Goal: Task Accomplishment & Management: Manage account settings

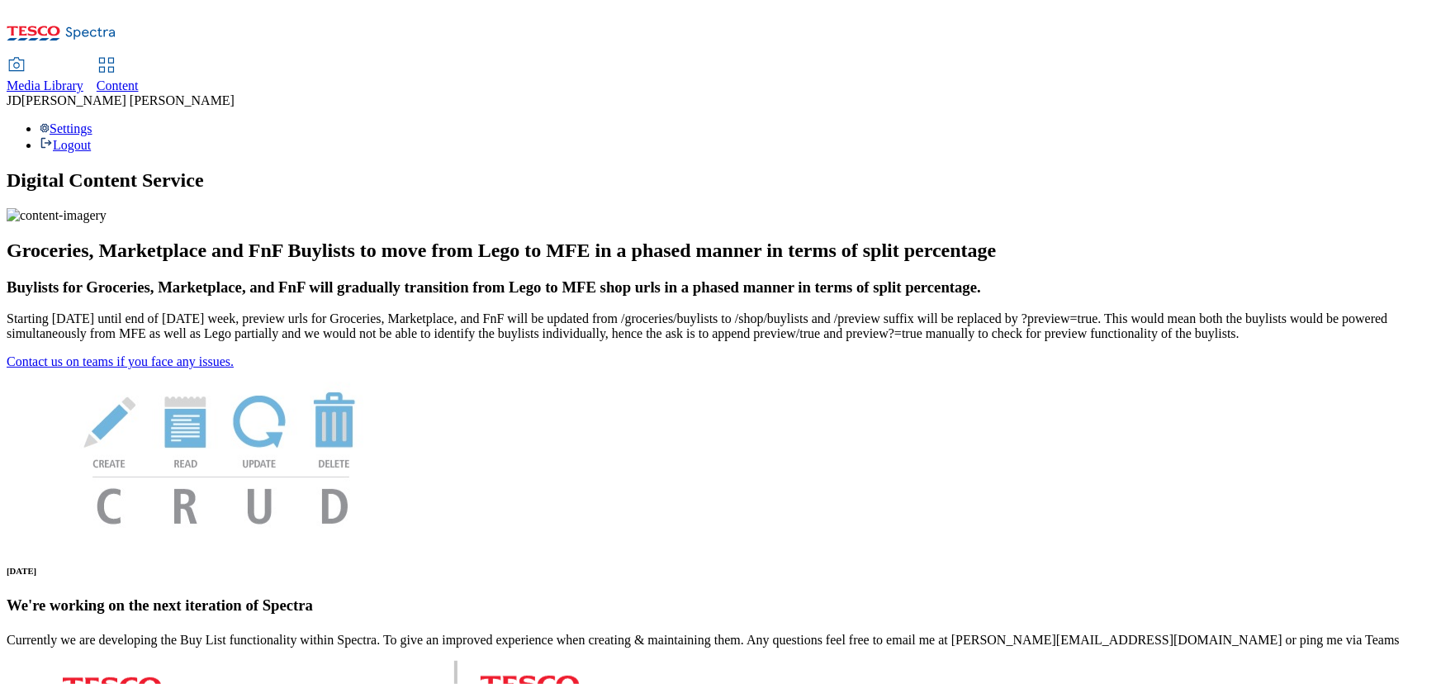
click at [139, 78] on span "Content" at bounding box center [118, 85] width 42 height 14
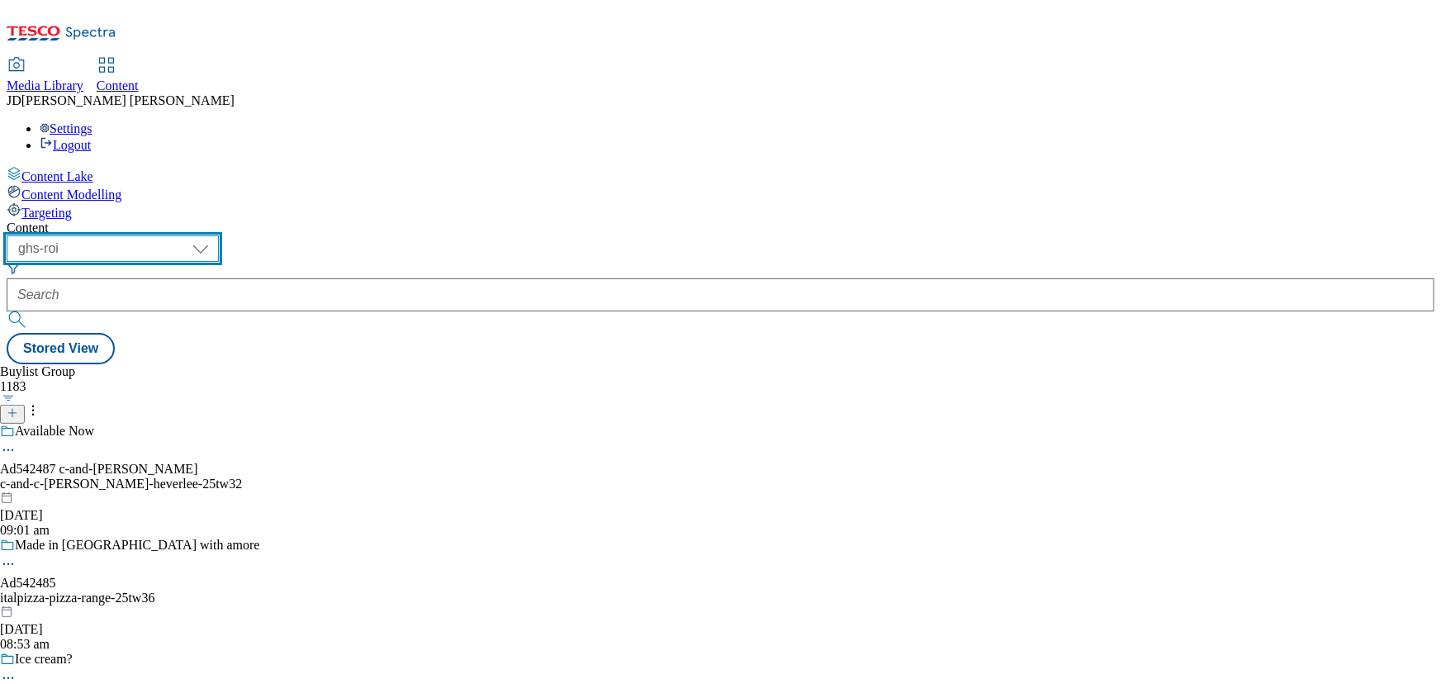
click at [219, 235] on select "ghs-roi ghs-[GEOGRAPHIC_DATA]" at bounding box center [113, 248] width 212 height 26
select select "ghs-[GEOGRAPHIC_DATA]"
click at [215, 235] on select "ghs-roi ghs-[GEOGRAPHIC_DATA]" at bounding box center [113, 248] width 212 height 26
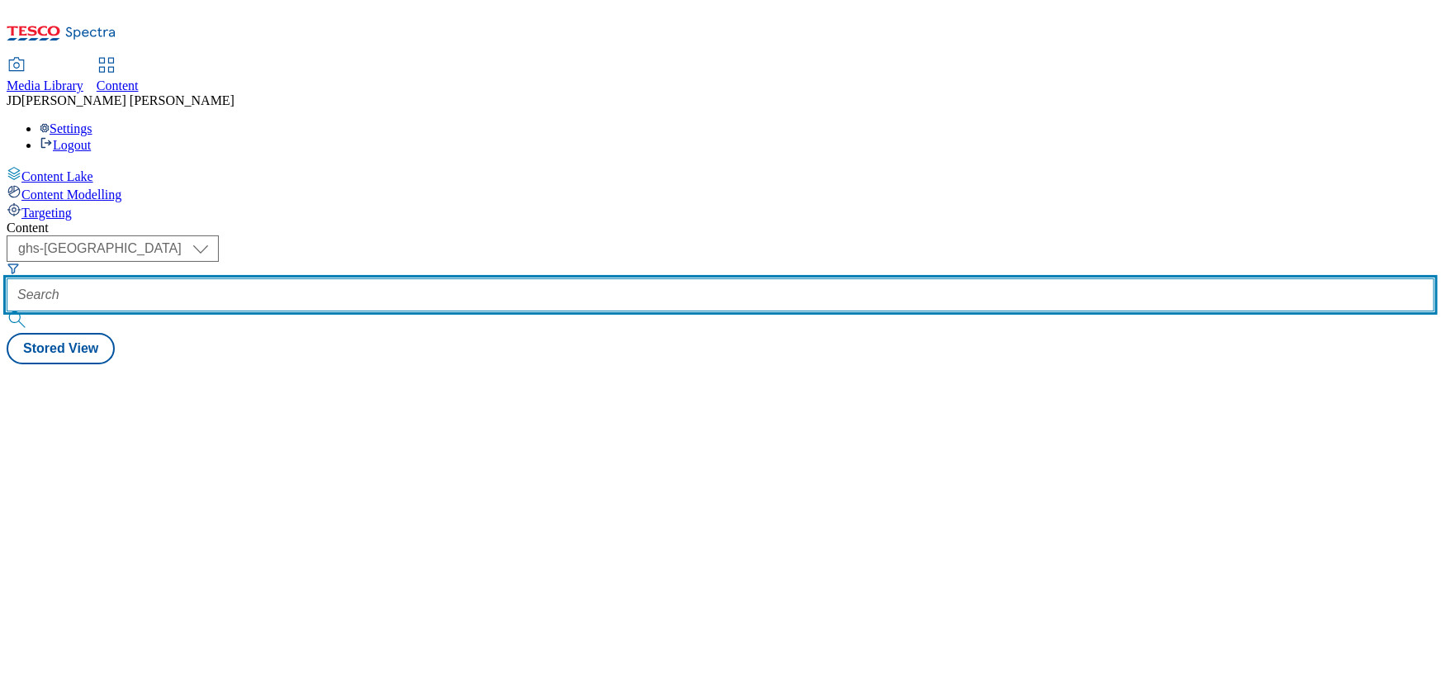
click at [362, 278] on input "text" at bounding box center [721, 294] width 1428 height 33
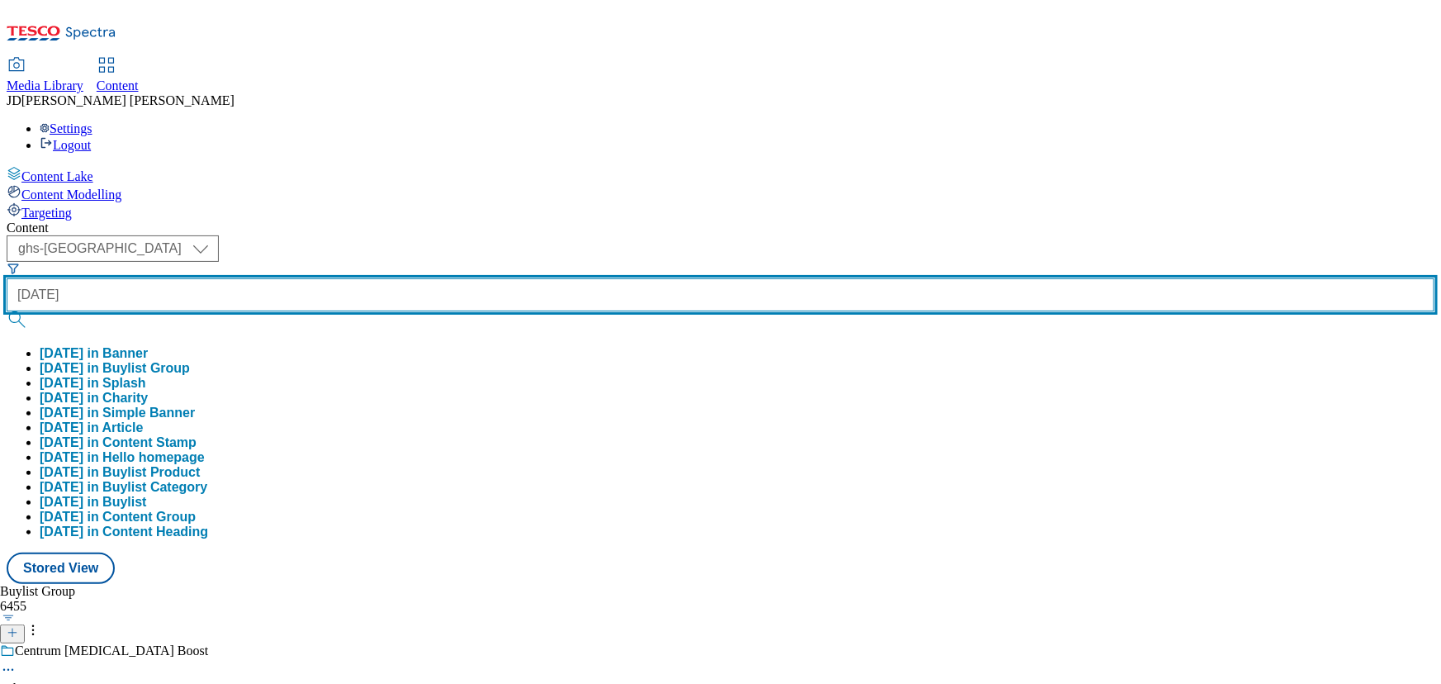
type input "[DATE]"
click at [7, 311] on button "submit" at bounding box center [18, 319] width 23 height 17
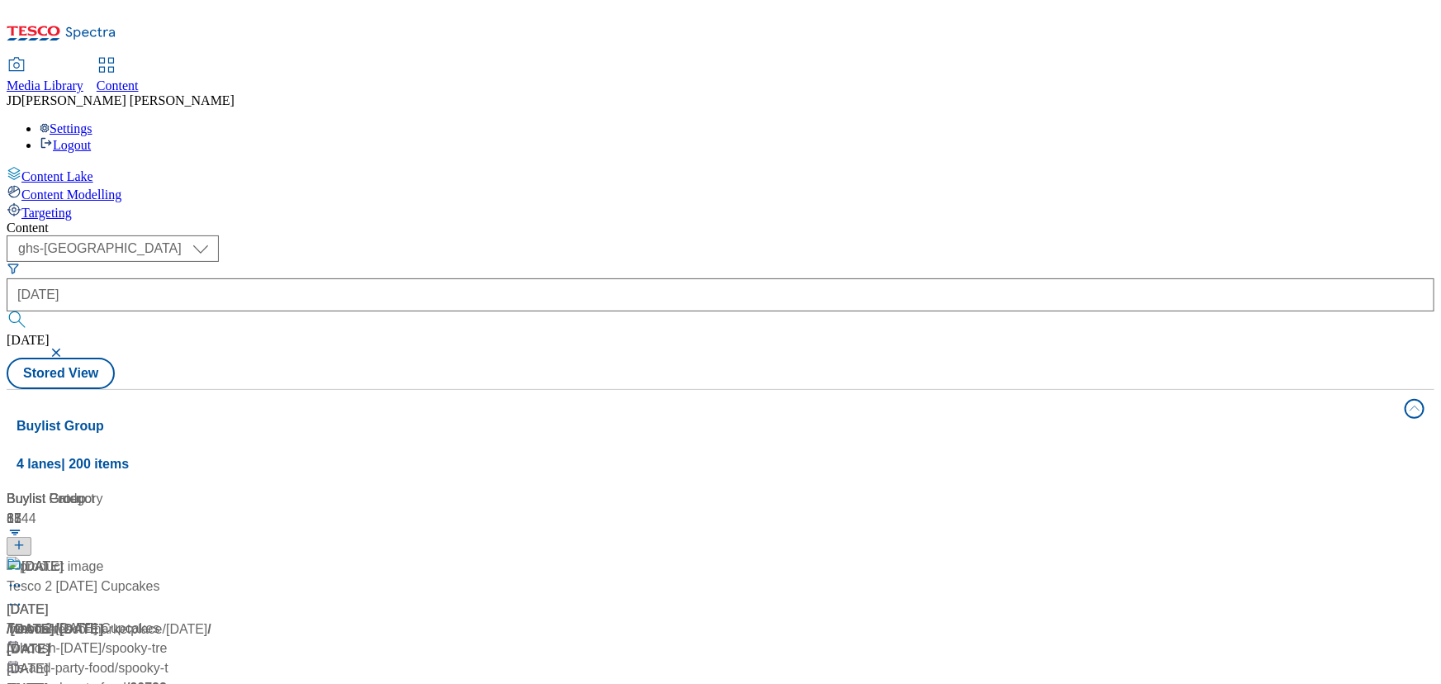
click at [213, 619] on div "/ [DATE]" at bounding box center [110, 629] width 206 height 20
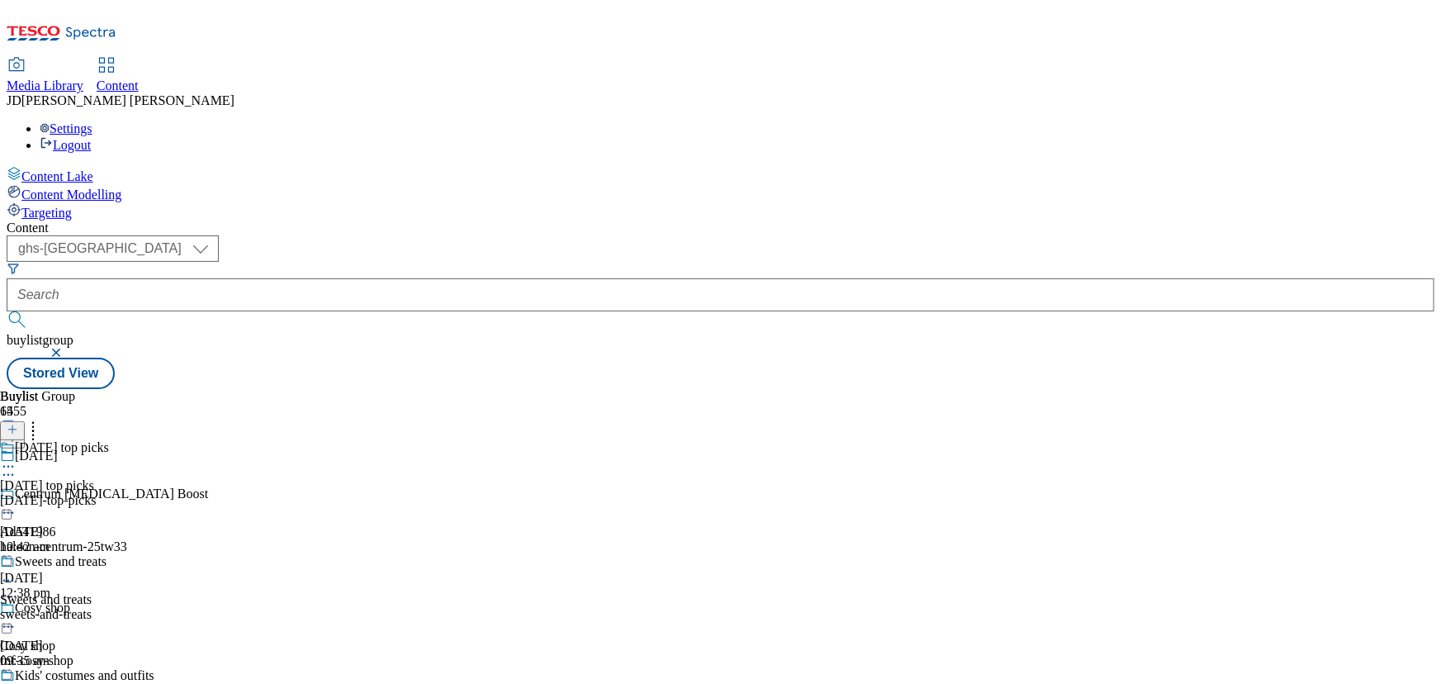
click at [154, 493] on div "[DATE]-top-picks" at bounding box center [77, 500] width 154 height 15
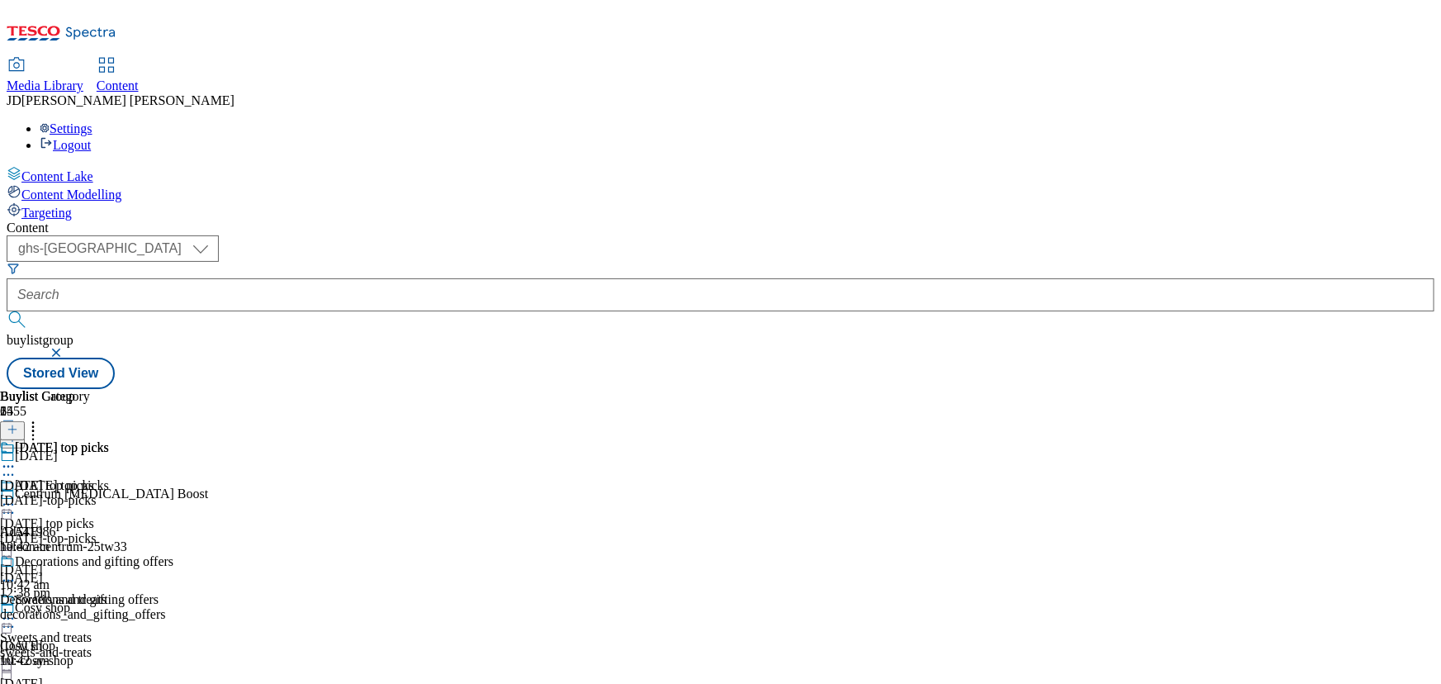
scroll to position [74, 0]
click at [173, 607] on div "decorations_and_gifting_offers" at bounding box center [86, 614] width 173 height 15
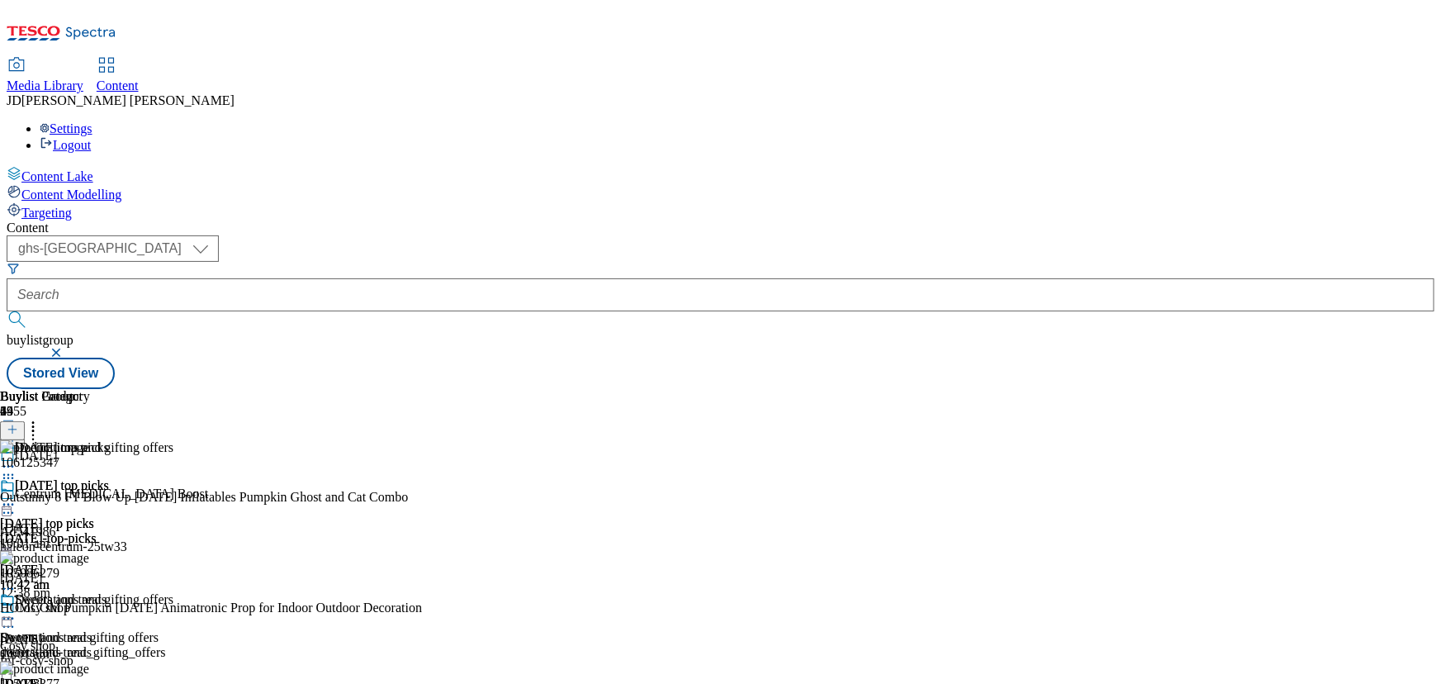
click at [18, 424] on icon at bounding box center [13, 430] width 12 height 12
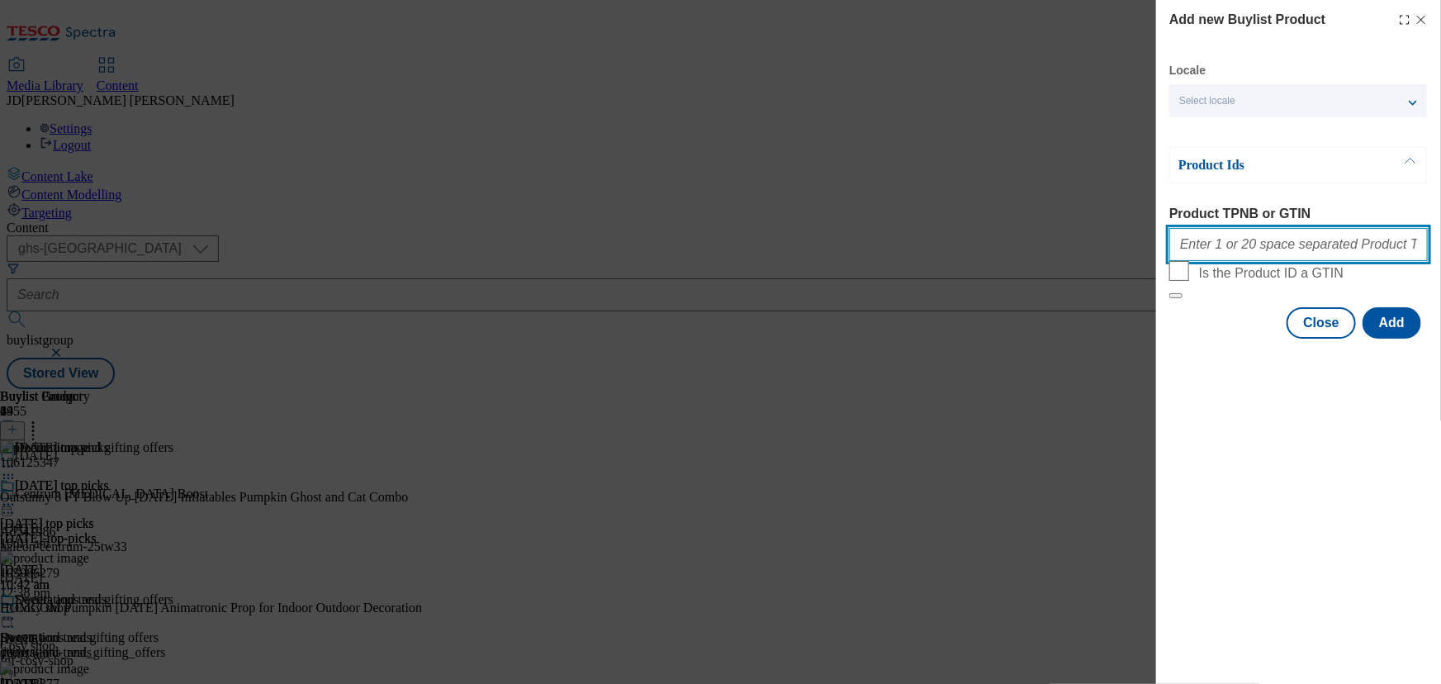
click at [1195, 248] on input "Product TPNB or GTIN" at bounding box center [1298, 244] width 258 height 33
paste input "111200010 111200467 111192699 111199240 111199314 111199315 111199379 111199365…"
type input "111200010 111200467 111192699 111199240 111199314 111199315 111199379 111199365…"
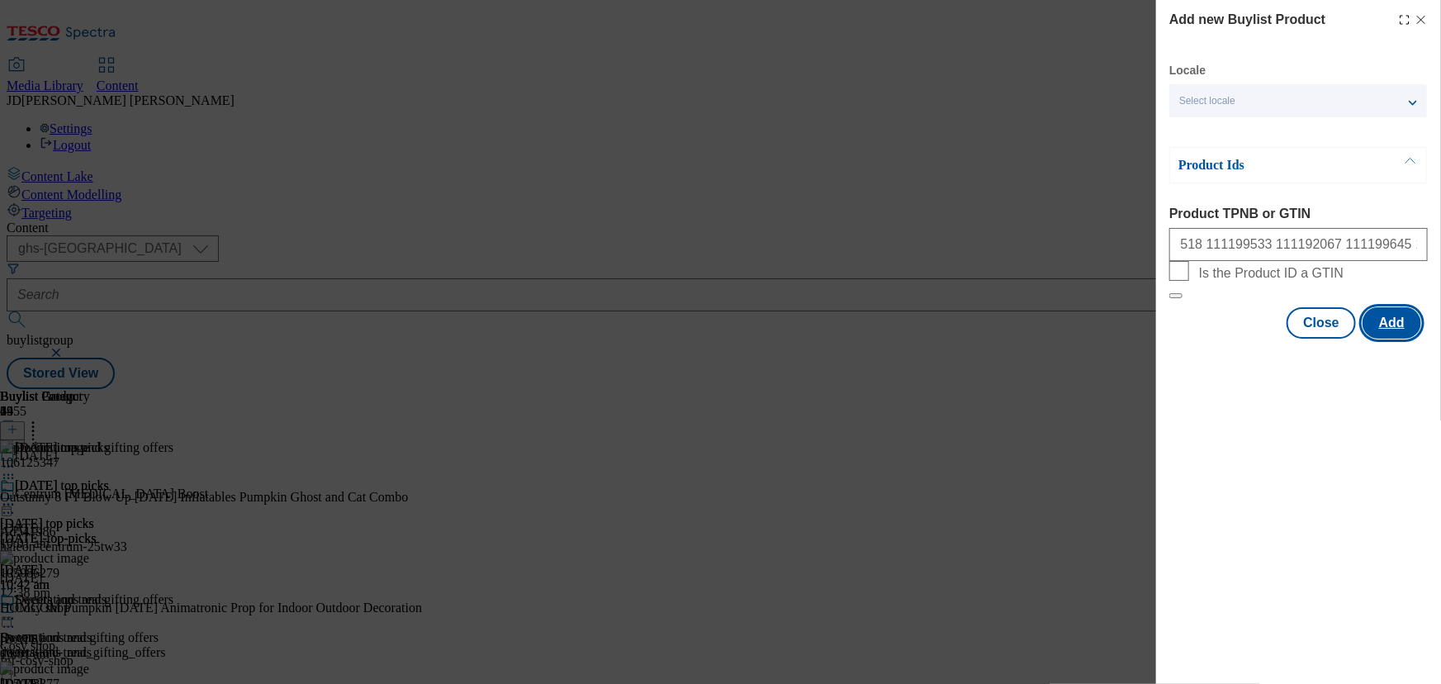
click at [1400, 339] on button "Add" at bounding box center [1391, 322] width 59 height 31
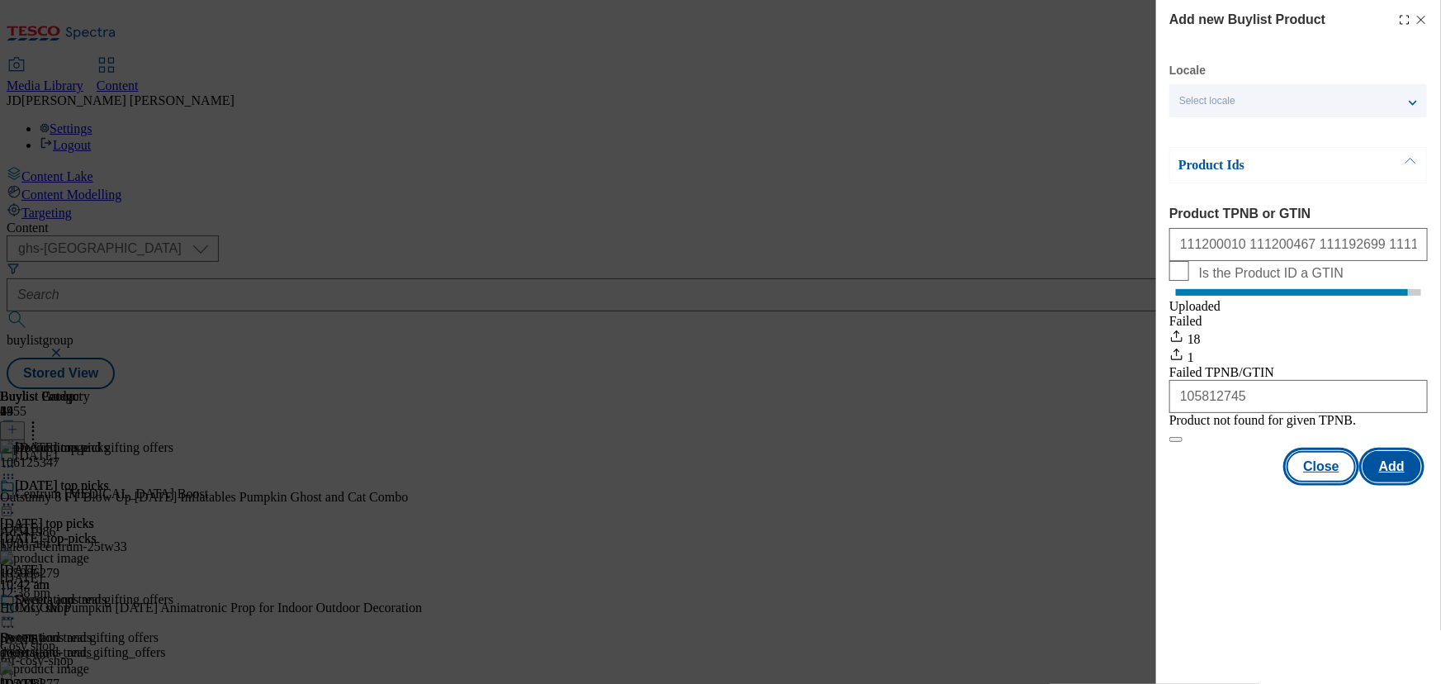
scroll to position [0, 0]
click at [1328, 482] on button "Close" at bounding box center [1320, 466] width 69 height 31
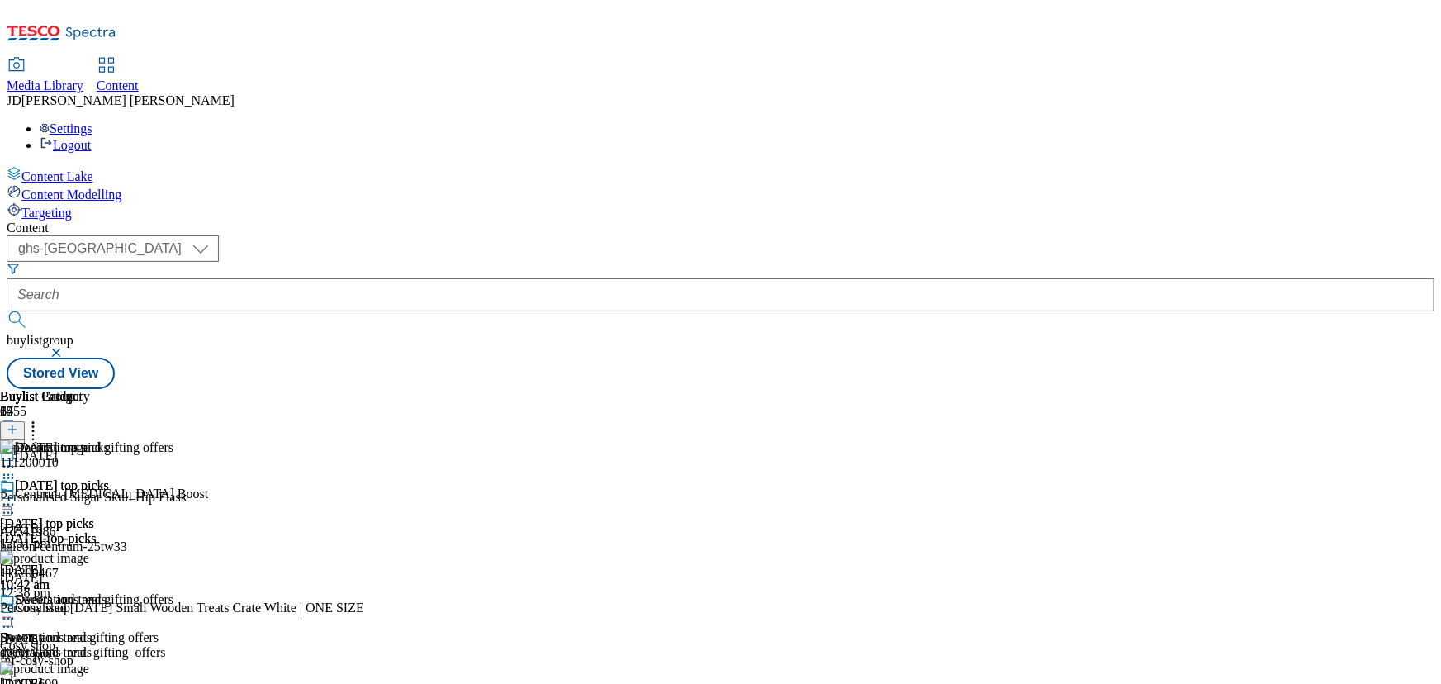
click at [17, 610] on icon at bounding box center [8, 618] width 17 height 17
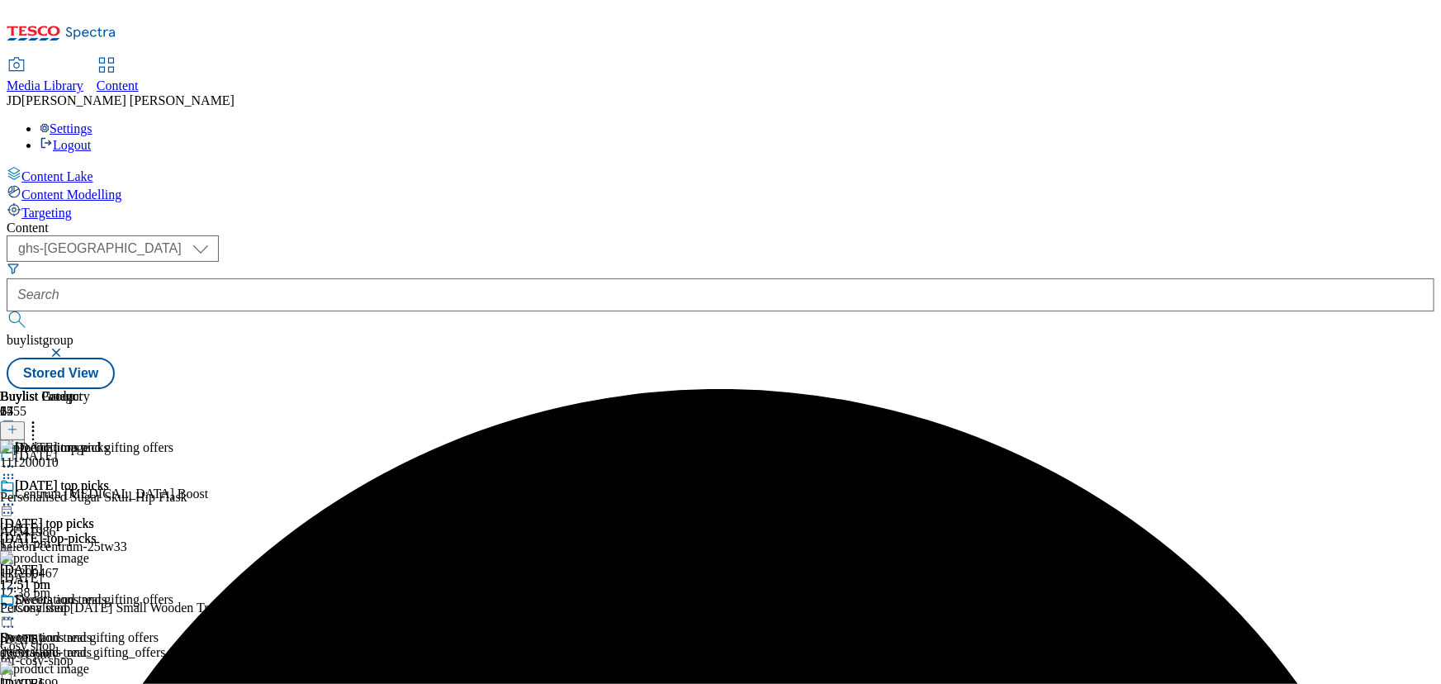
click at [17, 610] on icon at bounding box center [8, 618] width 17 height 17
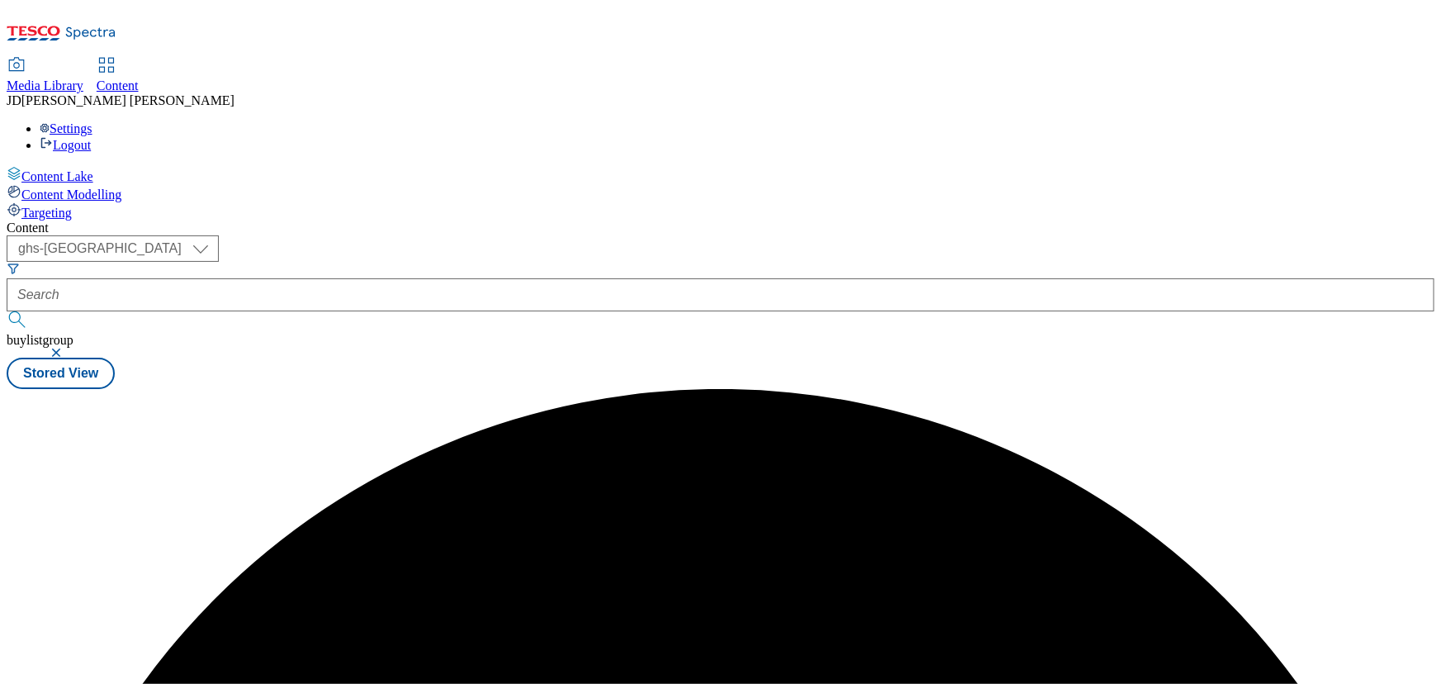
scroll to position [0, 0]
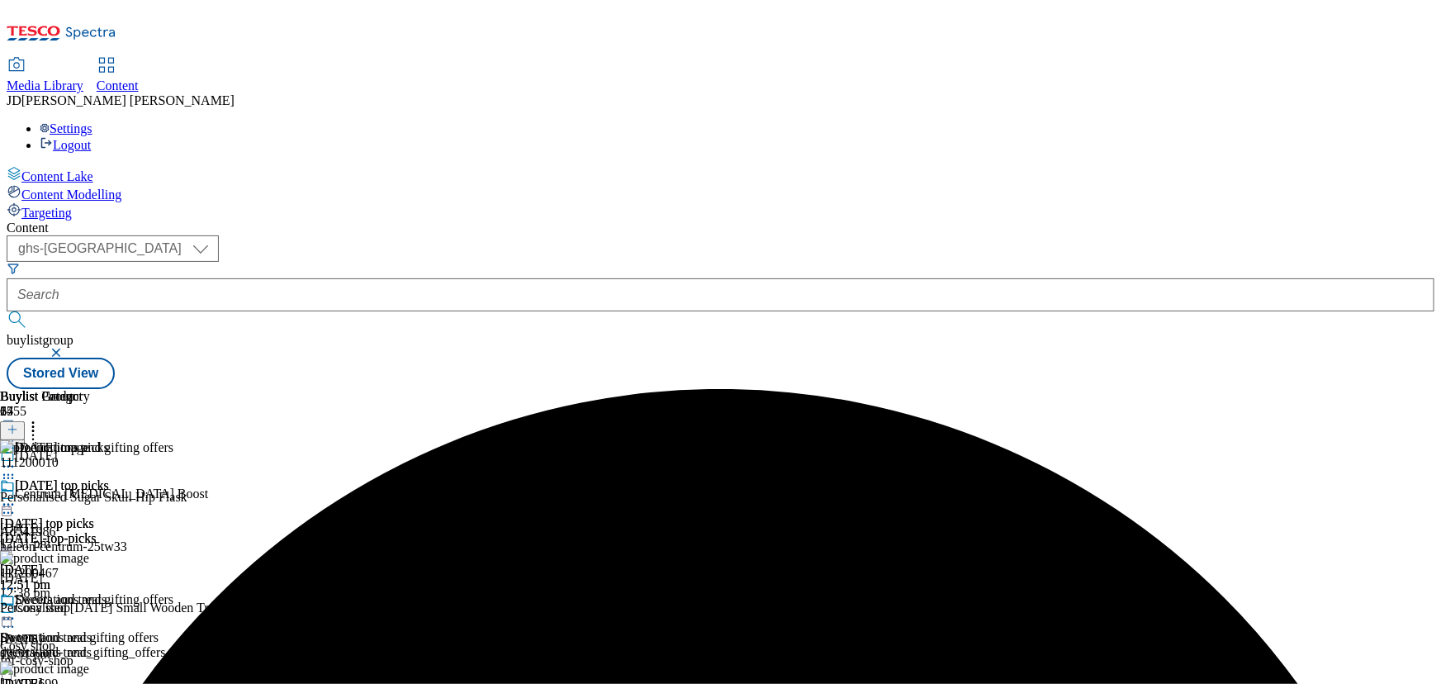
click at [41, 419] on icon at bounding box center [33, 427] width 17 height 17
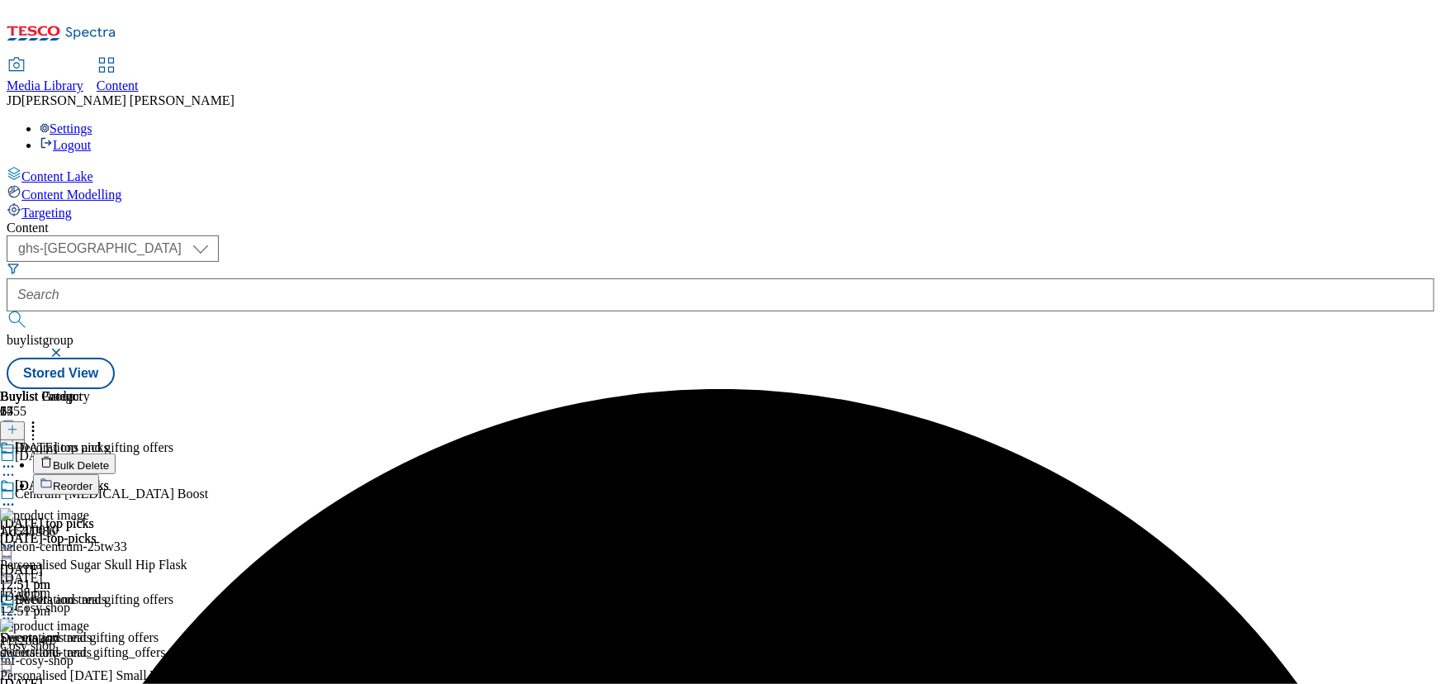
click at [92, 480] on span "Reorder" at bounding box center [73, 486] width 40 height 12
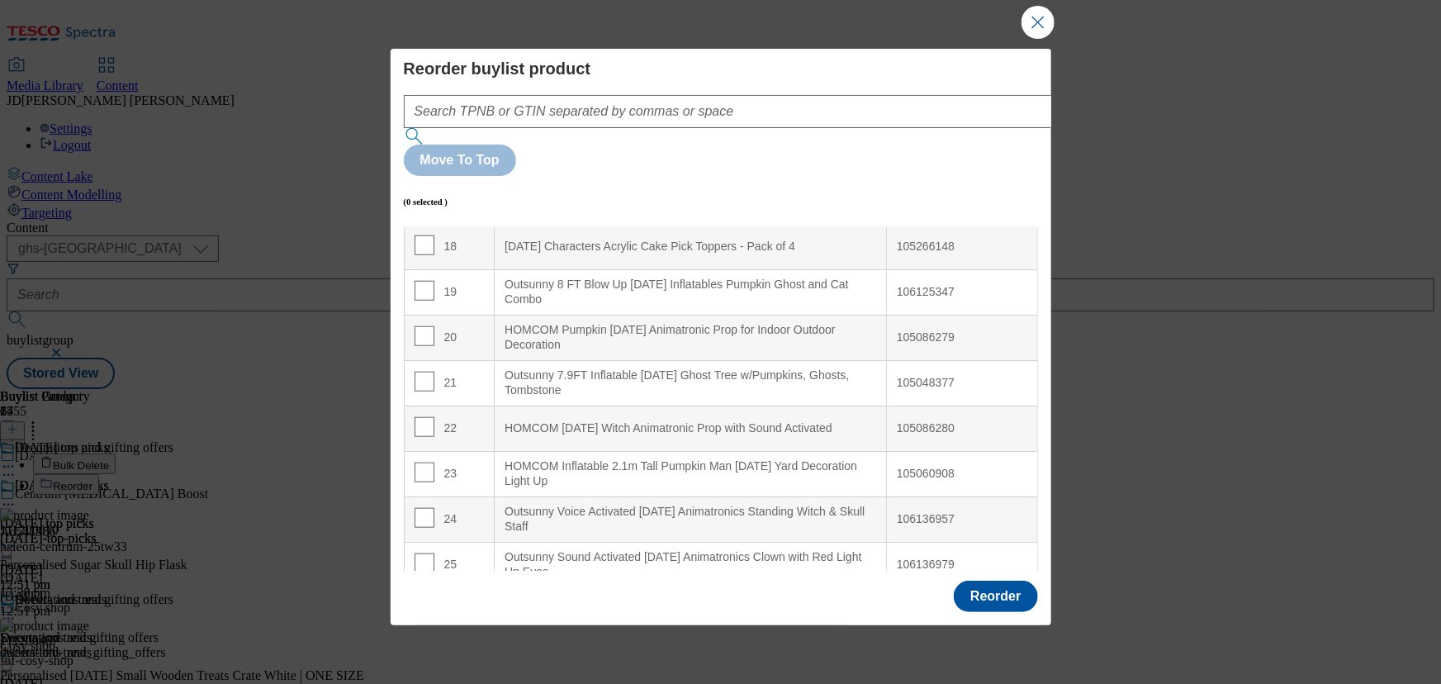
scroll to position [826, 0]
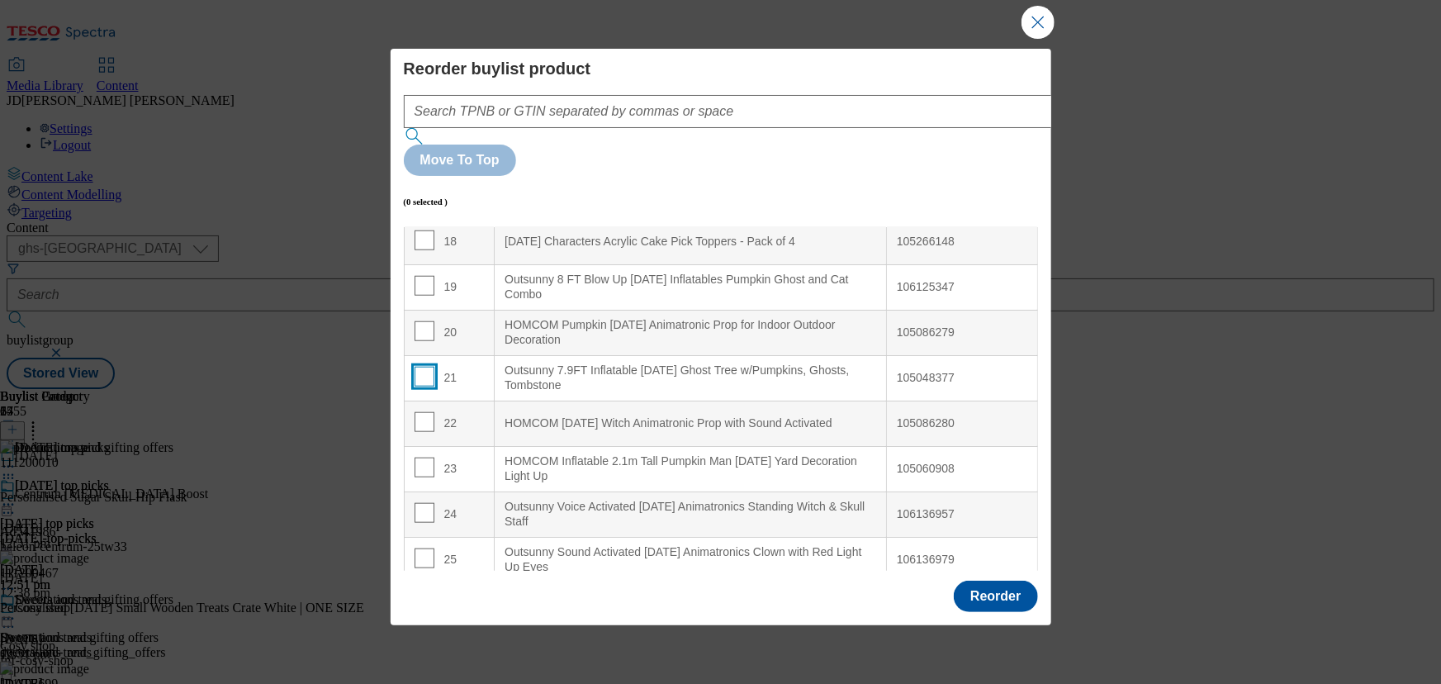
click at [424, 367] on input "Modal" at bounding box center [424, 377] width 20 height 20
checkbox input "true"
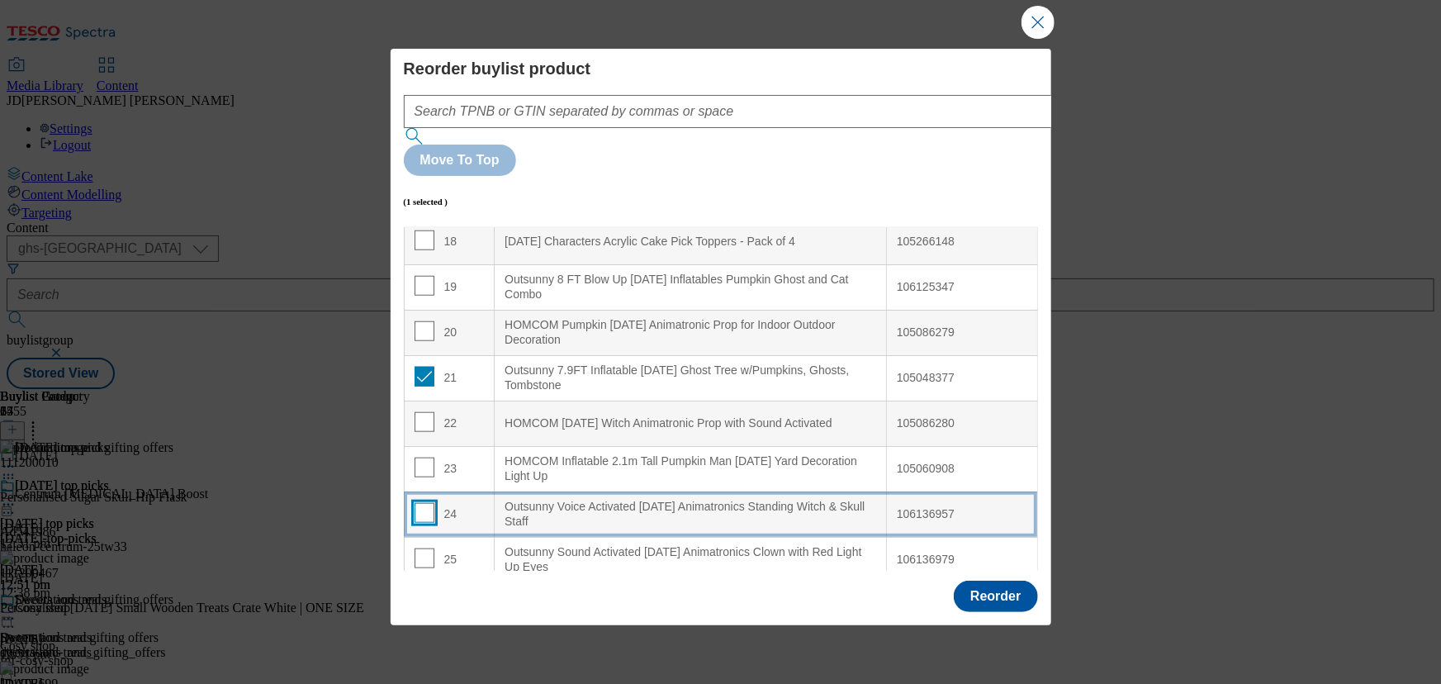
click at [422, 503] on input "Modal" at bounding box center [424, 513] width 20 height 20
checkbox input "true"
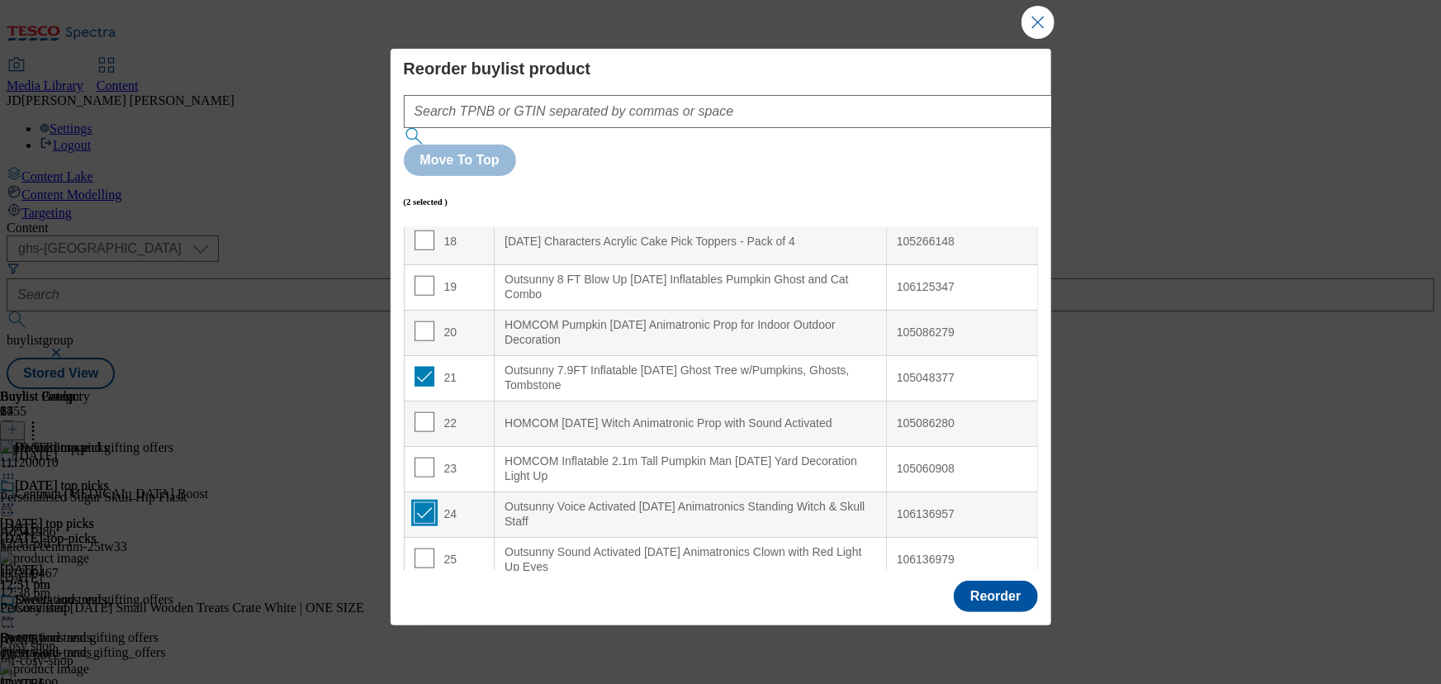
scroll to position [975, 0]
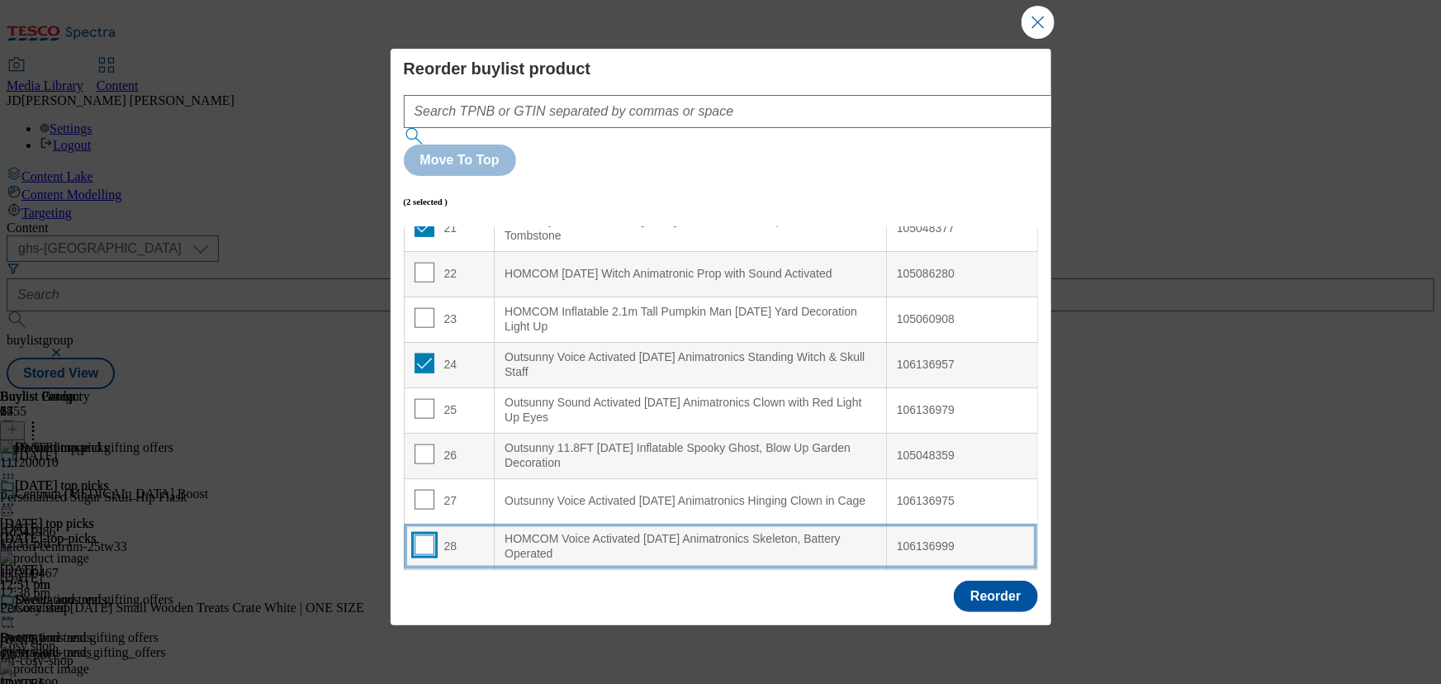
click at [418, 535] on input "Modal" at bounding box center [424, 545] width 20 height 20
checkbox input "true"
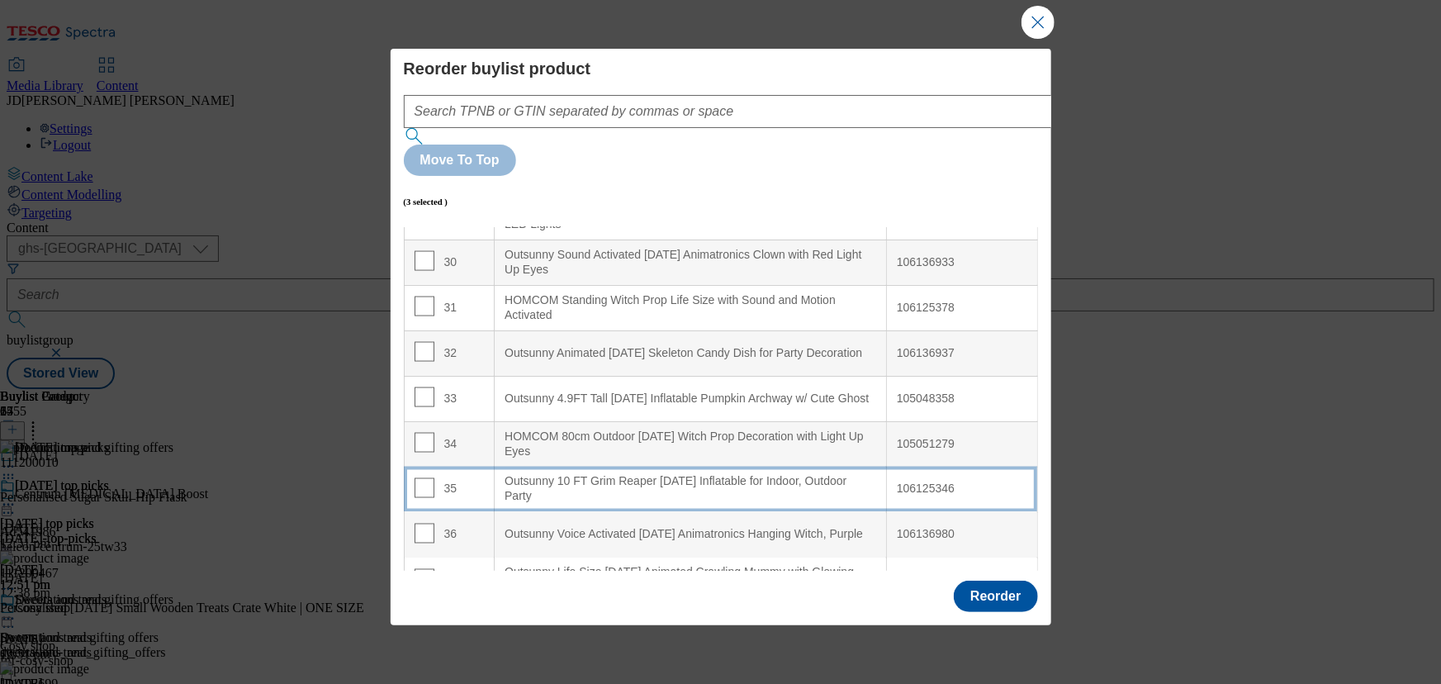
scroll to position [1351, 0]
click at [419, 477] on input "Modal" at bounding box center [424, 487] width 20 height 20
checkbox input "true"
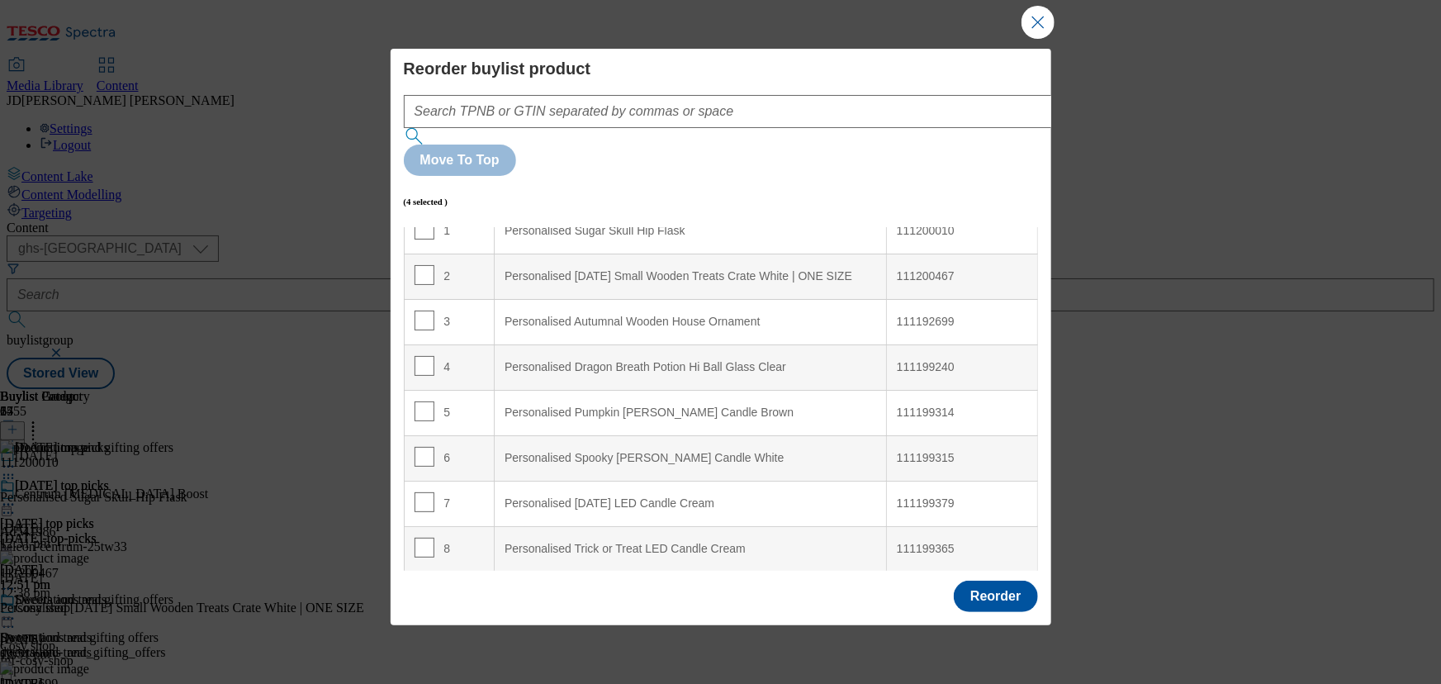
scroll to position [0, 0]
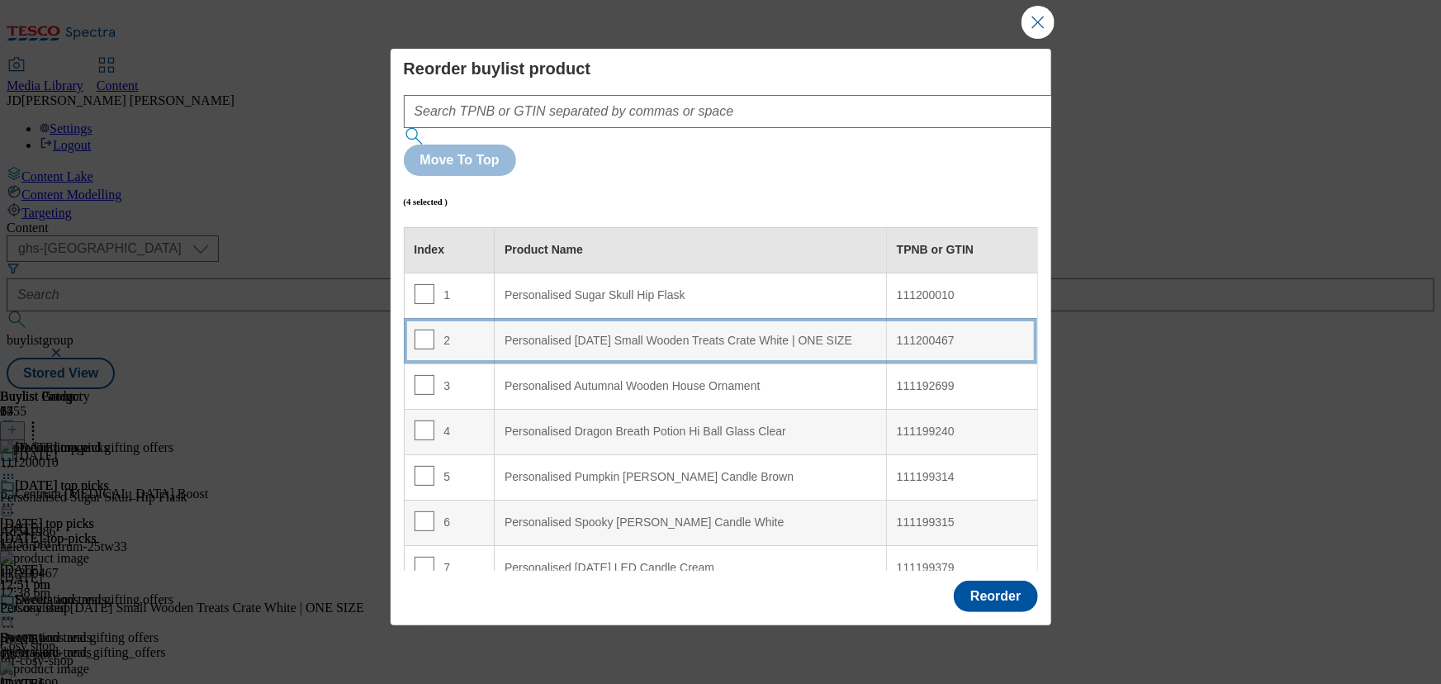
click at [473, 329] on div "2" at bounding box center [449, 341] width 70 height 24
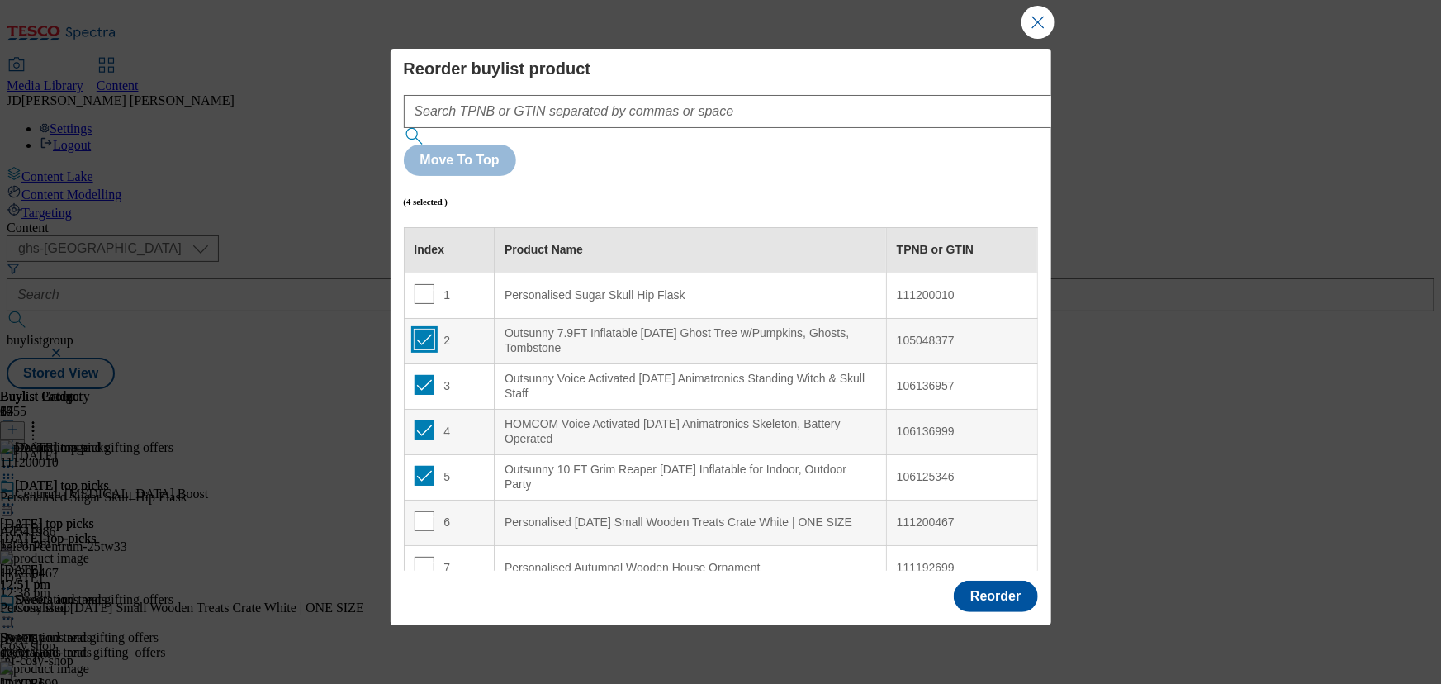
click at [420, 329] on input "Modal" at bounding box center [424, 339] width 20 height 20
checkbox input "false"
click at [418, 375] on input "Modal" at bounding box center [424, 385] width 20 height 20
checkbox input "false"
click at [414, 420] on input "Modal" at bounding box center [424, 430] width 20 height 20
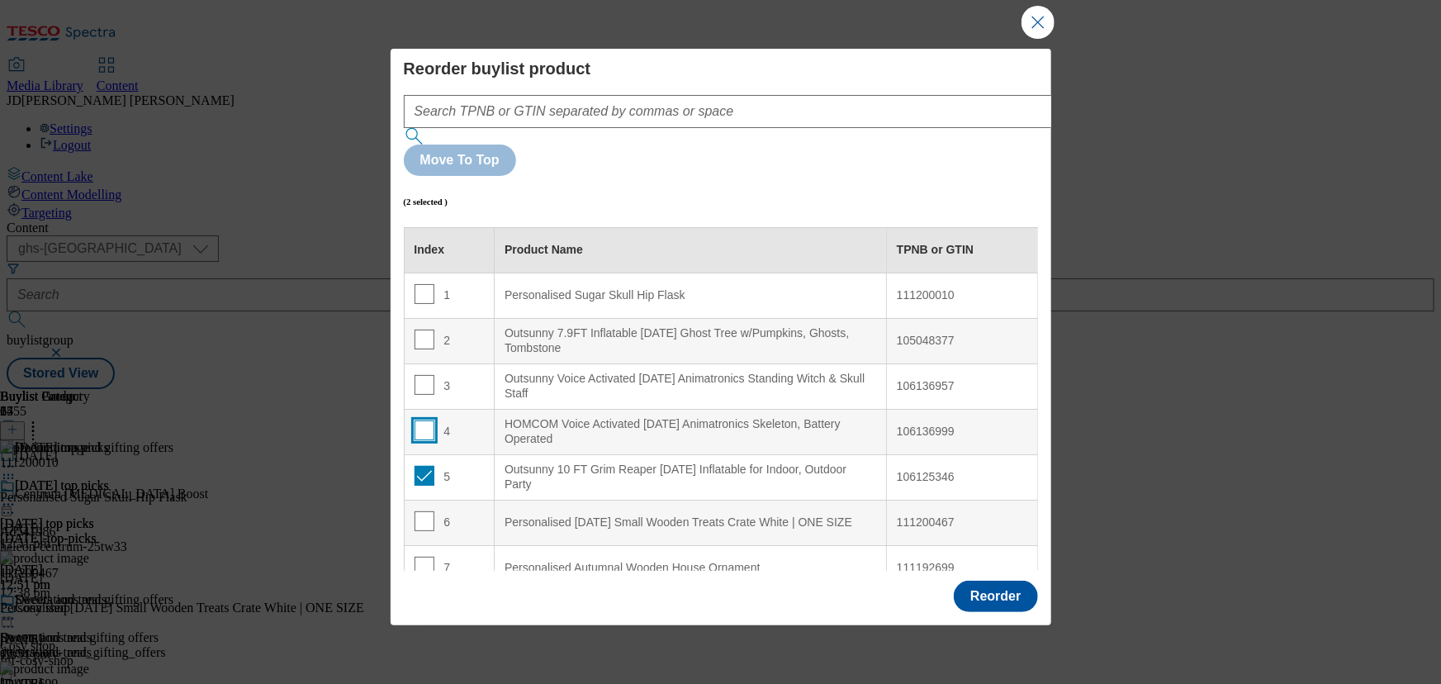
checkbox input "false"
click at [431, 466] on div "5" at bounding box center [449, 478] width 70 height 24
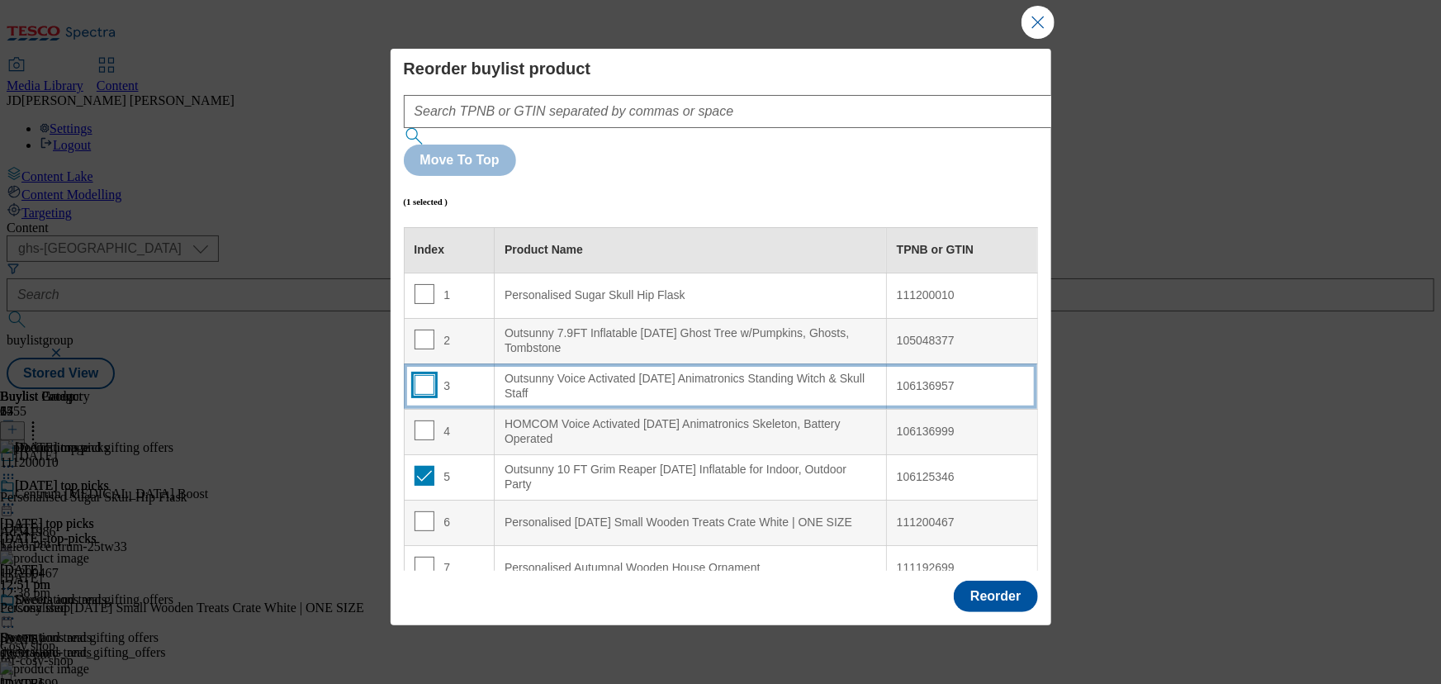
click at [423, 375] on input "Modal" at bounding box center [424, 385] width 20 height 20
checkbox input "true"
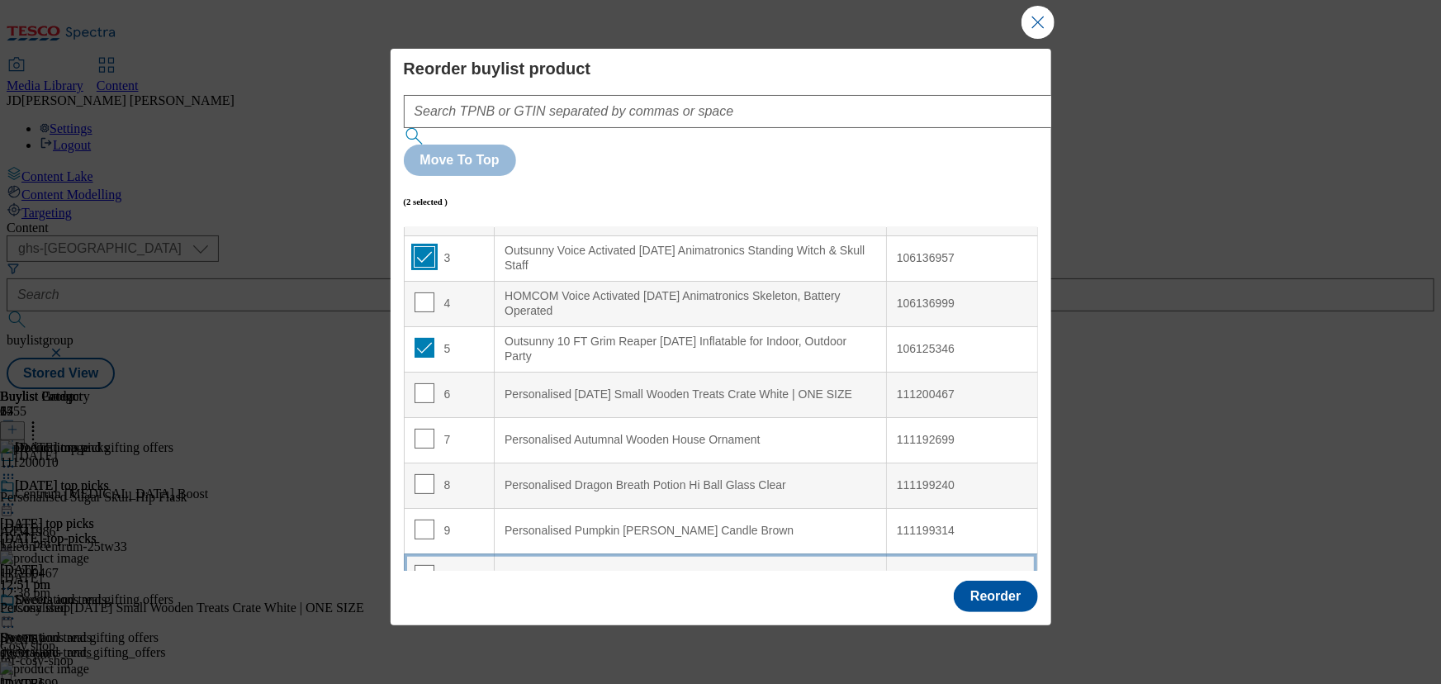
scroll to position [149, 0]
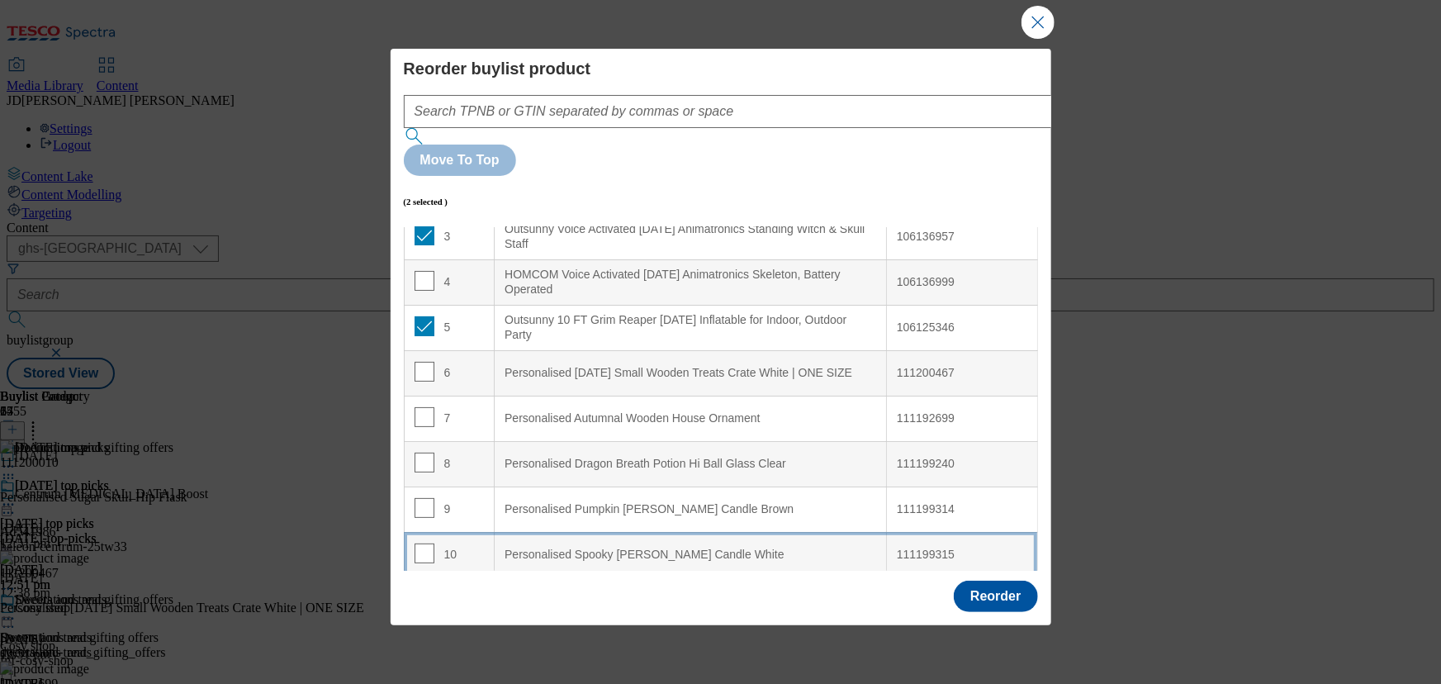
click at [469, 543] on div "10" at bounding box center [449, 555] width 70 height 24
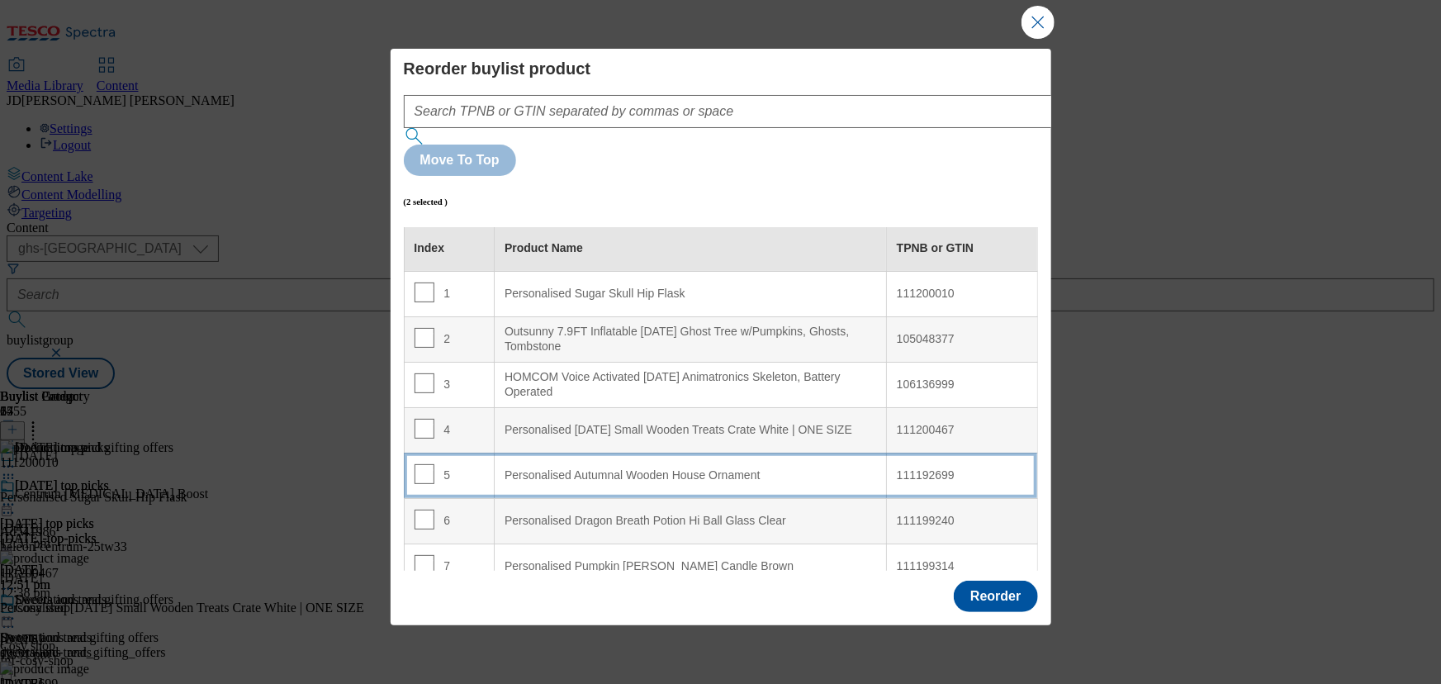
scroll to position [0, 0]
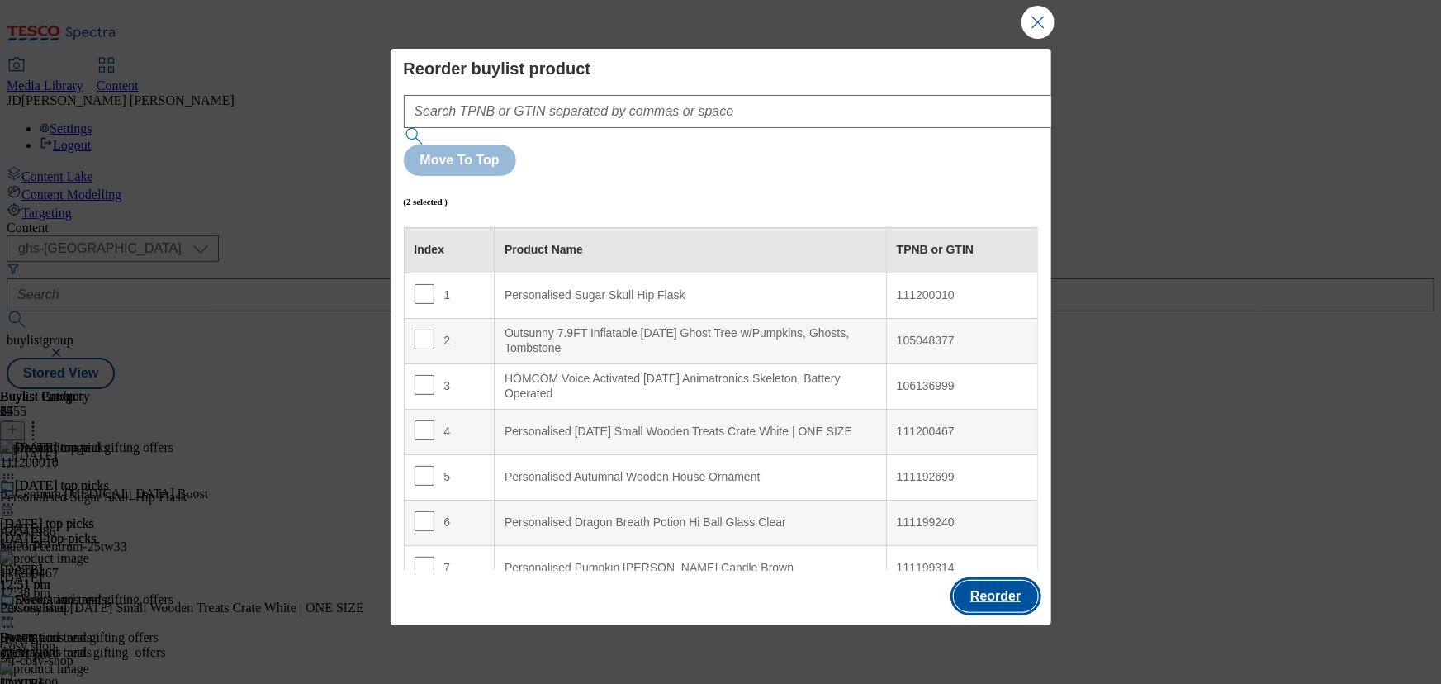
click at [964, 580] on button "Reorder" at bounding box center [995, 595] width 83 height 31
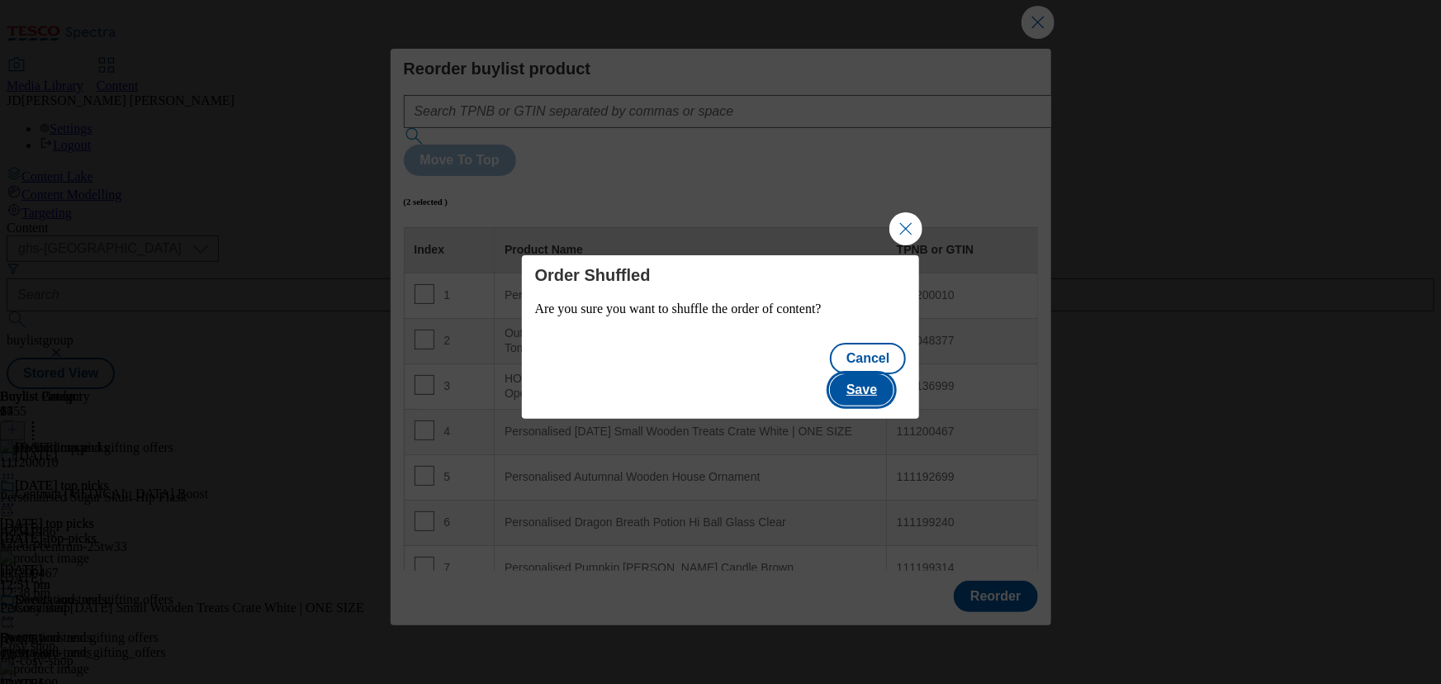
click at [887, 375] on button "Save" at bounding box center [862, 389] width 64 height 31
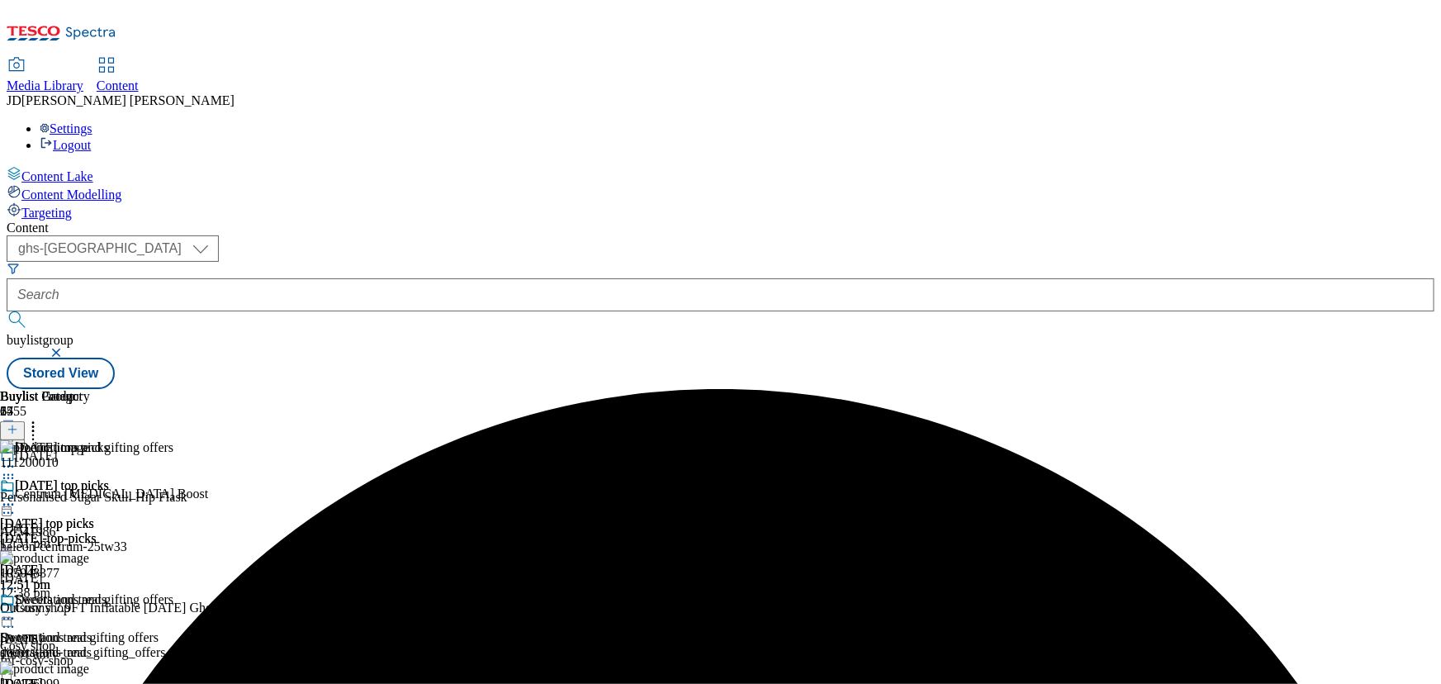
scroll to position [149, 0]
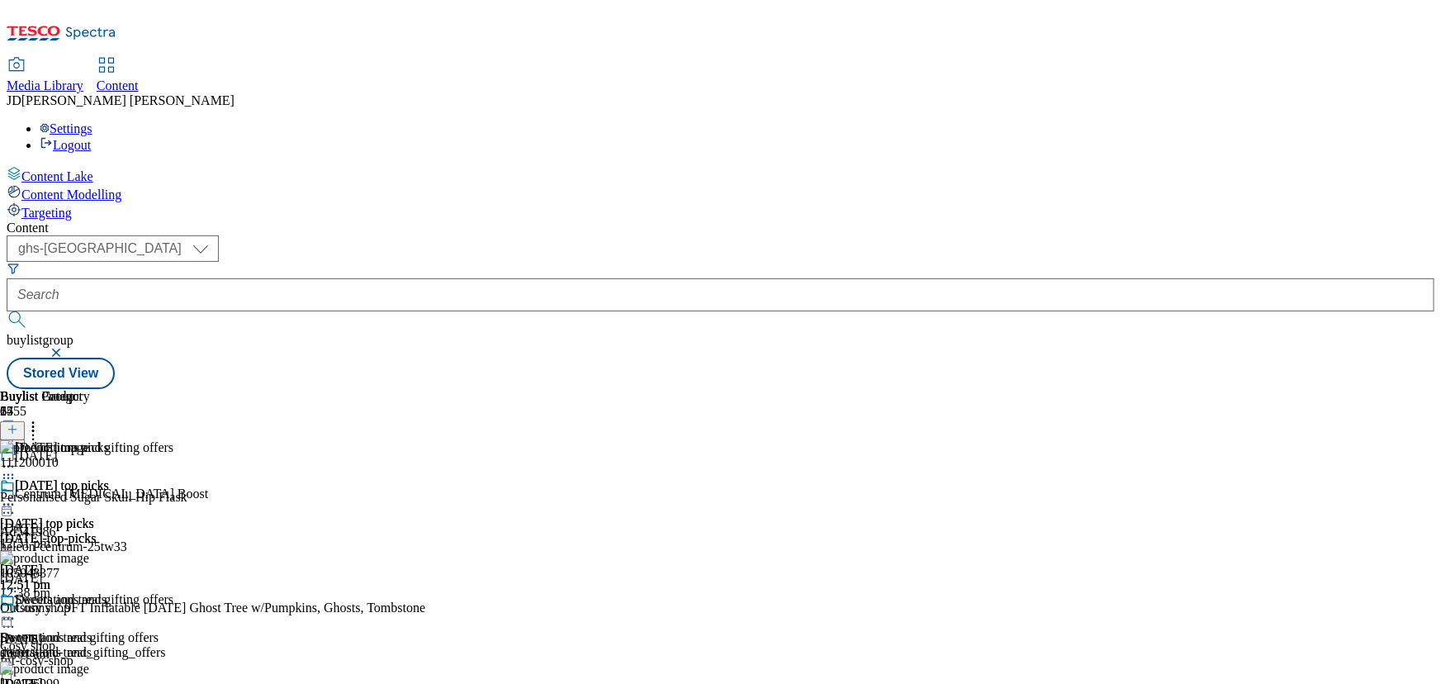
click at [41, 419] on icon at bounding box center [33, 427] width 17 height 17
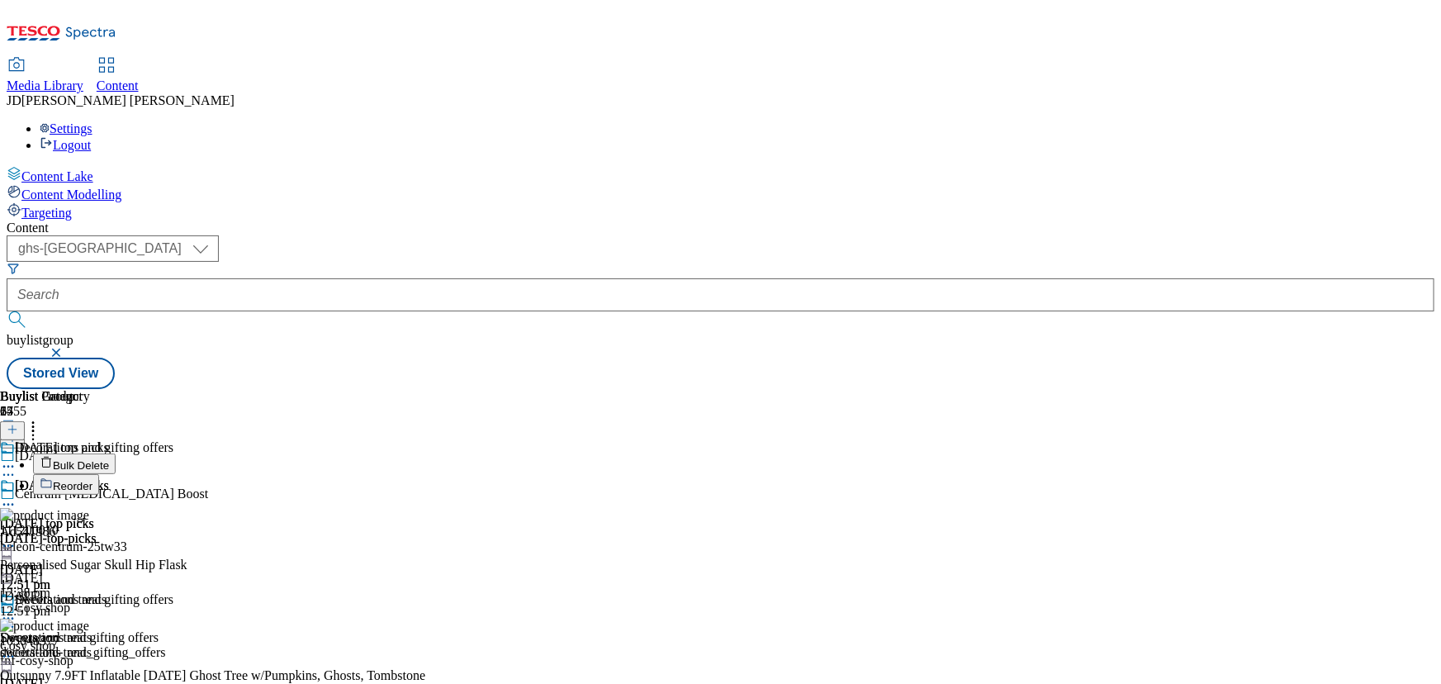
click at [92, 480] on span "Reorder" at bounding box center [73, 486] width 40 height 12
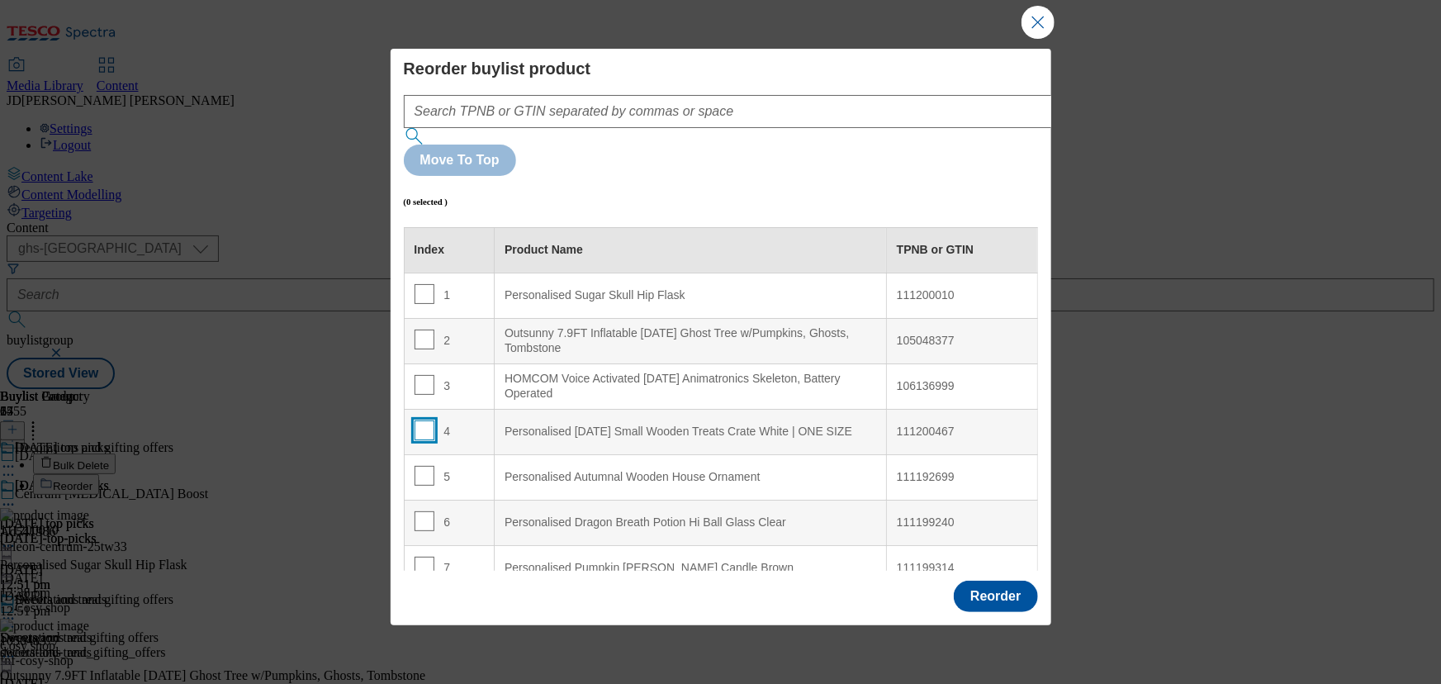
click at [424, 420] on input "Modal" at bounding box center [424, 430] width 20 height 20
checkbox input "true"
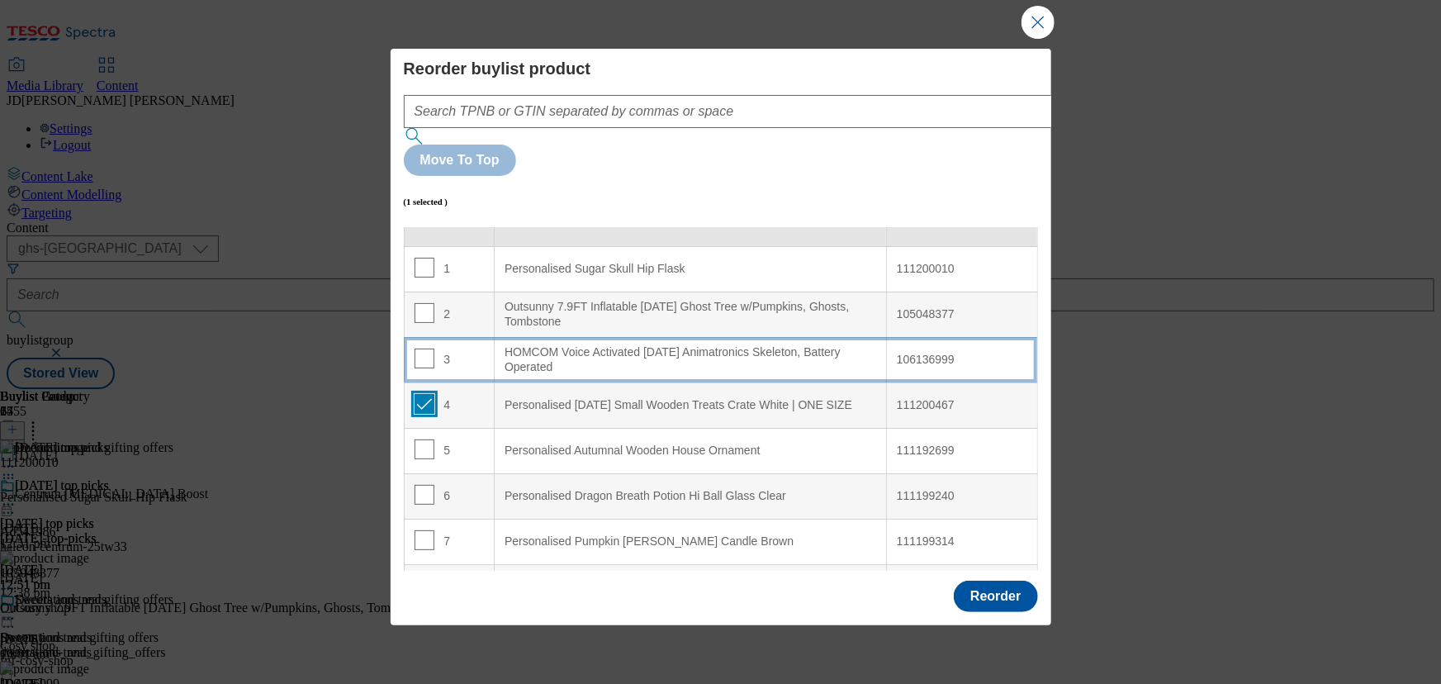
scroll to position [74, 0]
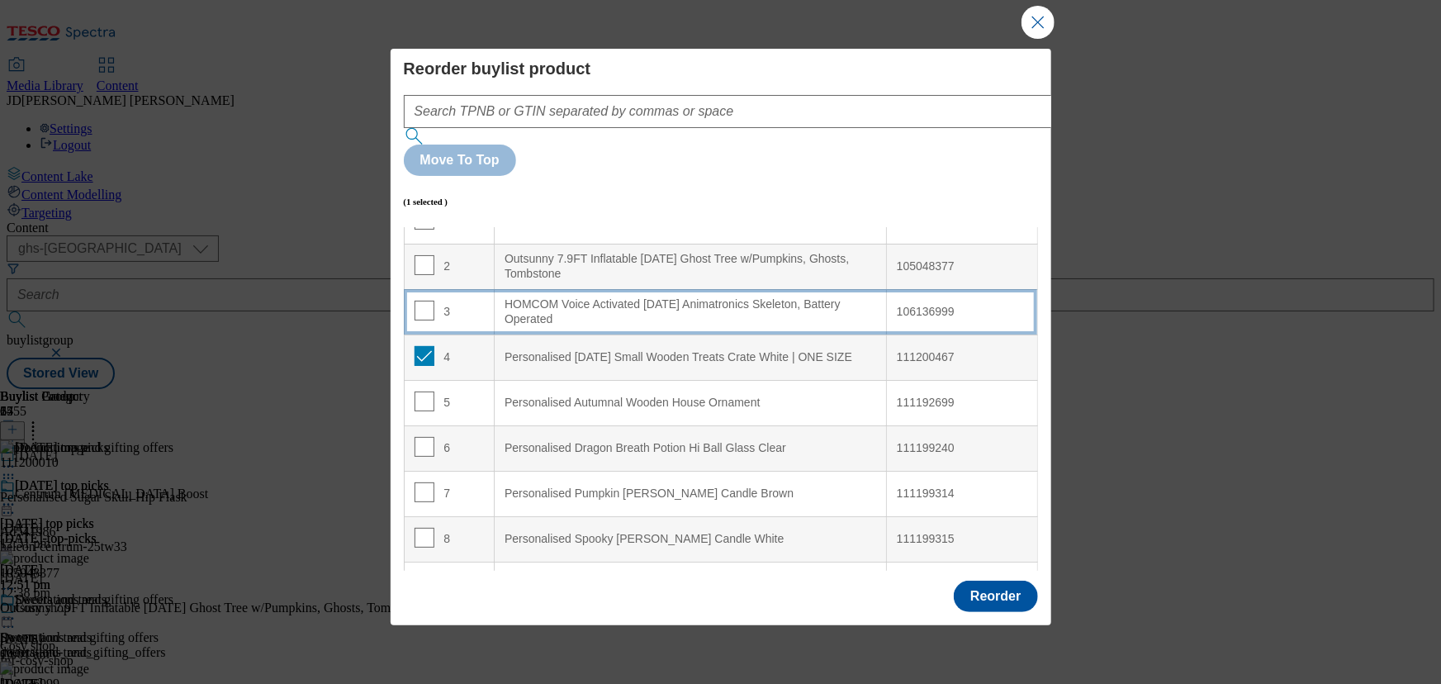
click at [466, 334] on td "4" at bounding box center [449, 356] width 91 height 45
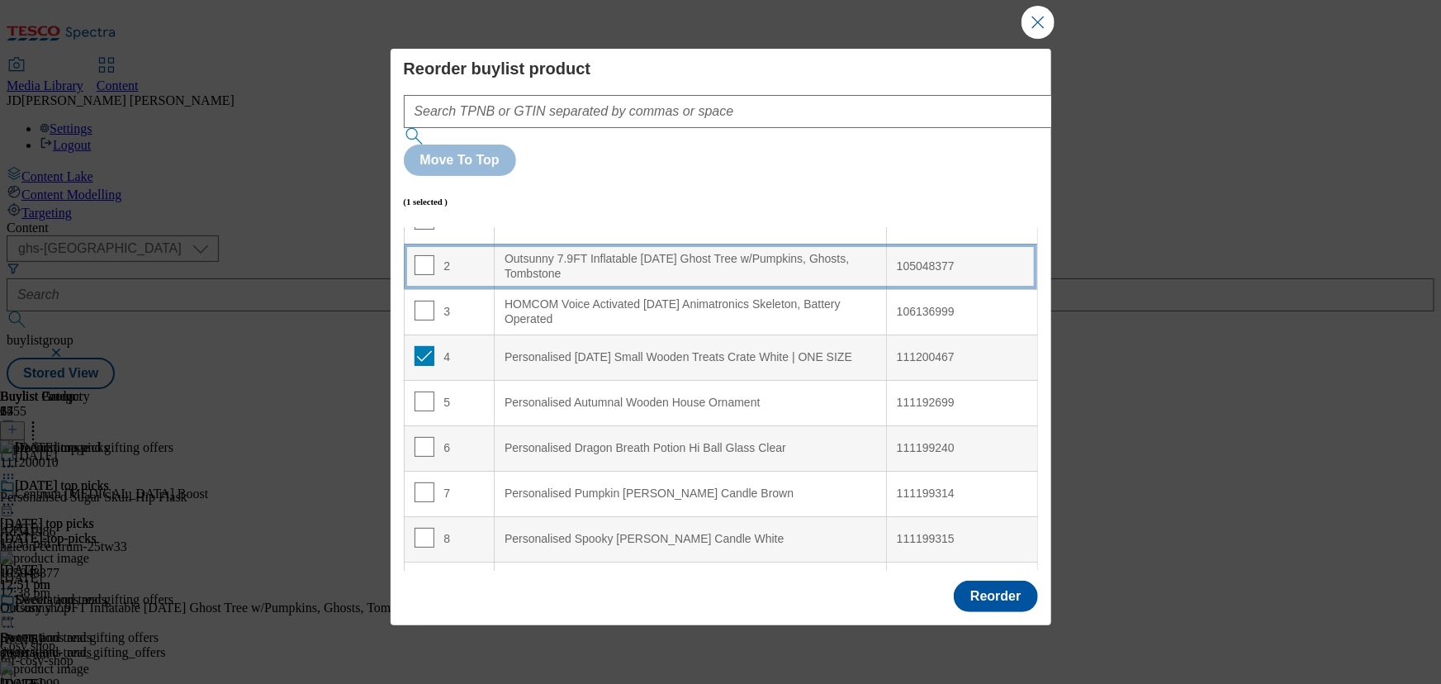
click at [475, 255] on div "2" at bounding box center [449, 267] width 70 height 24
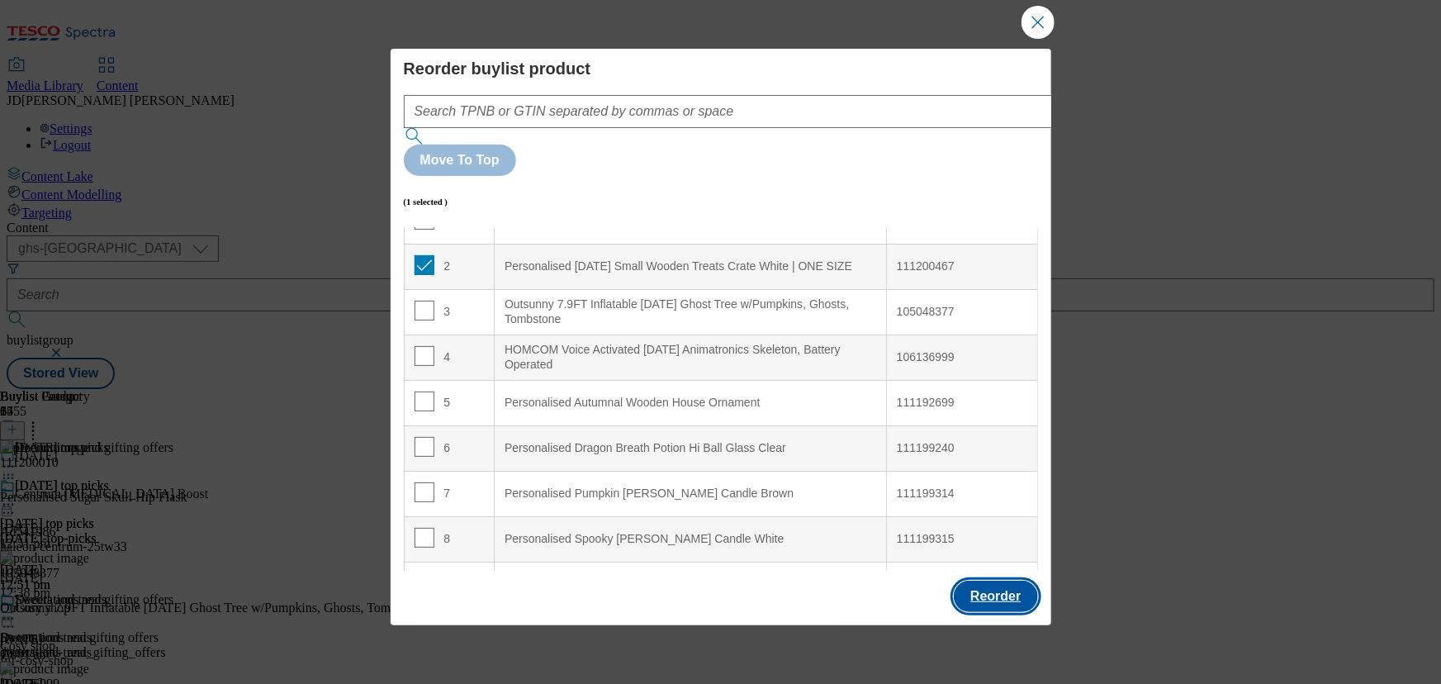
click at [981, 590] on button "Reorder" at bounding box center [995, 595] width 83 height 31
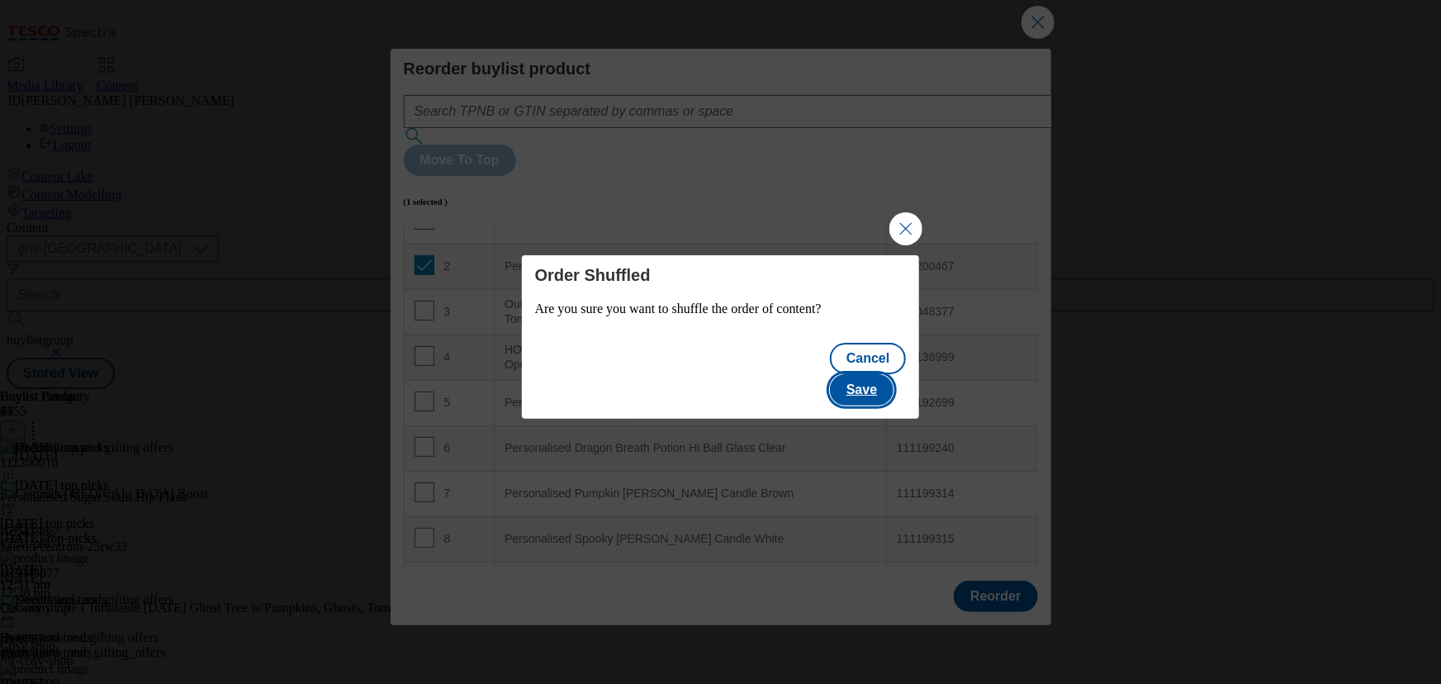
click at [872, 377] on button "Save" at bounding box center [862, 389] width 64 height 31
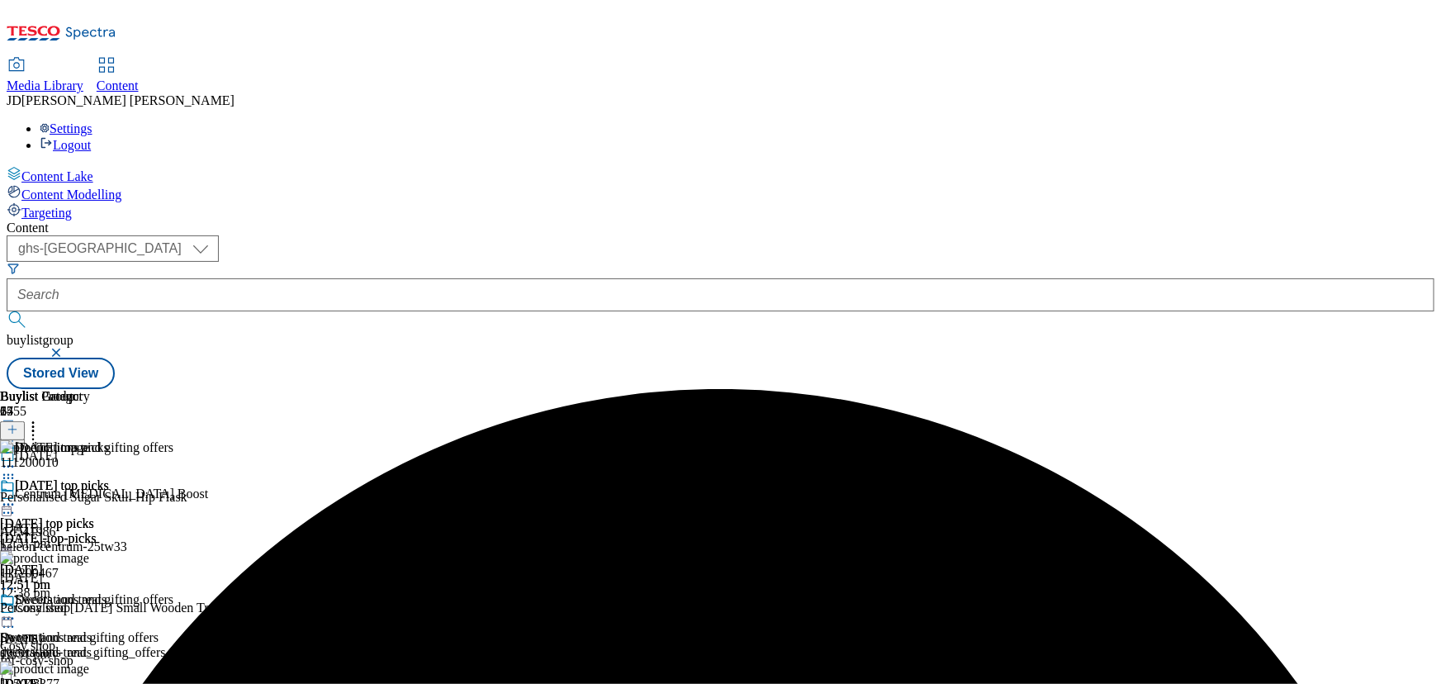
click at [17, 610] on icon at bounding box center [8, 618] width 17 height 17
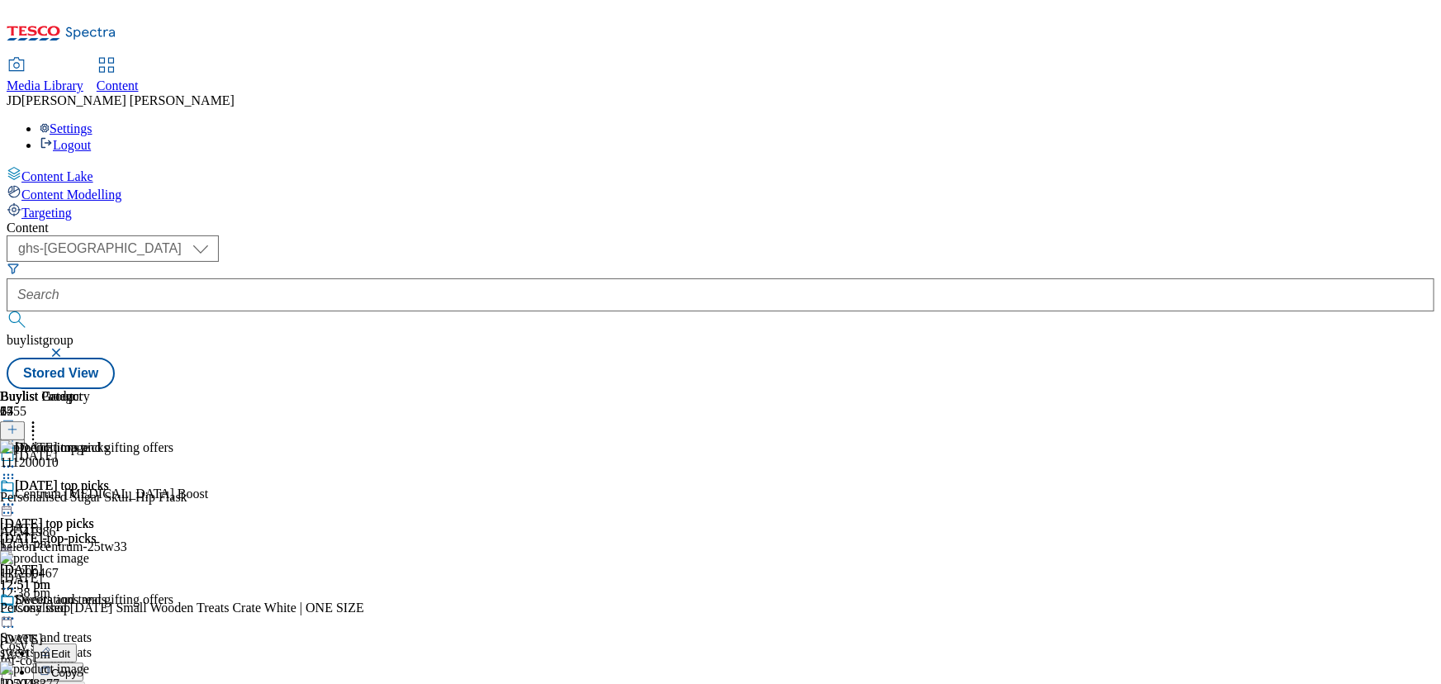
click at [17, 610] on icon at bounding box center [8, 618] width 17 height 17
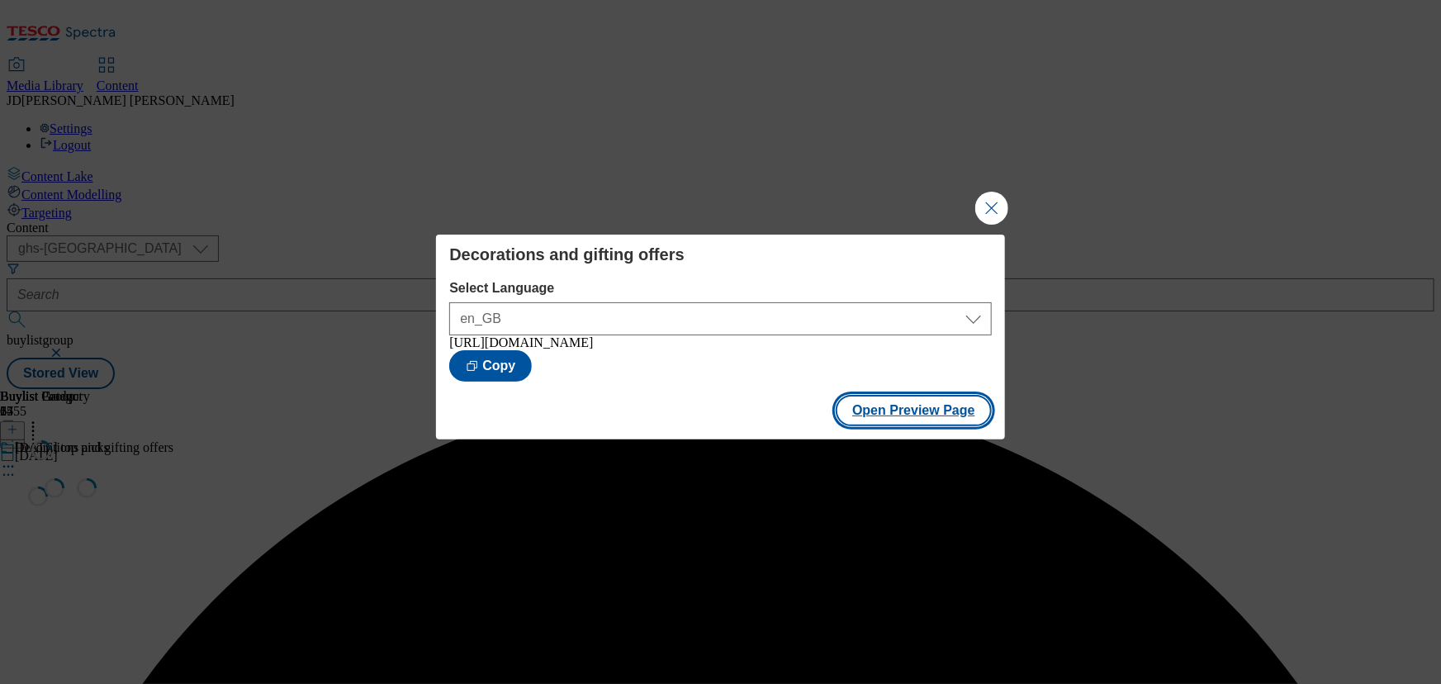
scroll to position [0, 0]
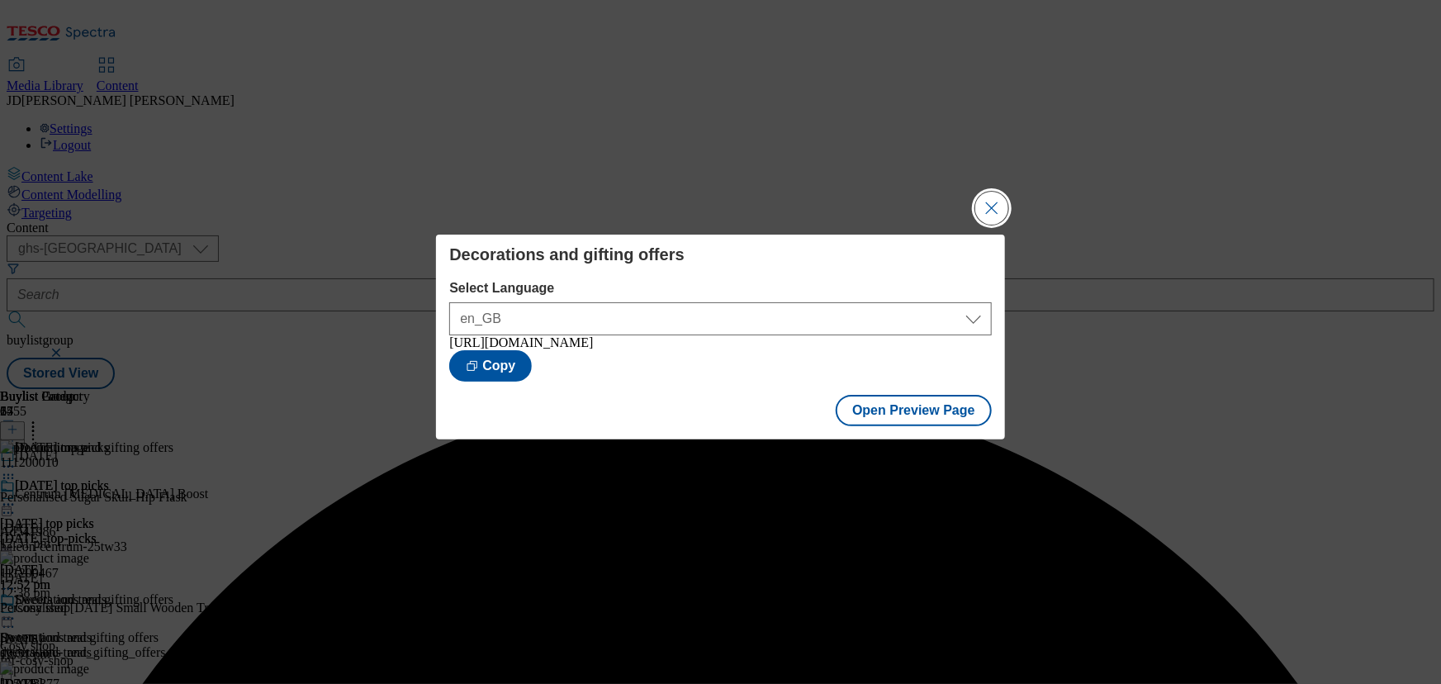
click at [982, 205] on button "Close Modal" at bounding box center [991, 208] width 33 height 33
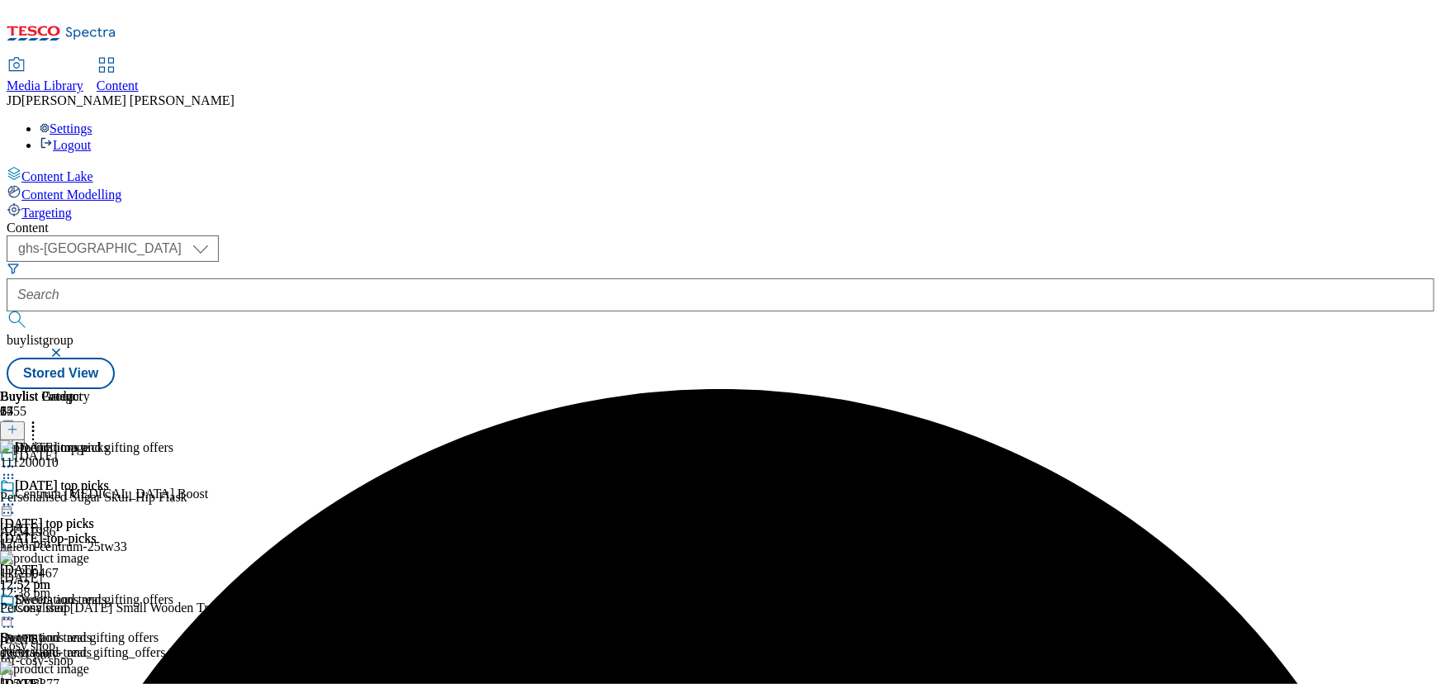
click at [17, 610] on icon at bounding box center [8, 618] width 17 height 17
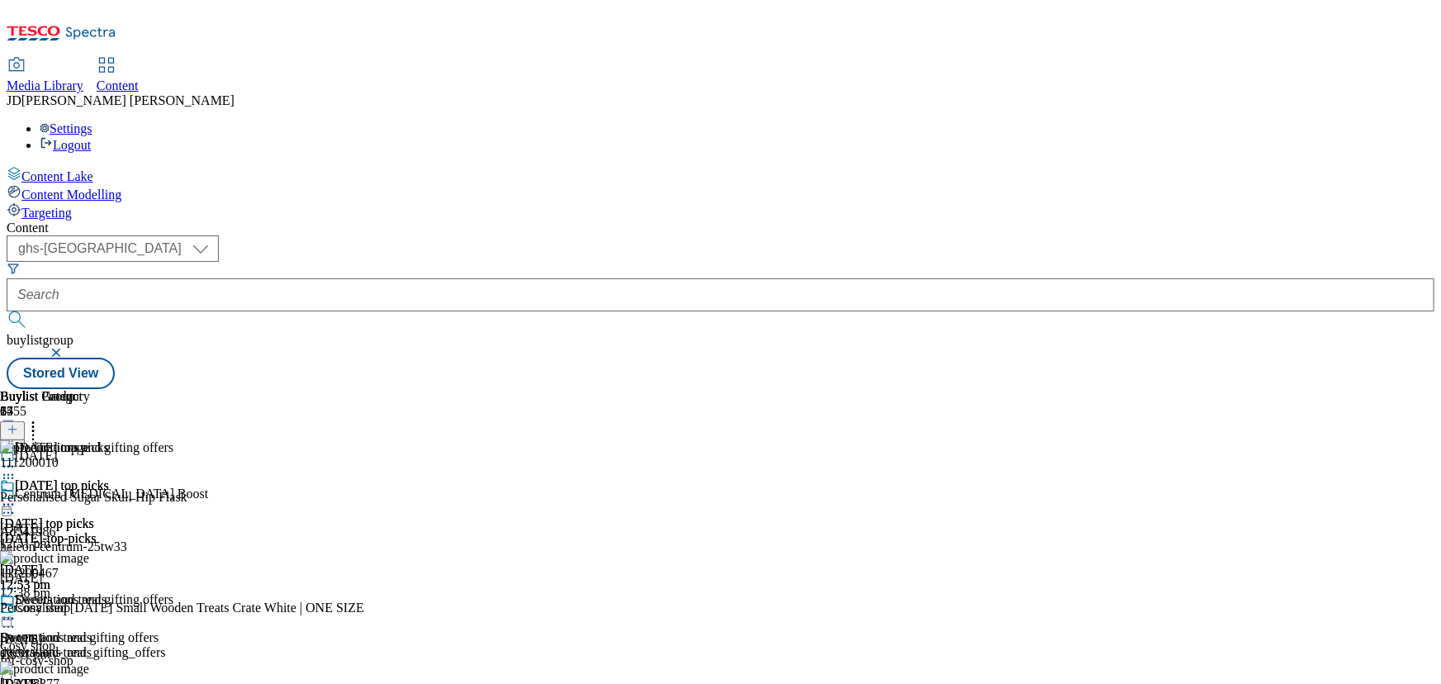
click at [1007, 235] on div "( optional ) ghs-roi ghs-[GEOGRAPHIC_DATA] ghs-uk buylistgroup Stored View" at bounding box center [721, 312] width 1428 height 154
click at [893, 220] on div "Content ( optional ) ghs-roi ghs-[GEOGRAPHIC_DATA] ghs-uk buylistgroup Stored V…" at bounding box center [721, 304] width 1428 height 168
click at [767, 235] on div "( optional ) ghs-roi ghs-[GEOGRAPHIC_DATA] ghs-uk buylistgroup Stored View" at bounding box center [721, 312] width 1428 height 154
click at [17, 610] on icon at bounding box center [8, 618] width 17 height 17
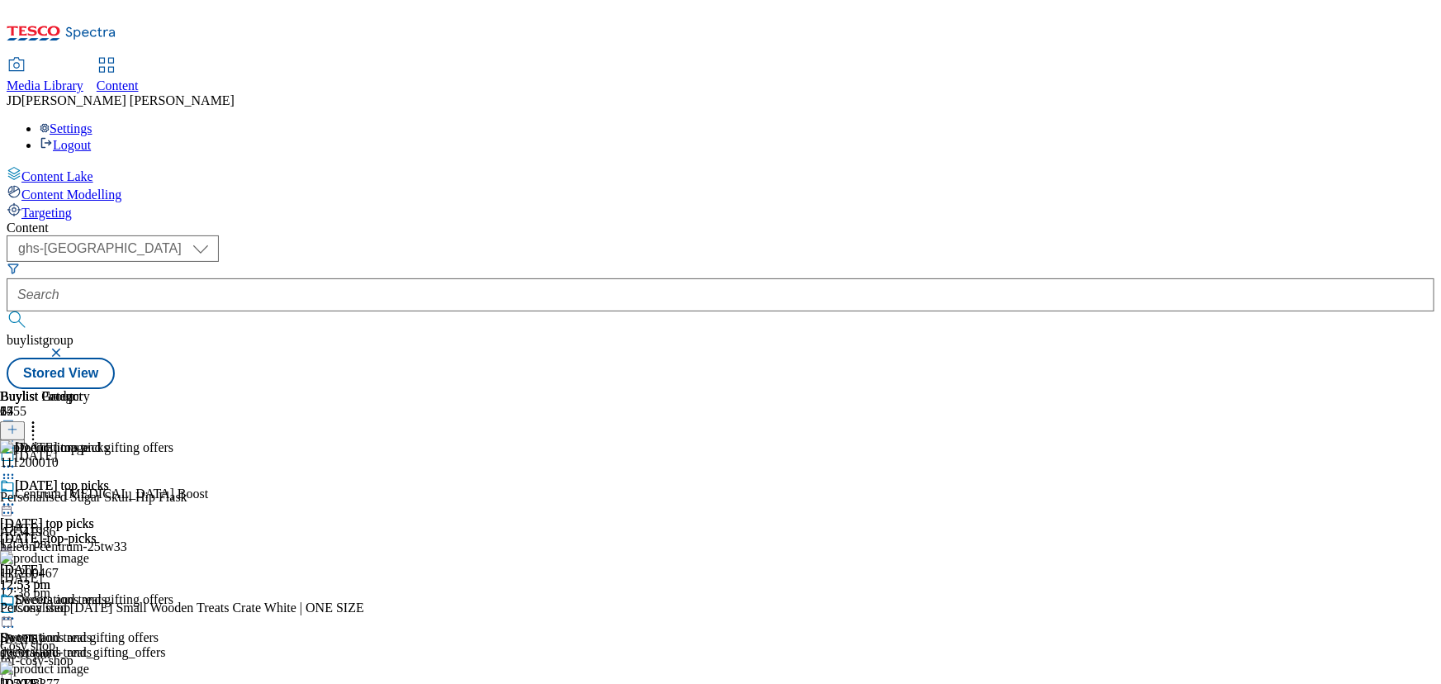
click at [14, 618] on circle at bounding box center [13, 619] width 2 height 2
click at [17, 610] on icon at bounding box center [8, 618] width 17 height 17
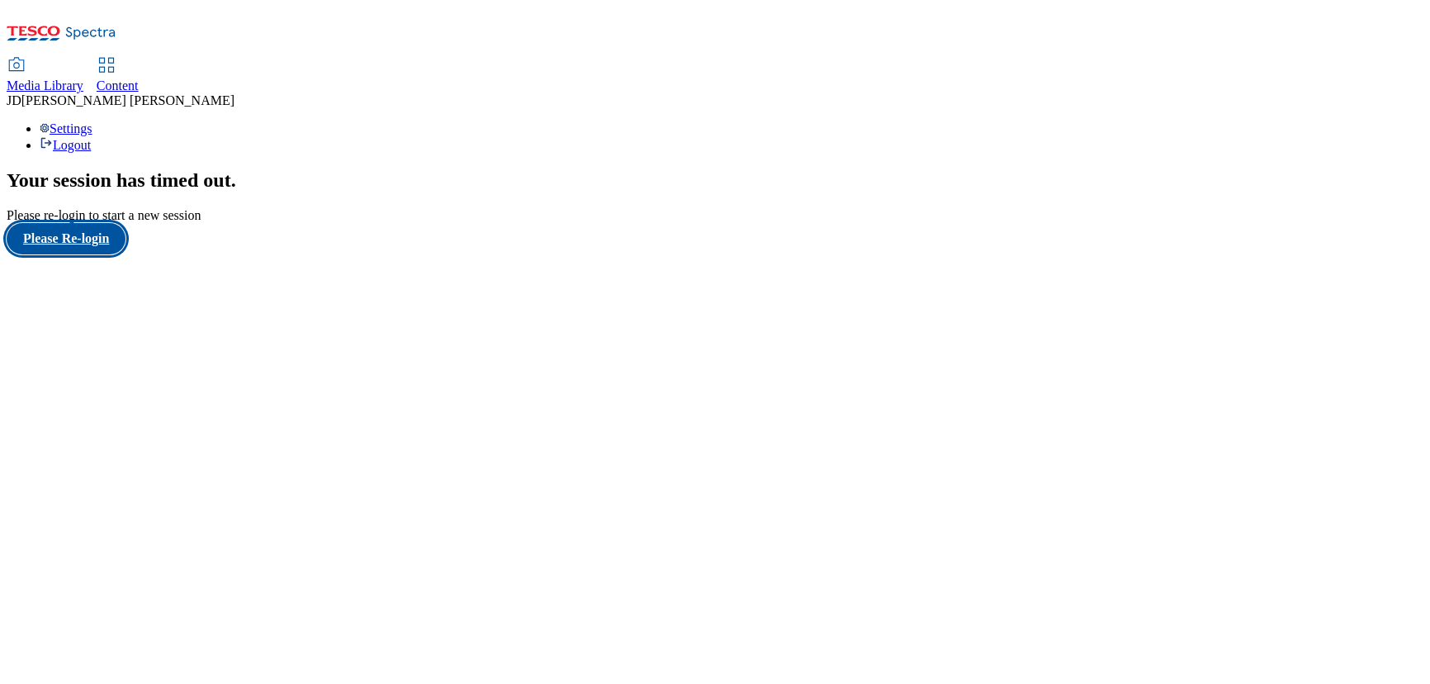
click at [124, 254] on button "Please Re-login" at bounding box center [66, 238] width 119 height 31
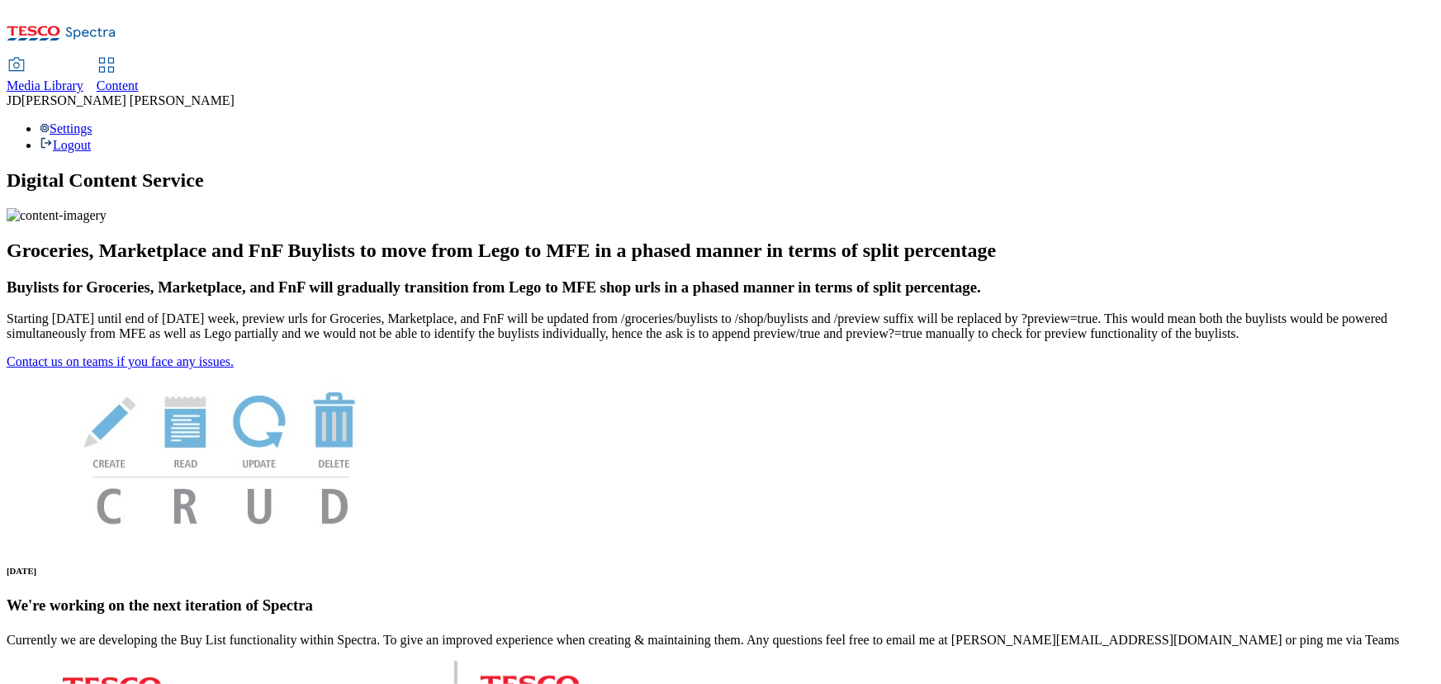
click at [139, 78] on span "Content" at bounding box center [118, 85] width 42 height 14
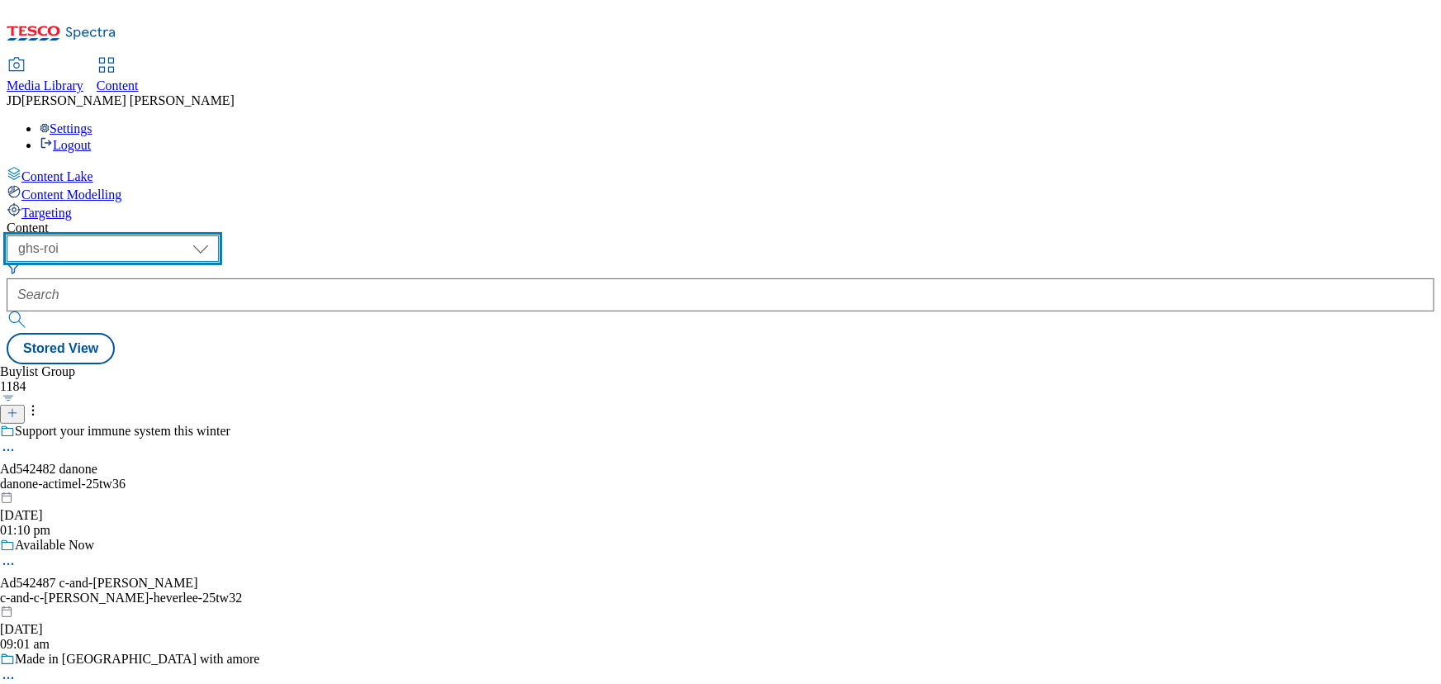
click at [219, 235] on select "ghs-roi ghs-[GEOGRAPHIC_DATA]" at bounding box center [113, 248] width 212 height 26
select select "ghs-[GEOGRAPHIC_DATA]"
click at [215, 235] on select "ghs-roi ghs-[GEOGRAPHIC_DATA]" at bounding box center [113, 248] width 212 height 26
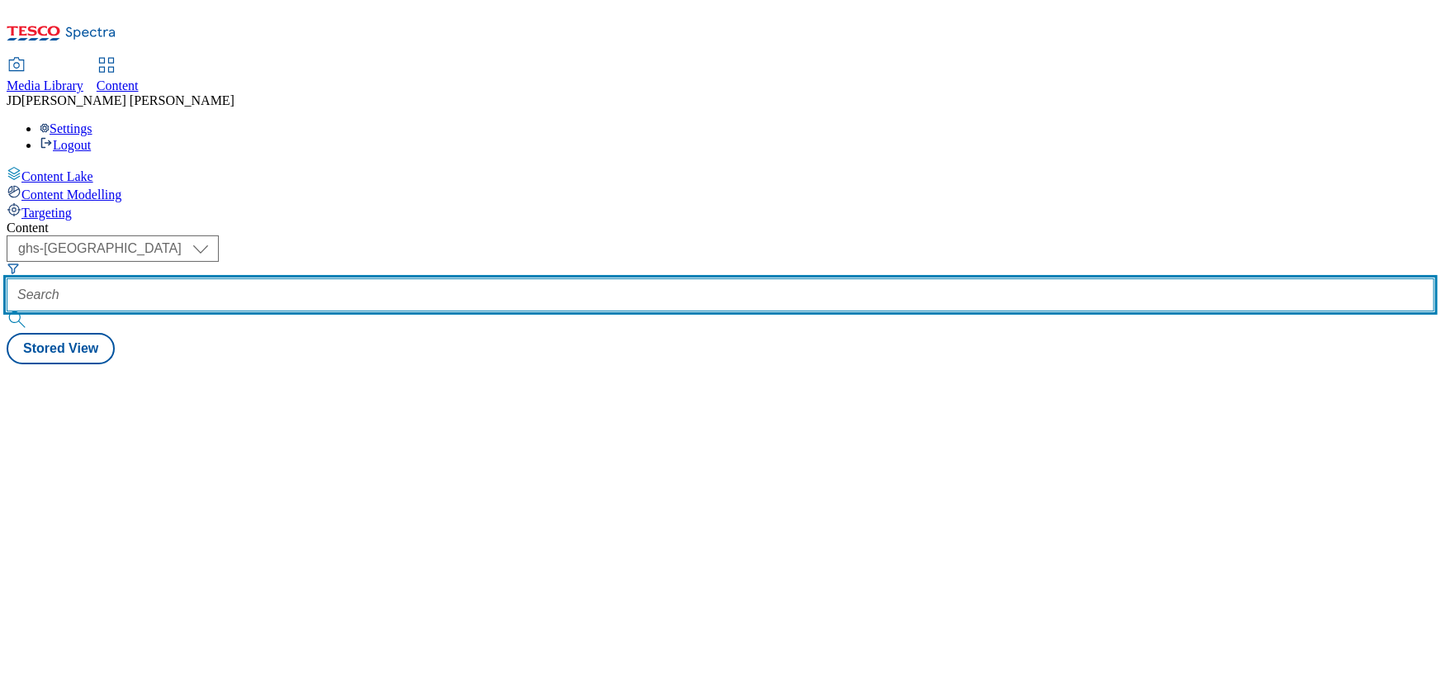
click at [372, 278] on input "text" at bounding box center [721, 294] width 1428 height 33
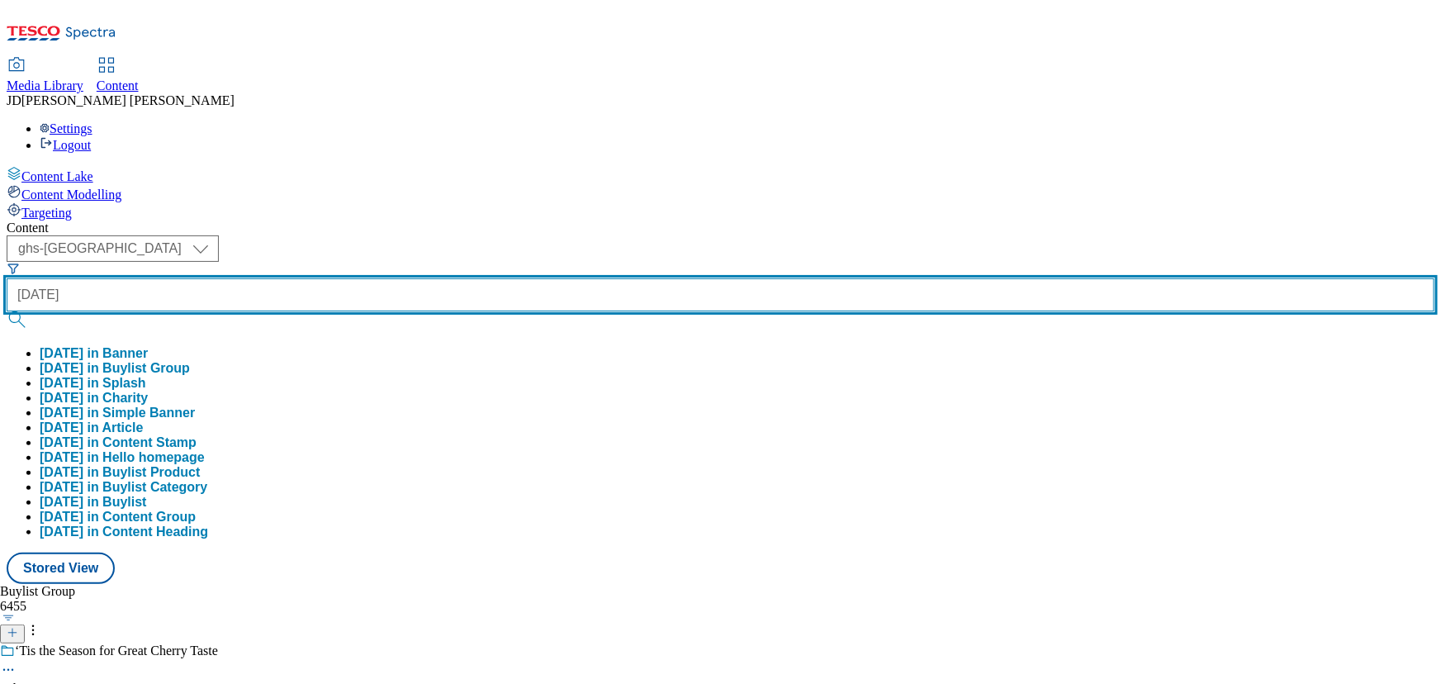
type input "[DATE]"
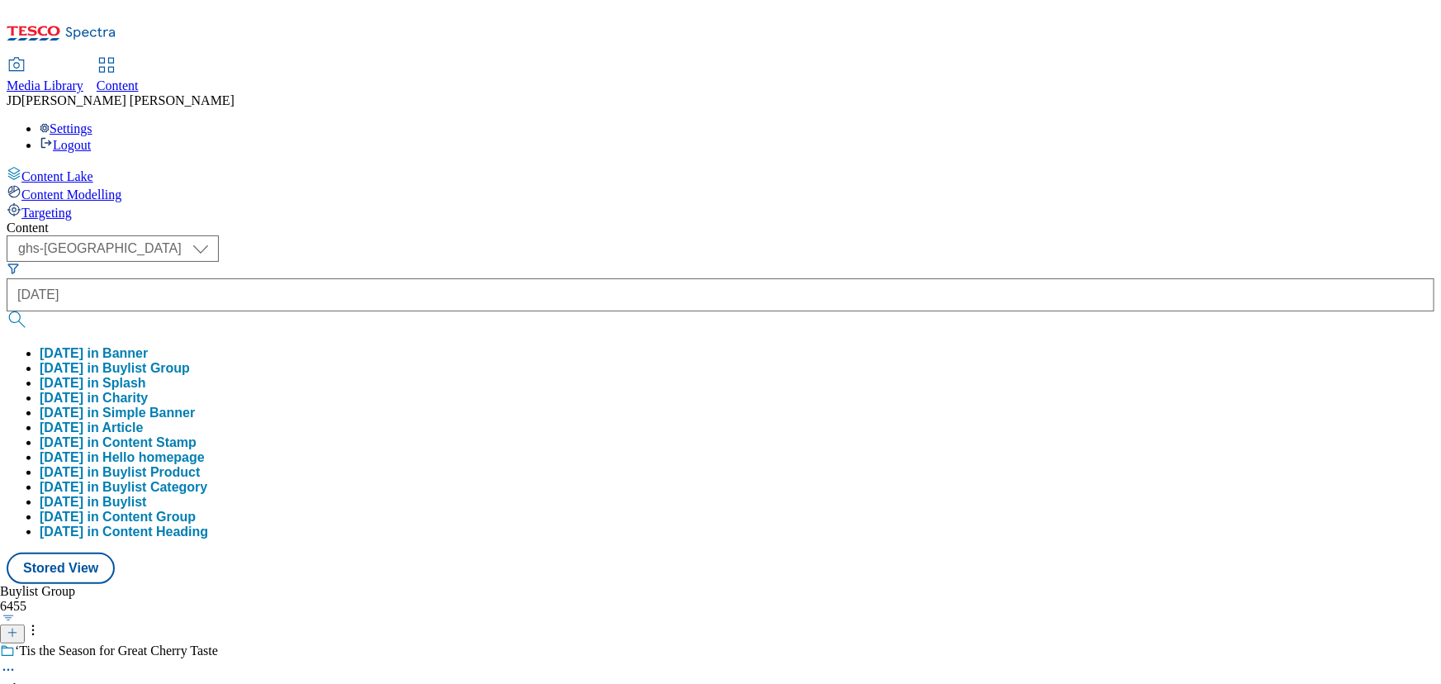
click at [190, 361] on button "halloween in Buylist Group" at bounding box center [115, 368] width 150 height 15
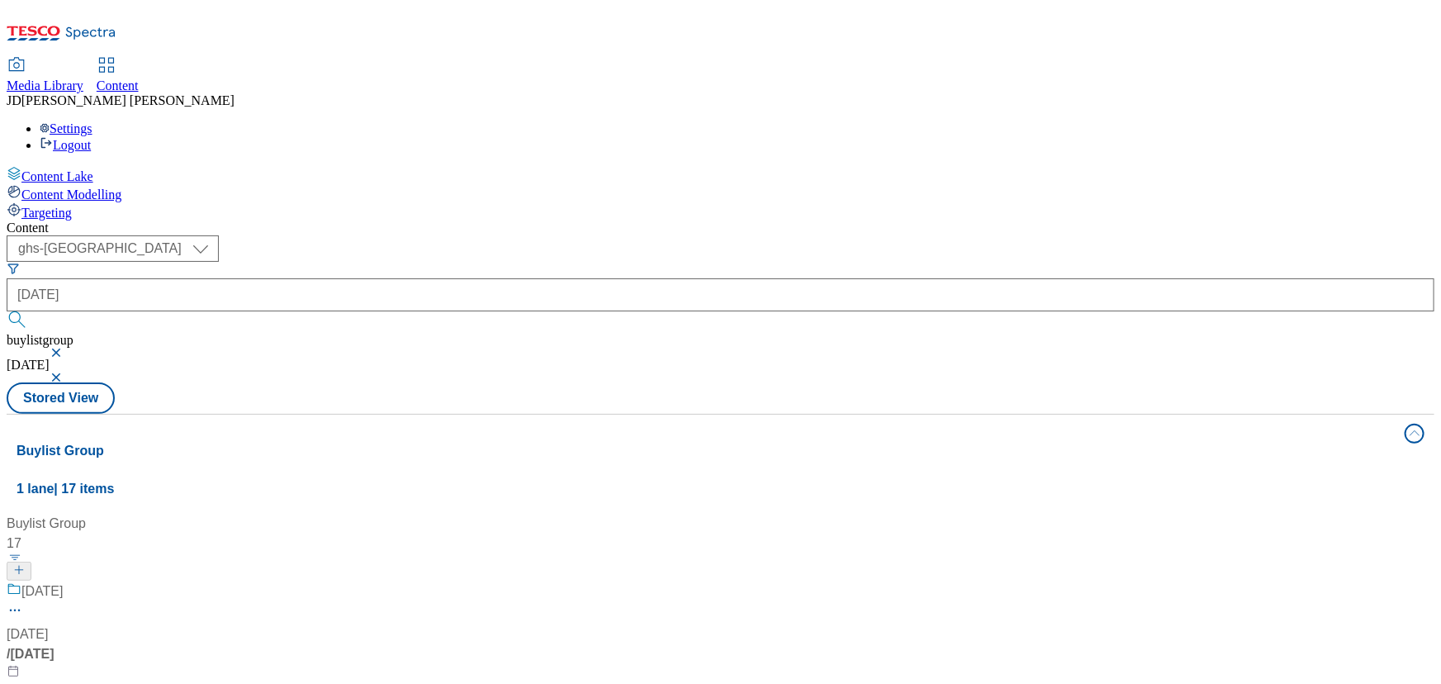
click at [48, 624] on span "[DATE]" at bounding box center [27, 634] width 41 height 20
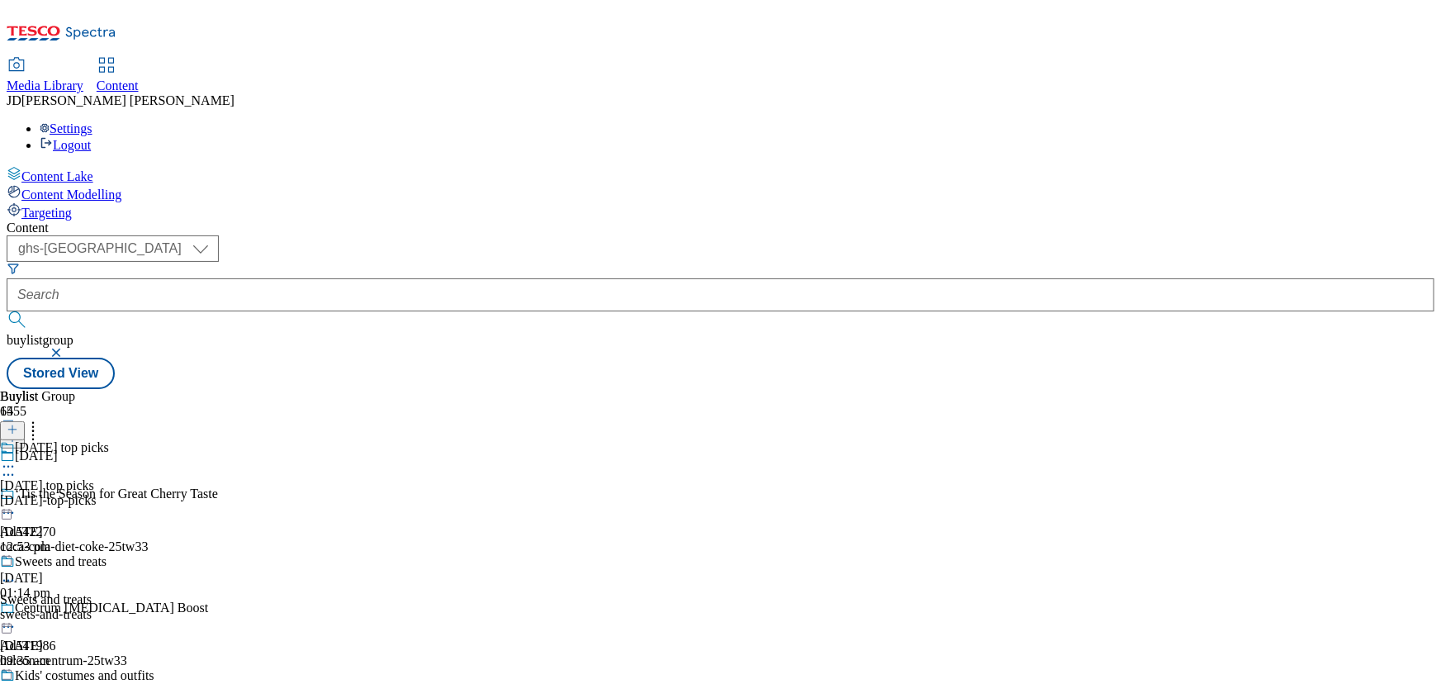
click at [154, 440] on div "Halloween top picks Halloween top picks halloween-top-picks 7 Oct 2025 12:53 pm" at bounding box center [77, 497] width 154 height 114
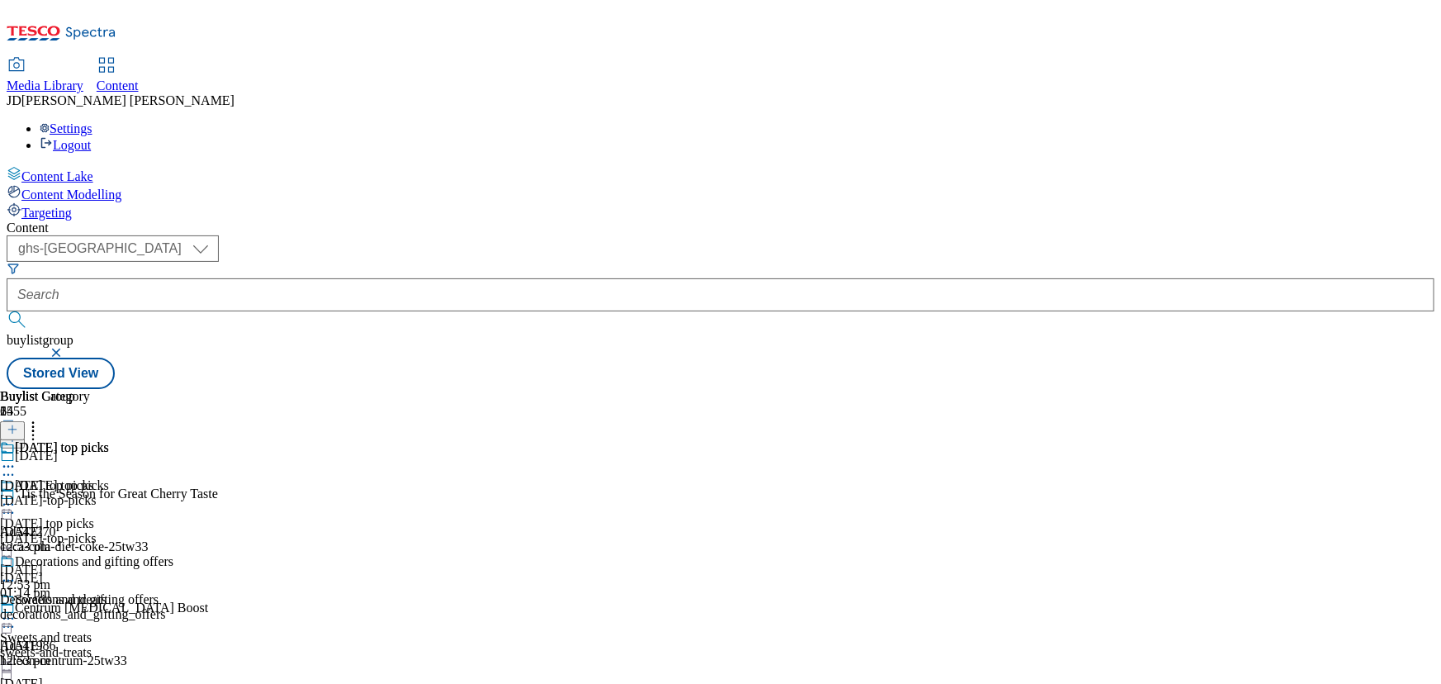
click at [17, 572] on icon at bounding box center [8, 580] width 17 height 17
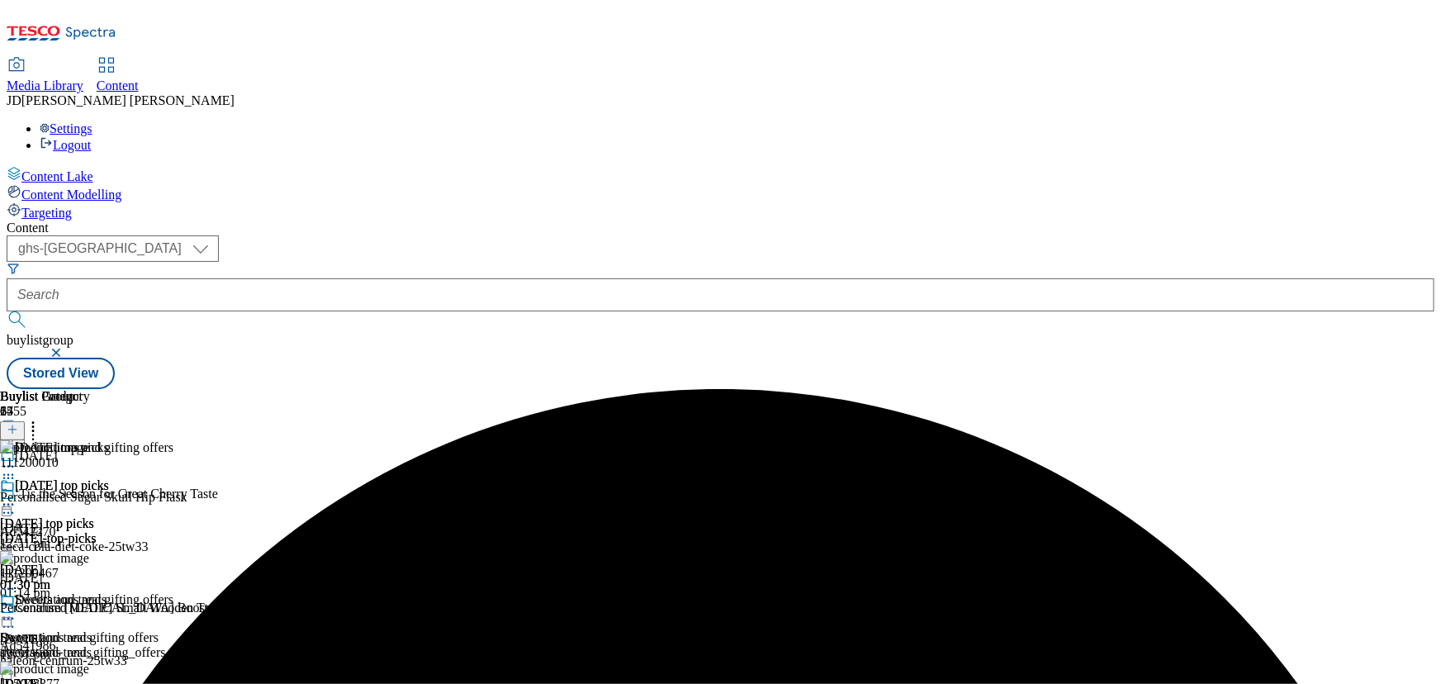
click at [17, 610] on icon at bounding box center [8, 618] width 17 height 17
click at [41, 419] on icon at bounding box center [33, 427] width 17 height 17
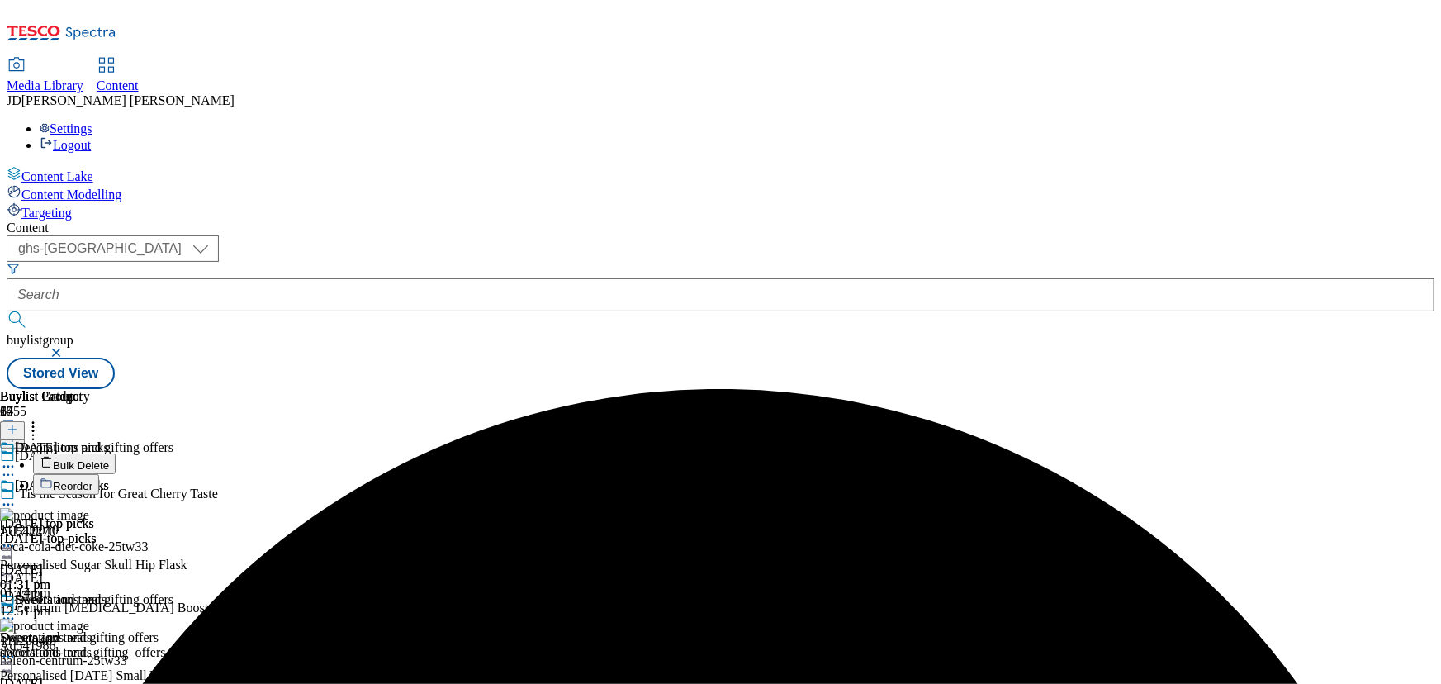
click at [116, 453] on button "Bulk Delete" at bounding box center [74, 463] width 83 height 21
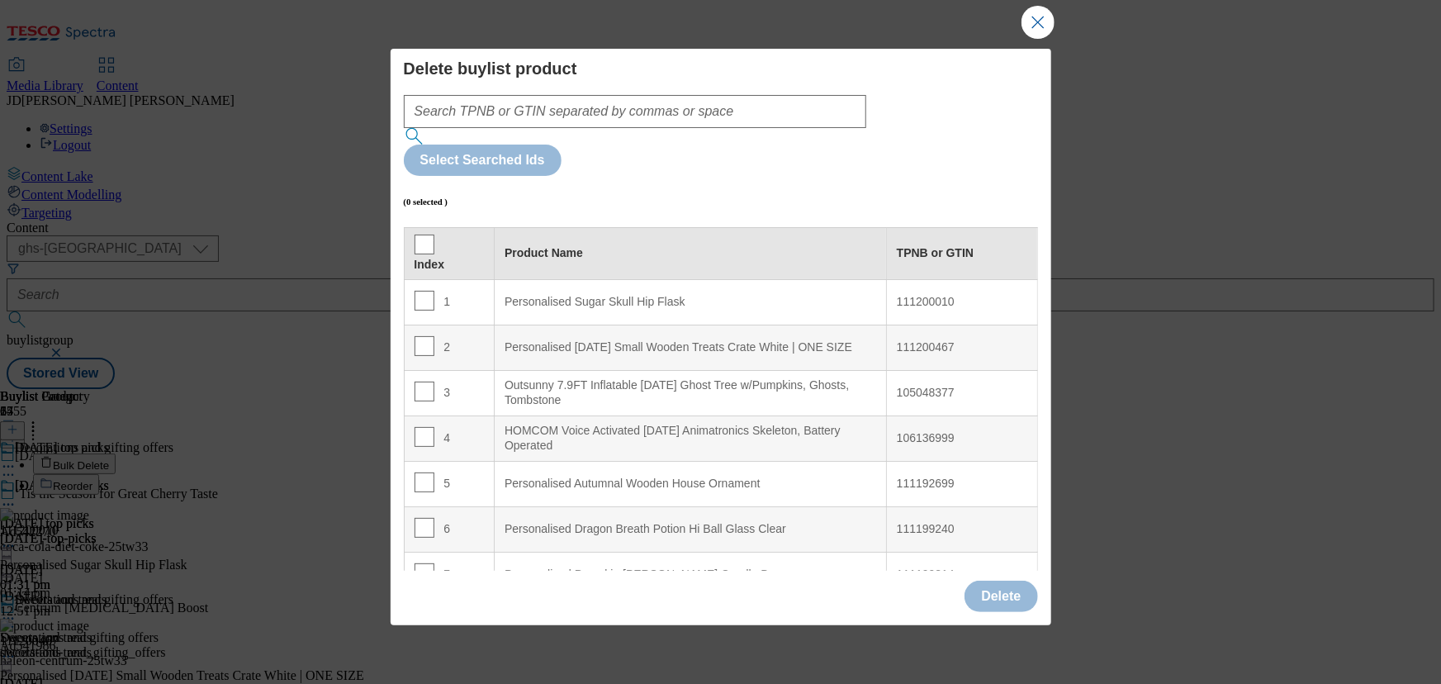
click at [1047, 215] on div "Delete buylist product Select Searched Ids (0 selected ) Index Product Name TPN…" at bounding box center [721, 310] width 661 height 522
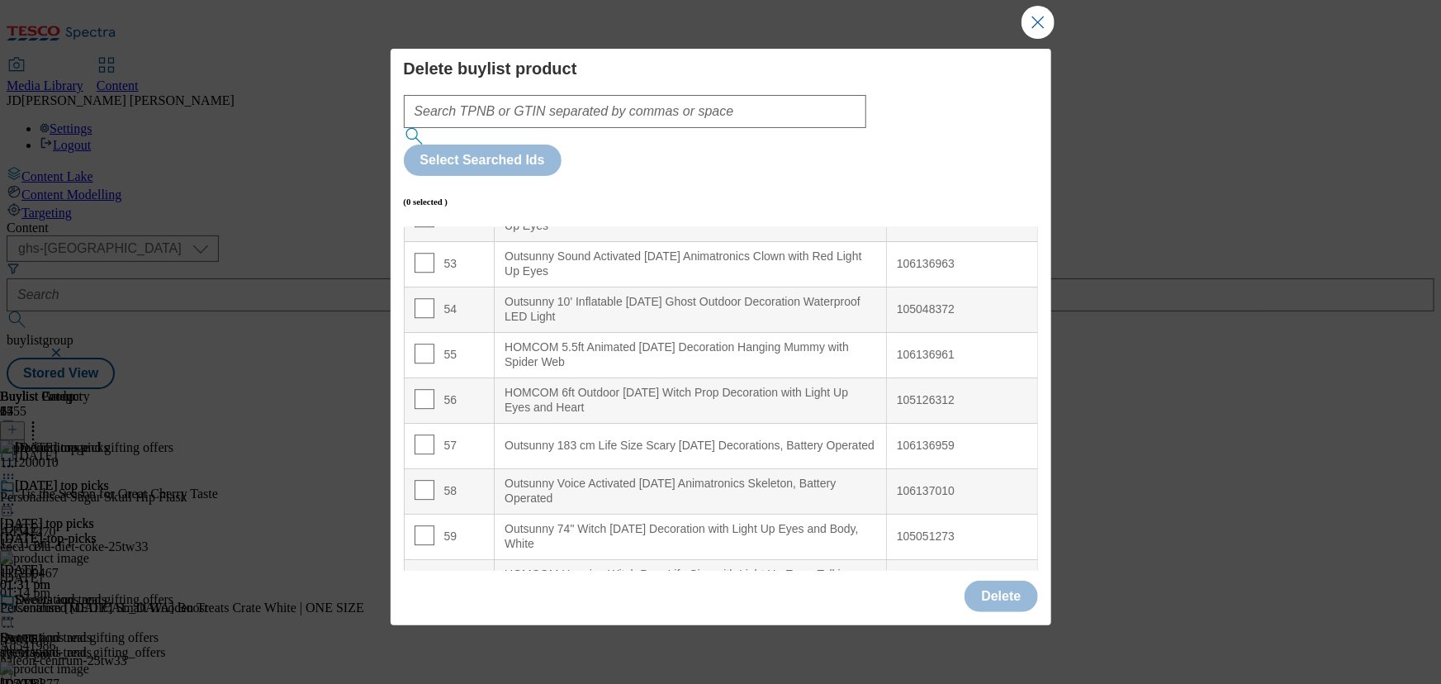
scroll to position [2361, 0]
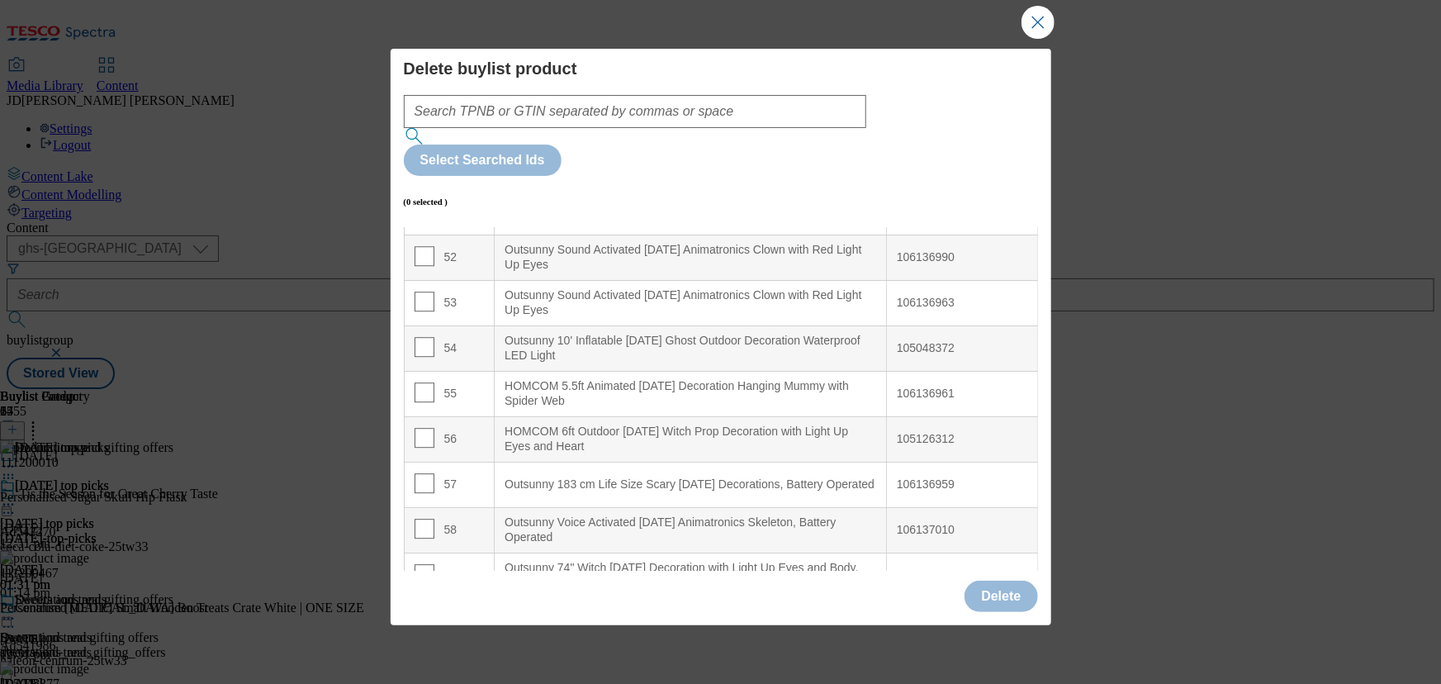
click at [1205, 64] on div "Delete buylist product Select Searched Ids (0 selected ) Index Product Name TPN…" at bounding box center [720, 342] width 1441 height 684
click at [1030, 36] on button "Close Modal" at bounding box center [1037, 22] width 33 height 33
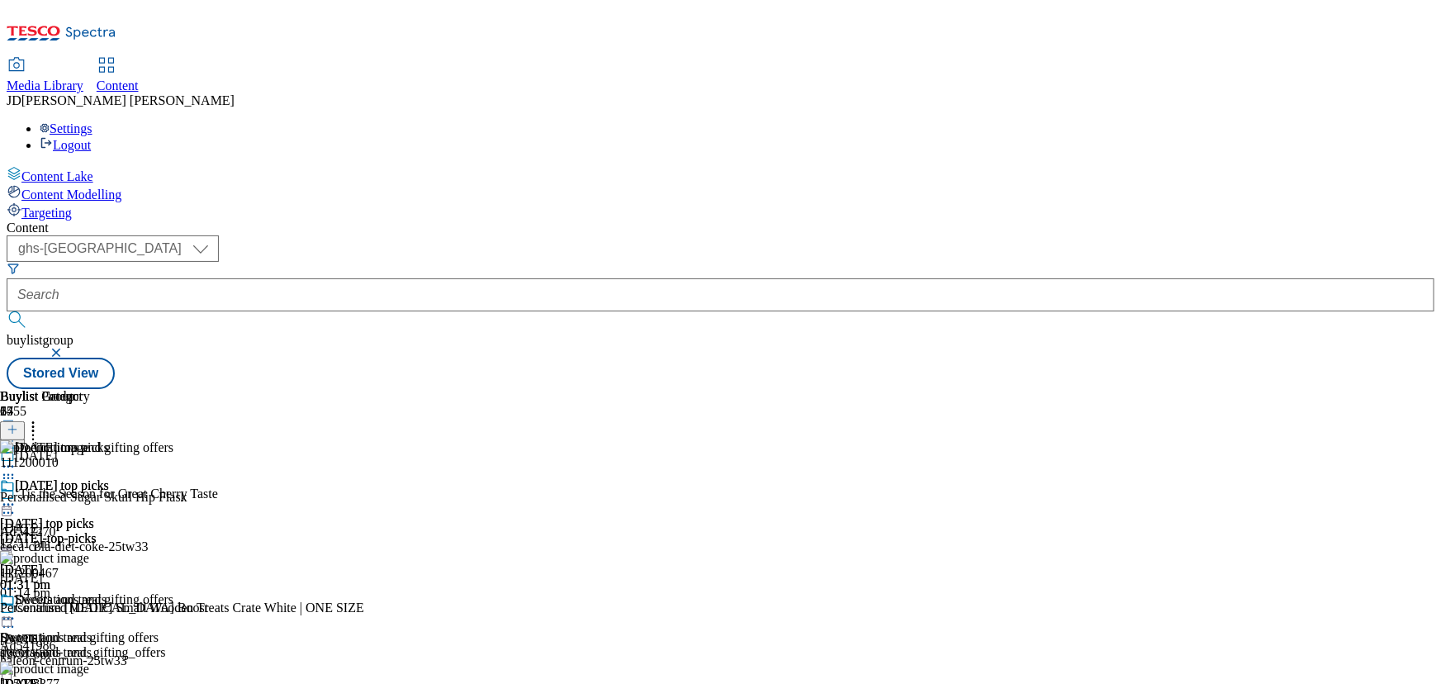
drag, startPoint x: 1440, startPoint y: 477, endPoint x: 1440, endPoint y: 486, distance: 9.1
click at [1434, 389] on div "Content Lake Content Modelling Targeting Content ( optional ) ghs-roi ghs-uk gh…" at bounding box center [721, 277] width 1428 height 223
click at [1418, 325] on div "Content ( optional ) ghs-roi ghs-uk ghs-uk buylistgroup Stored View Buylist Gro…" at bounding box center [721, 304] width 1428 height 168
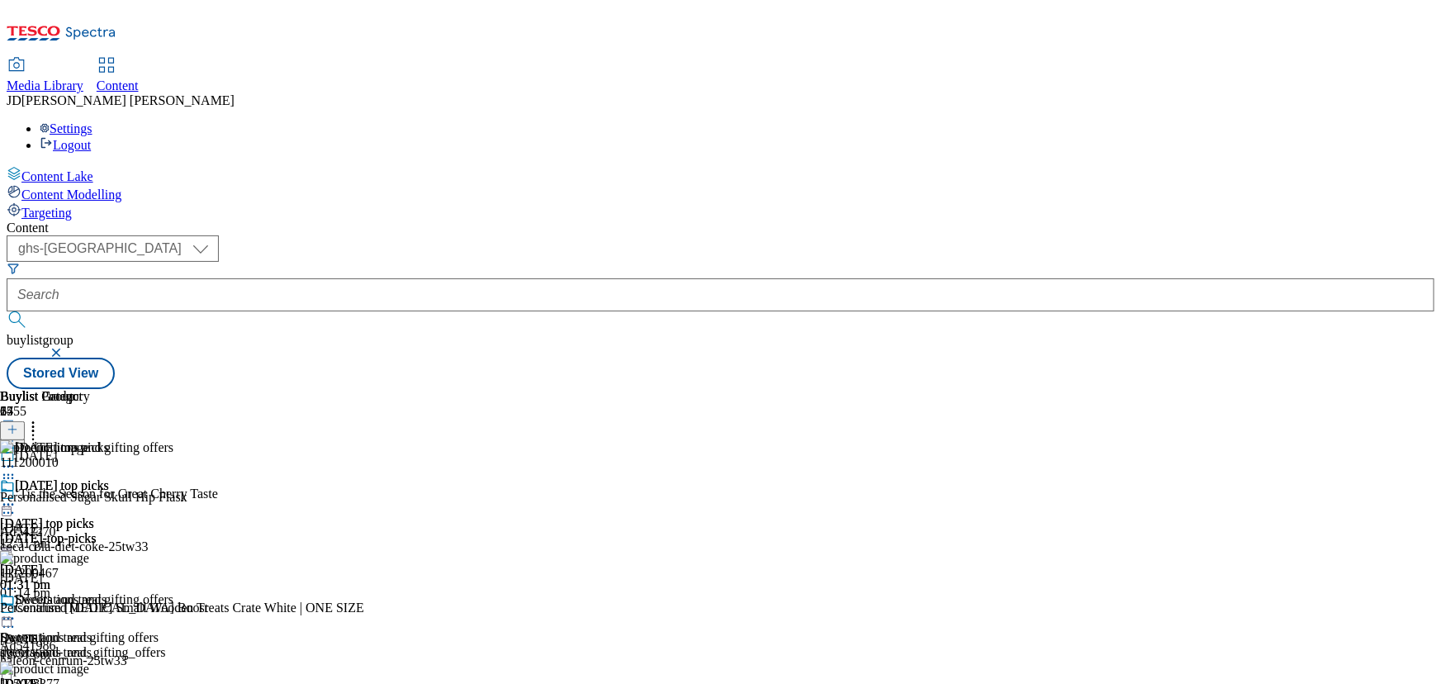
click at [173, 544] on div "Halloween top picks Halloween top picks halloween-top-picks 7 Oct 2025 01:31 pm…" at bounding box center [86, 592] width 173 height 228
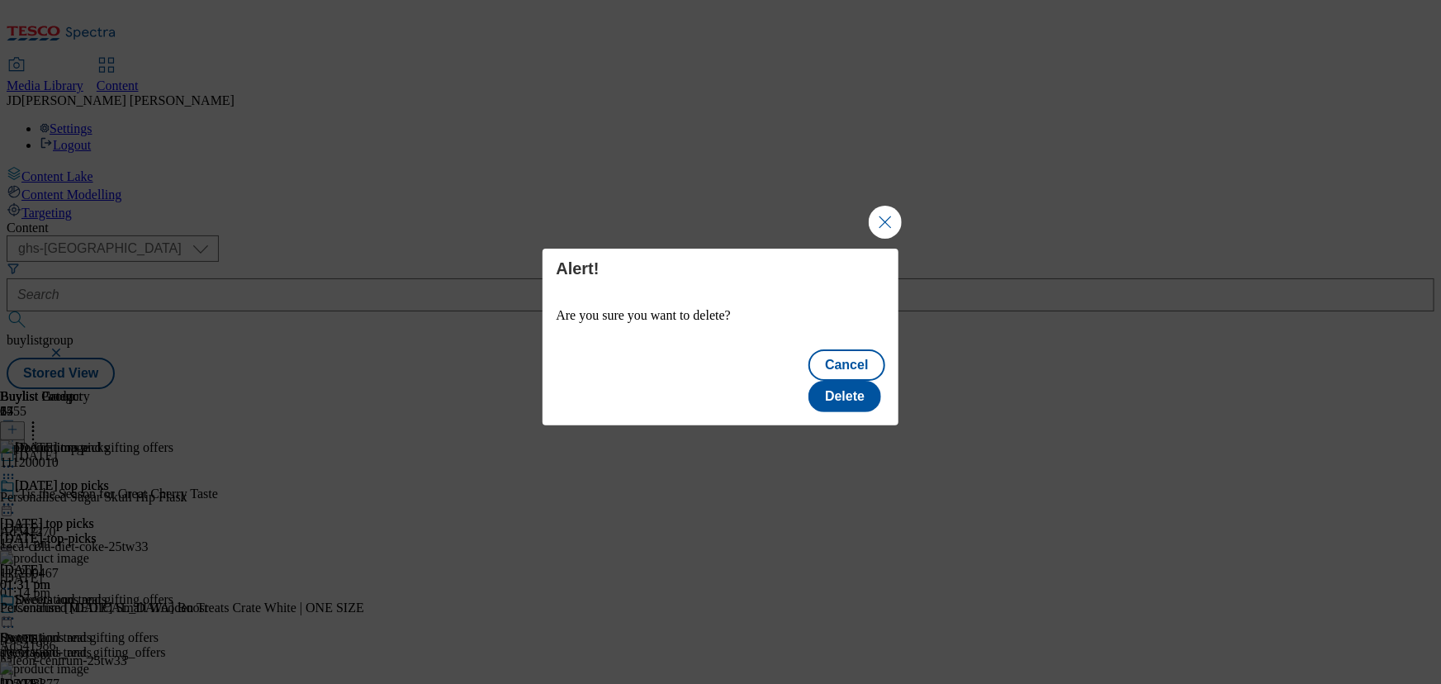
scroll to position [0, 0]
click at [843, 381] on button "Delete" at bounding box center [844, 396] width 73 height 31
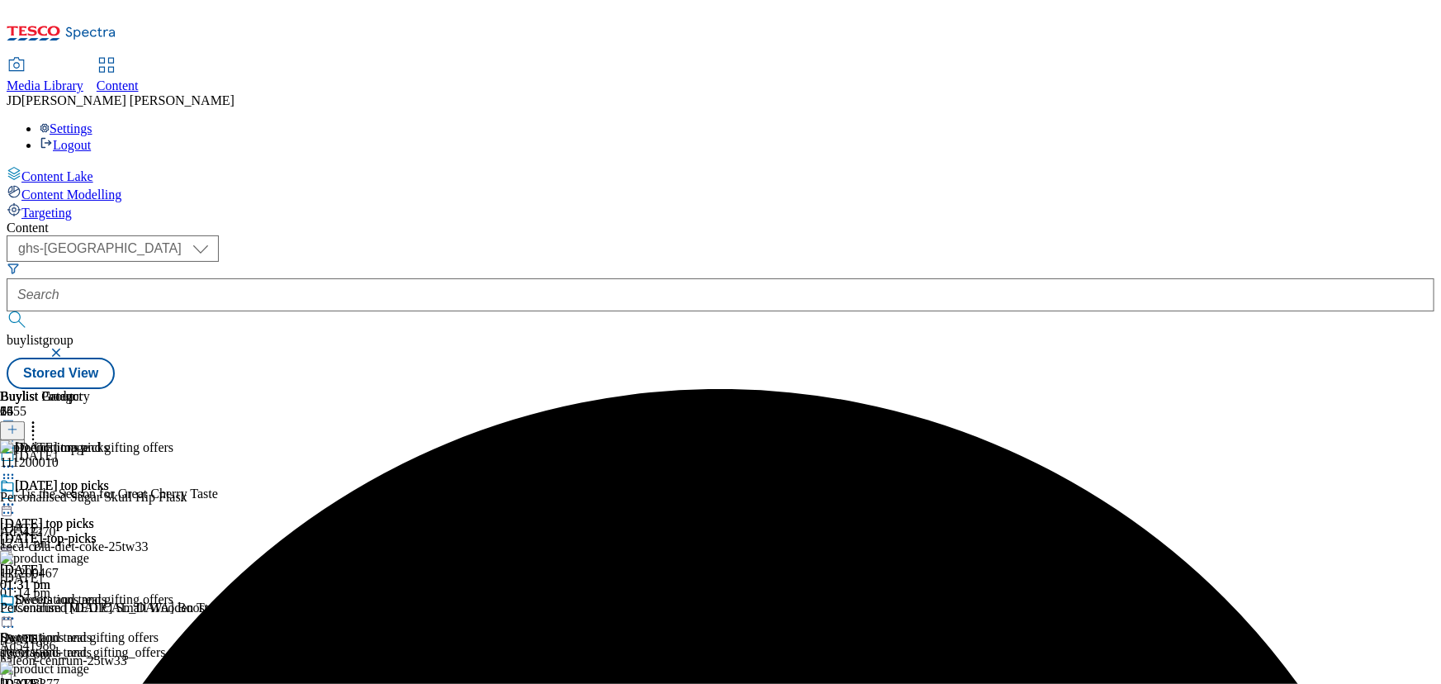
click at [1412, 268] on div "Content ( optional ) ghs-roi ghs-uk ghs-uk buylistgroup Stored View Buylist Gro…" at bounding box center [721, 304] width 1428 height 168
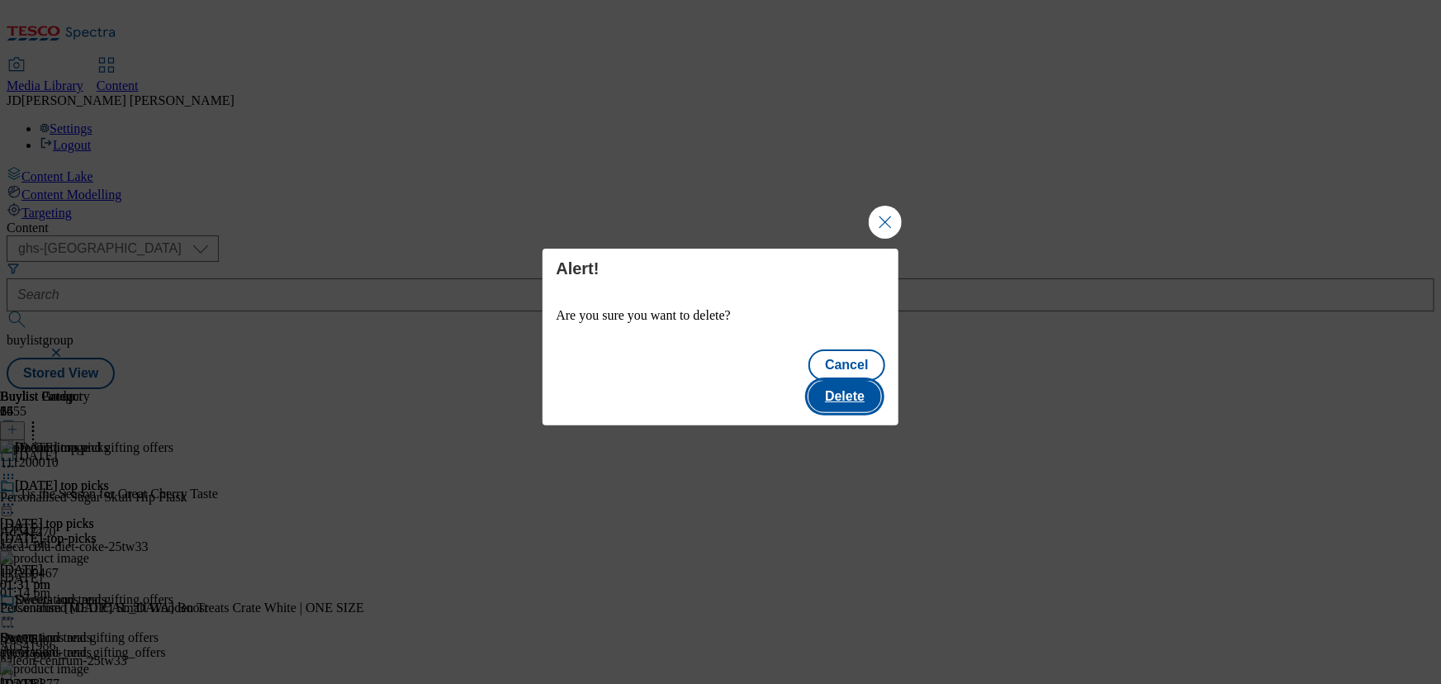
click at [855, 381] on button "Delete" at bounding box center [844, 396] width 73 height 31
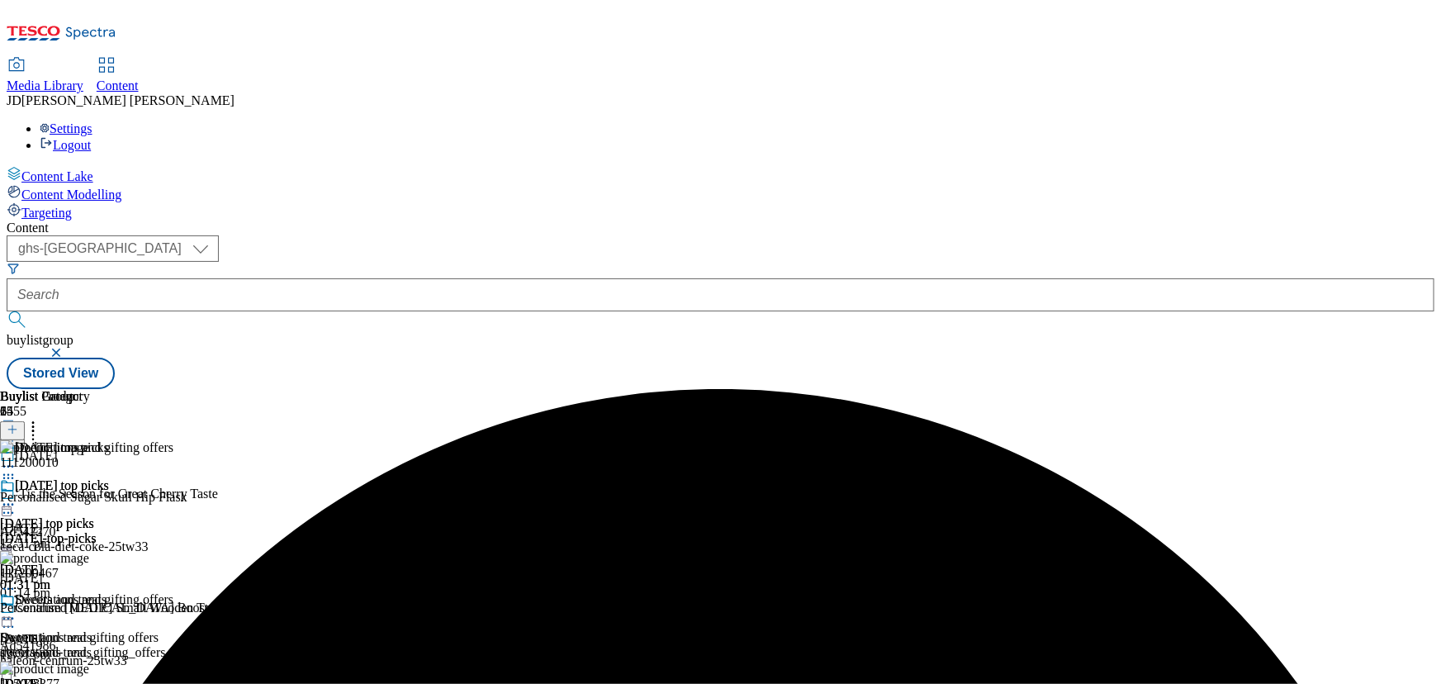
click at [17, 610] on icon at bounding box center [8, 618] width 17 height 17
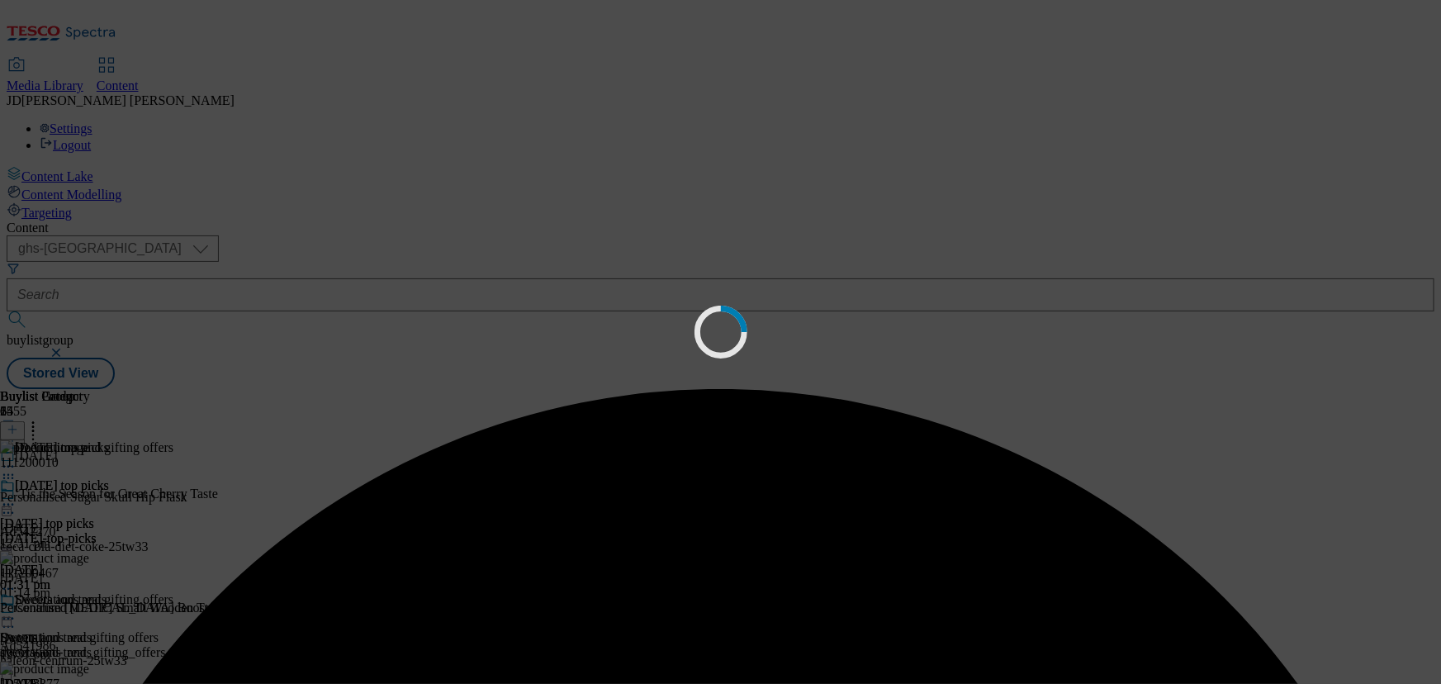
click at [960, 579] on div "Loading" at bounding box center [720, 342] width 1441 height 684
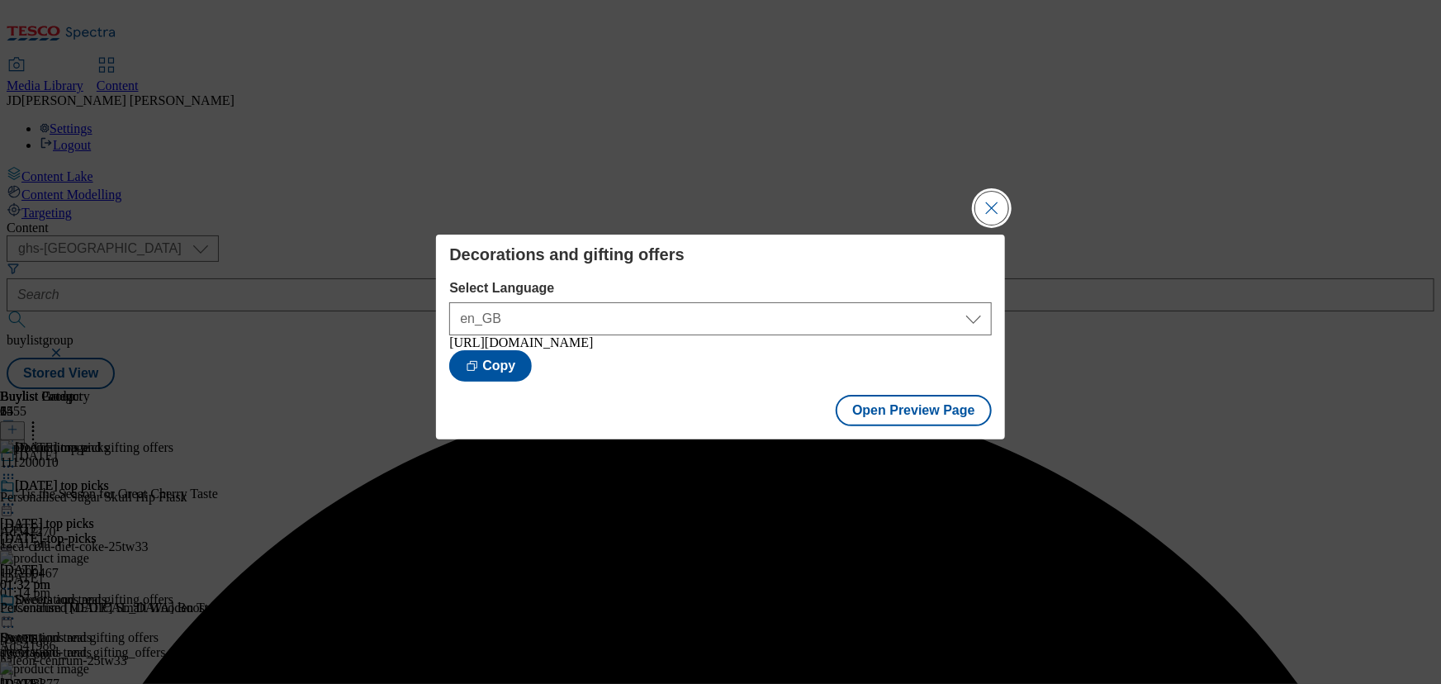
click at [992, 201] on button "Close Modal" at bounding box center [991, 208] width 33 height 33
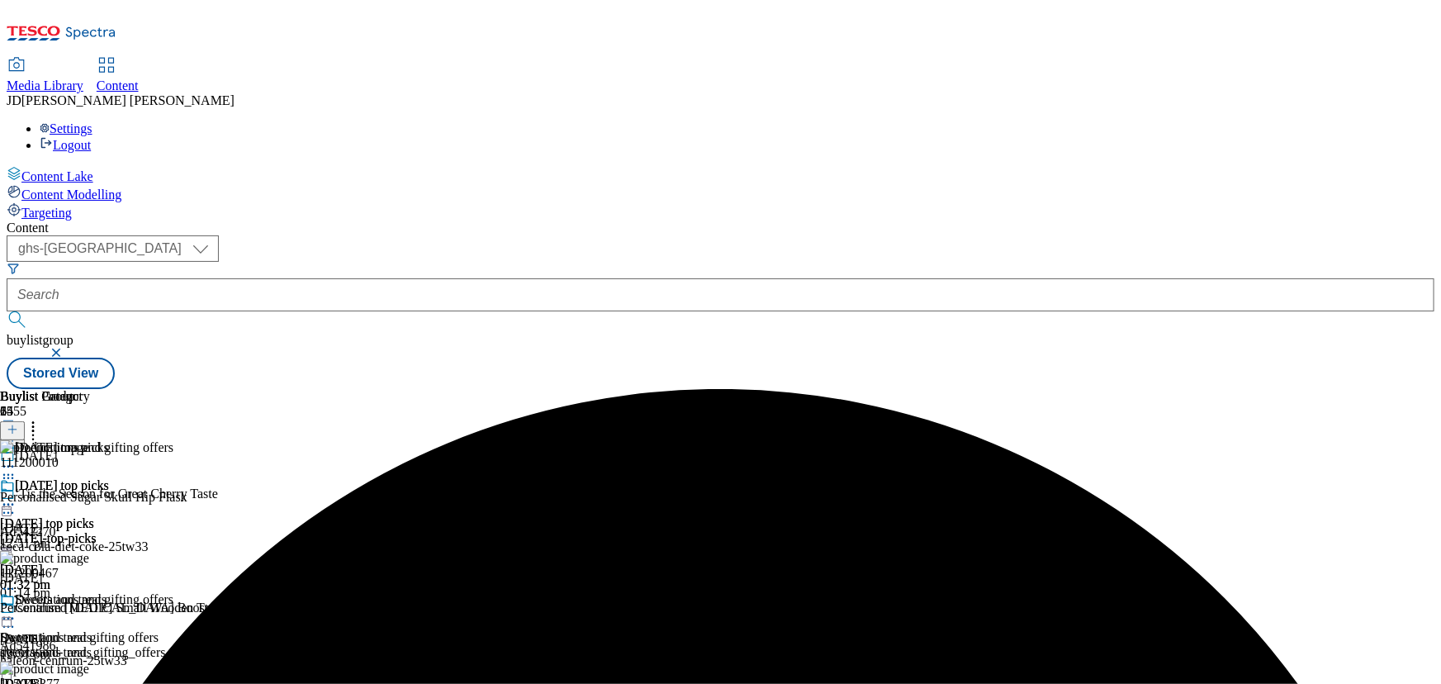
click at [17, 610] on icon at bounding box center [8, 618] width 17 height 17
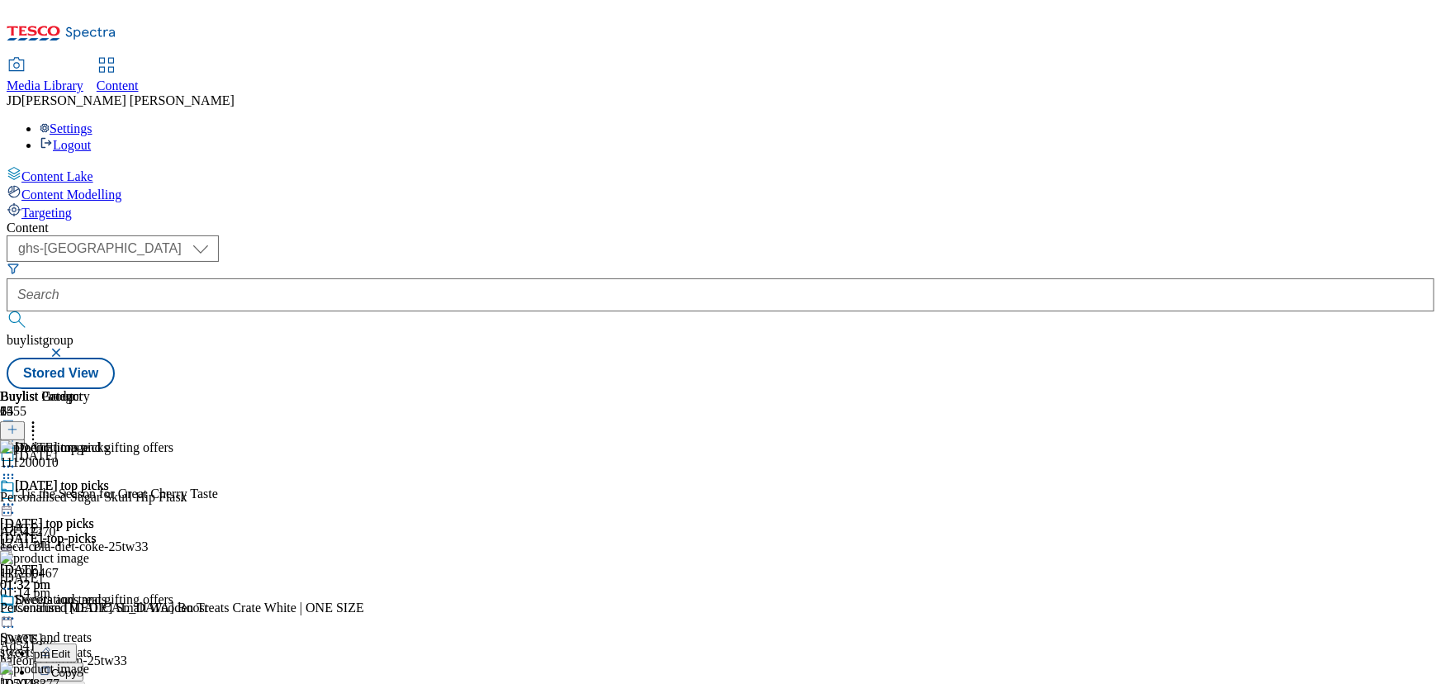
click at [173, 613] on div "Halloween top picks Halloween top picks halloween-top-picks 7 Oct 2025 01:33 pm…" at bounding box center [86, 592] width 173 height 228
